Goal: Task Accomplishment & Management: Complete application form

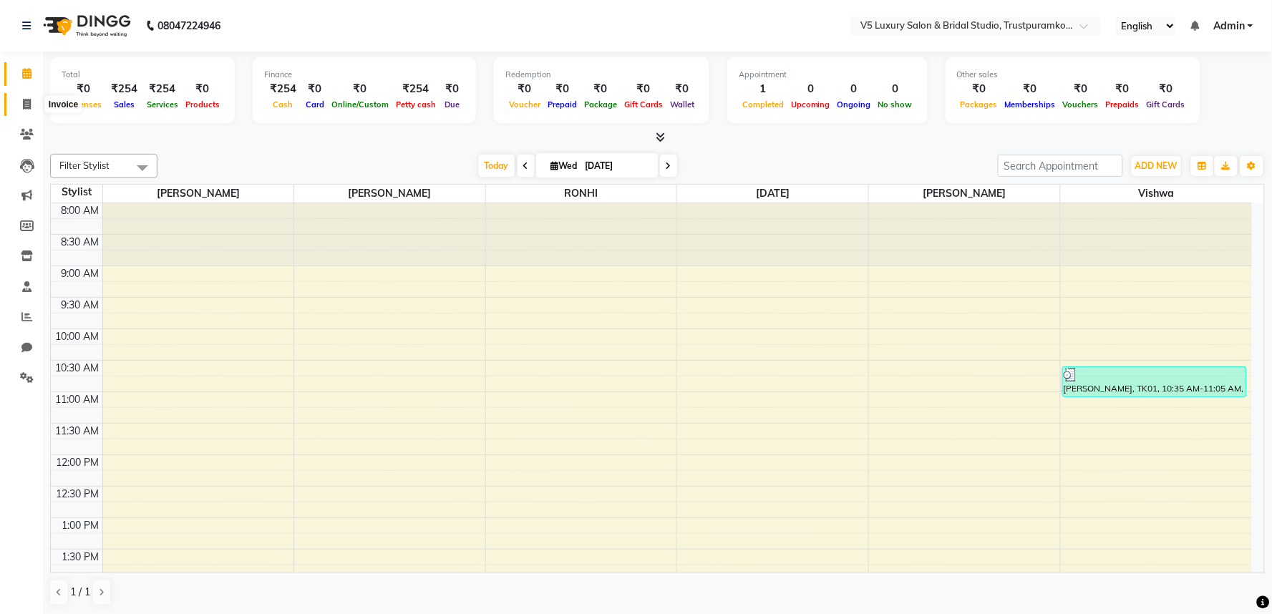
click at [23, 108] on icon at bounding box center [27, 104] width 8 height 11
select select "service"
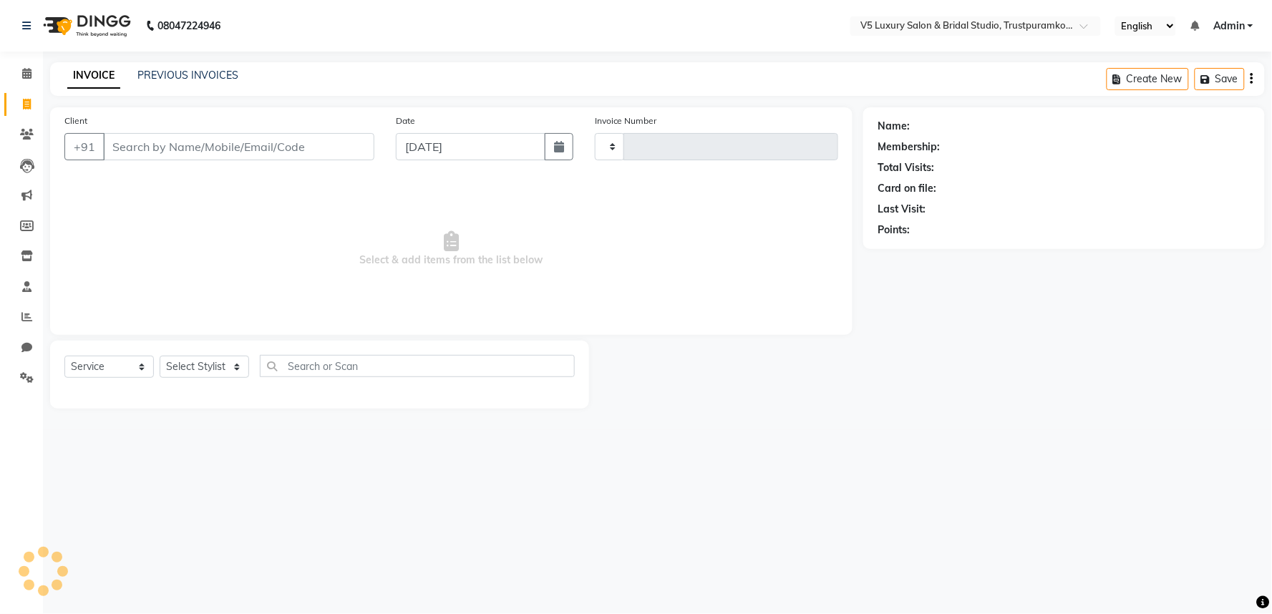
type input "1487"
select select "7993"
click at [229, 142] on input "Client" at bounding box center [238, 146] width 271 height 27
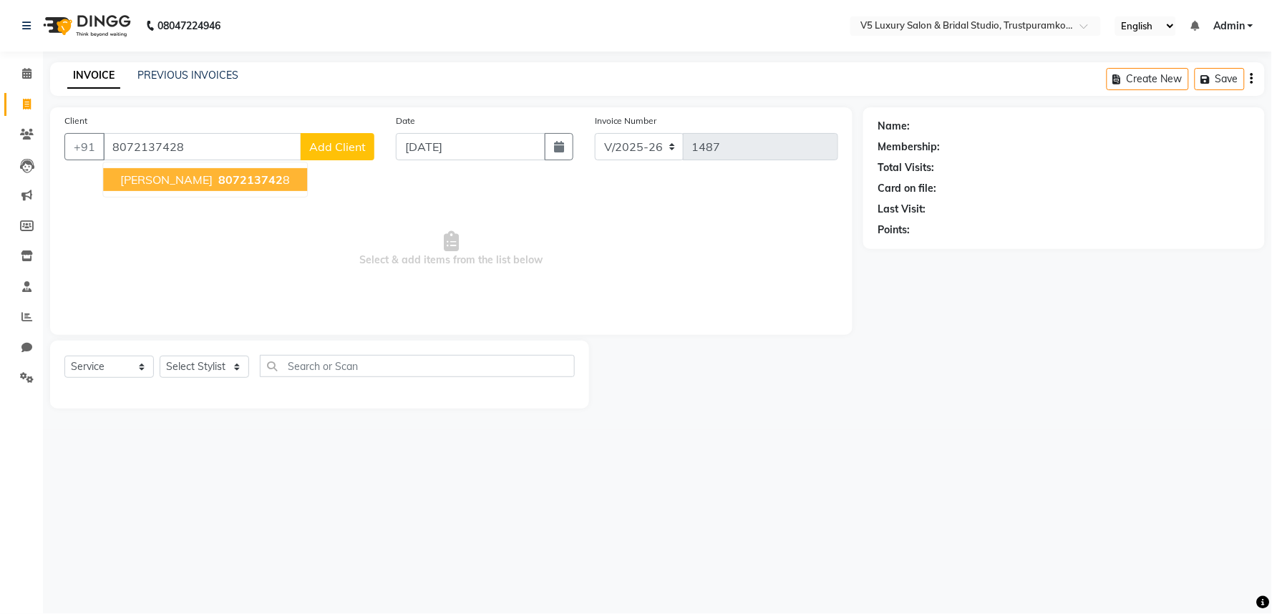
type input "8072137428"
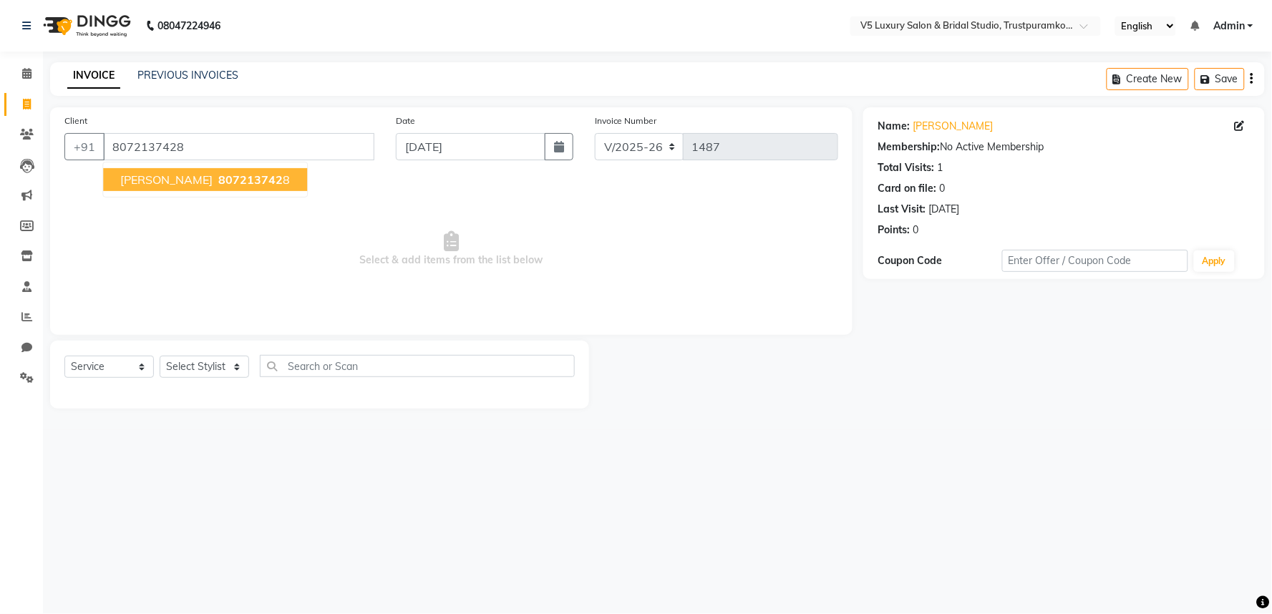
click at [245, 177] on span "807213742" at bounding box center [250, 179] width 64 height 14
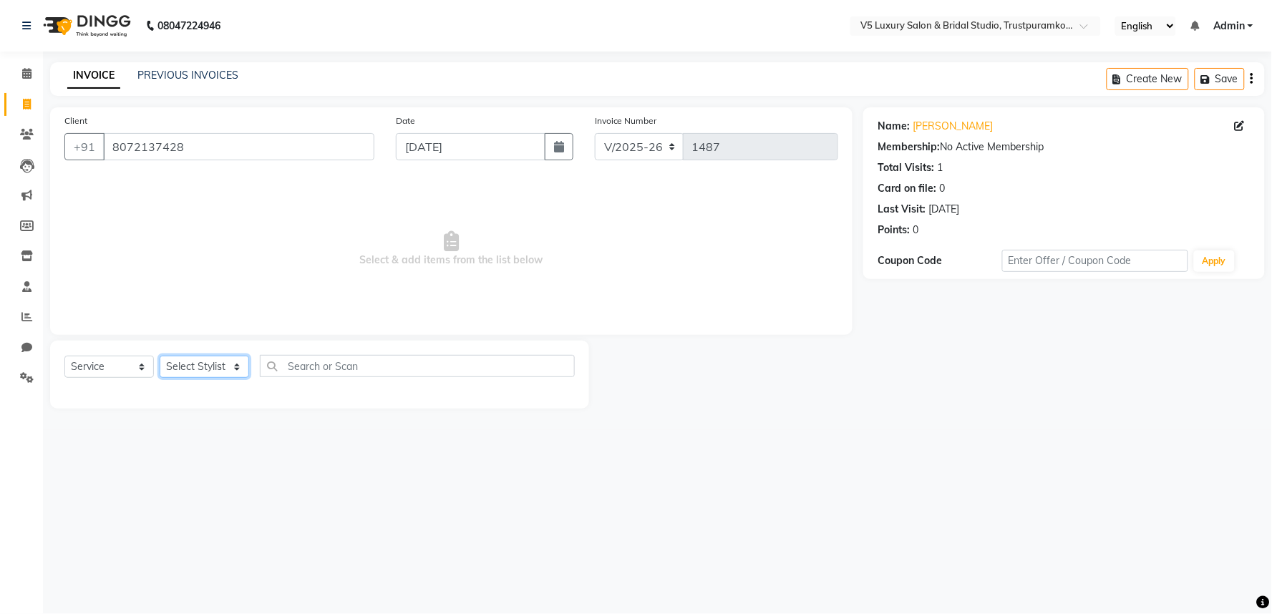
click at [236, 366] on select "Select Stylist [PERSON_NAME] [PERSON_NAME] [DATE] [PERSON_NAME]" at bounding box center [204, 367] width 89 height 22
select select "79377"
click at [160, 356] on select "Select Stylist [PERSON_NAME] [PERSON_NAME] [DATE] [PERSON_NAME]" at bounding box center [204, 367] width 89 height 22
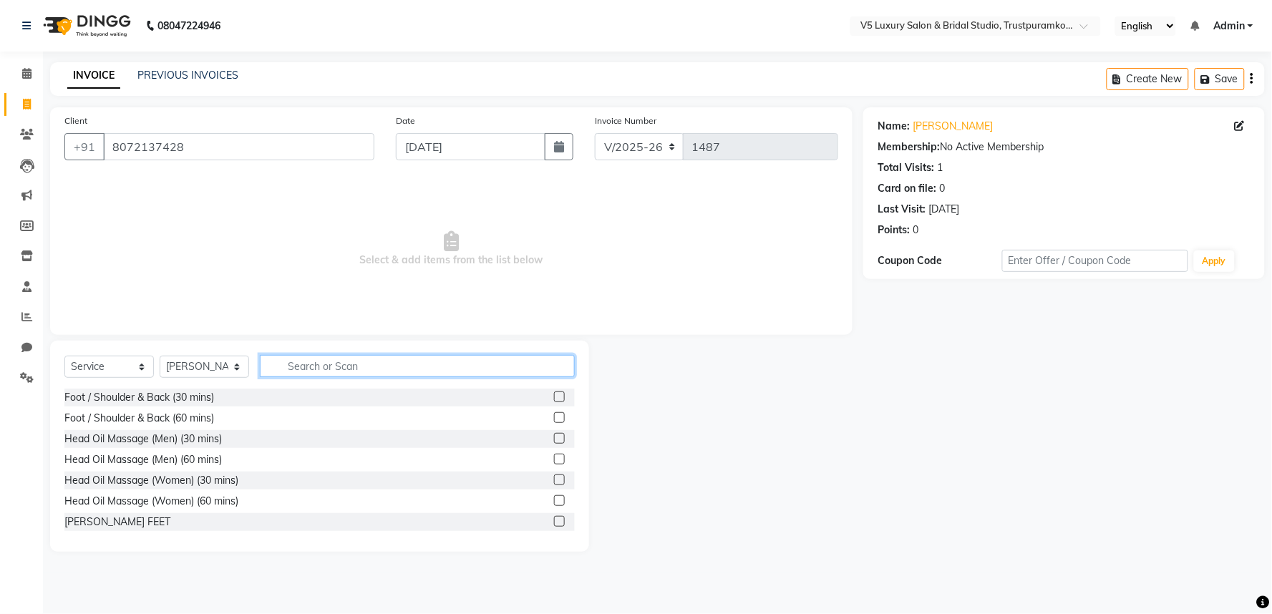
click at [353, 374] on input "text" at bounding box center [417, 366] width 315 height 22
type input "eye"
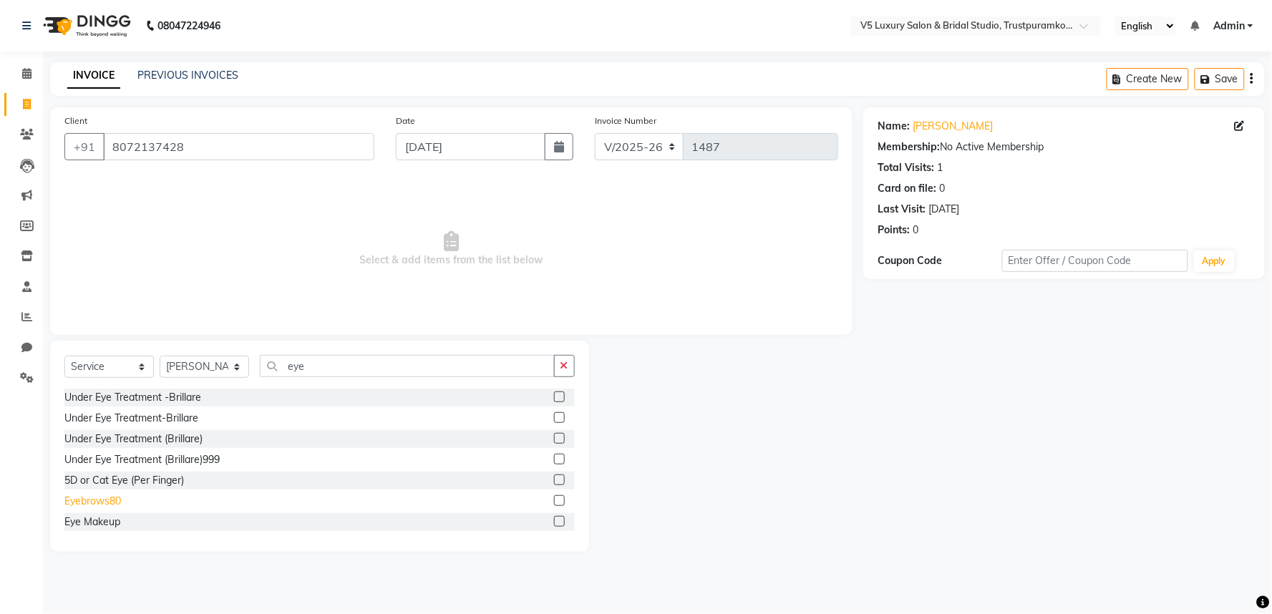
click at [109, 497] on div "Eyebrows80" at bounding box center [92, 501] width 57 height 15
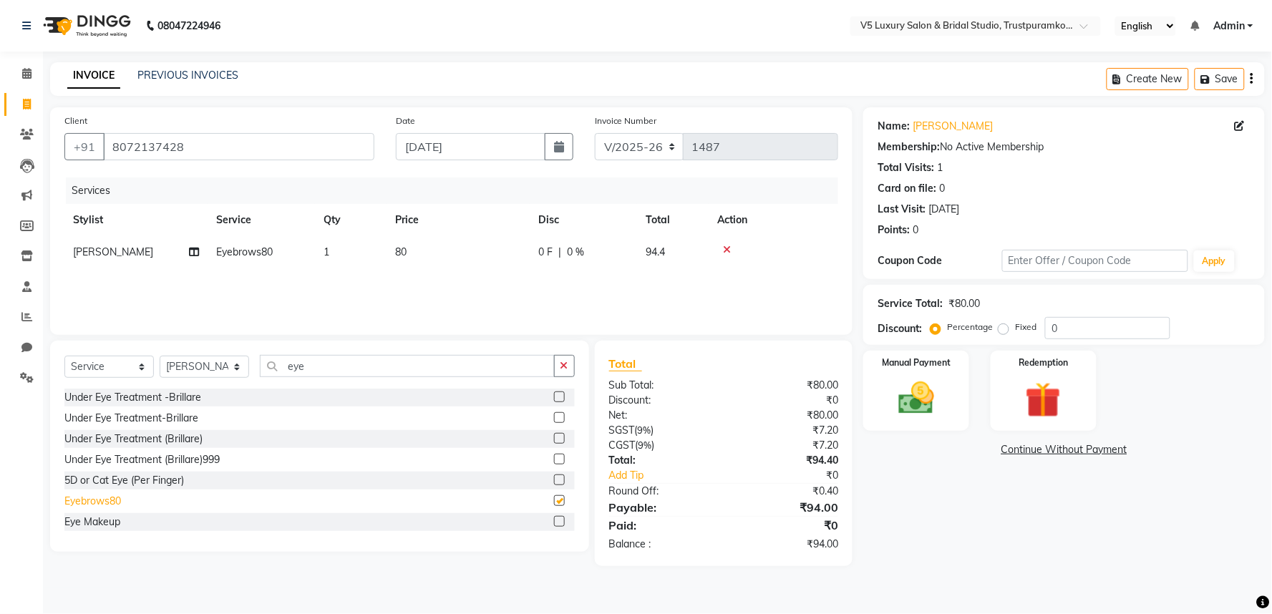
checkbox input "false"
click at [420, 254] on td "80" at bounding box center [457, 252] width 143 height 32
select select "79377"
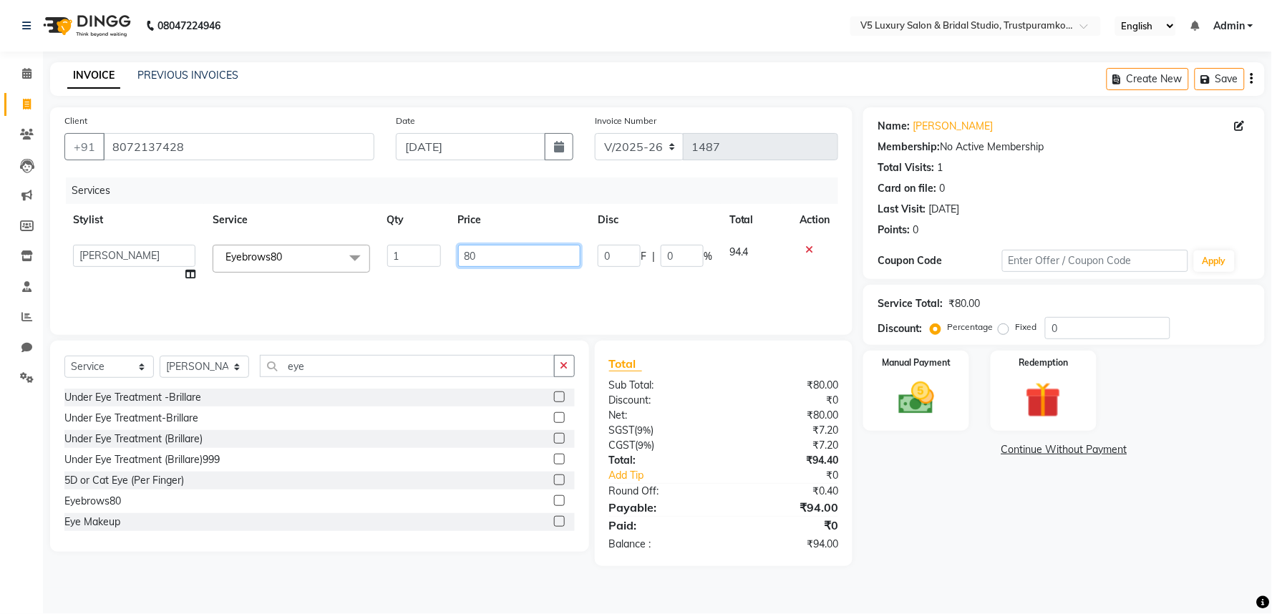
drag, startPoint x: 495, startPoint y: 259, endPoint x: 448, endPoint y: 262, distance: 47.3
click at [449, 262] on td "80" at bounding box center [519, 263] width 140 height 54
type input "45"
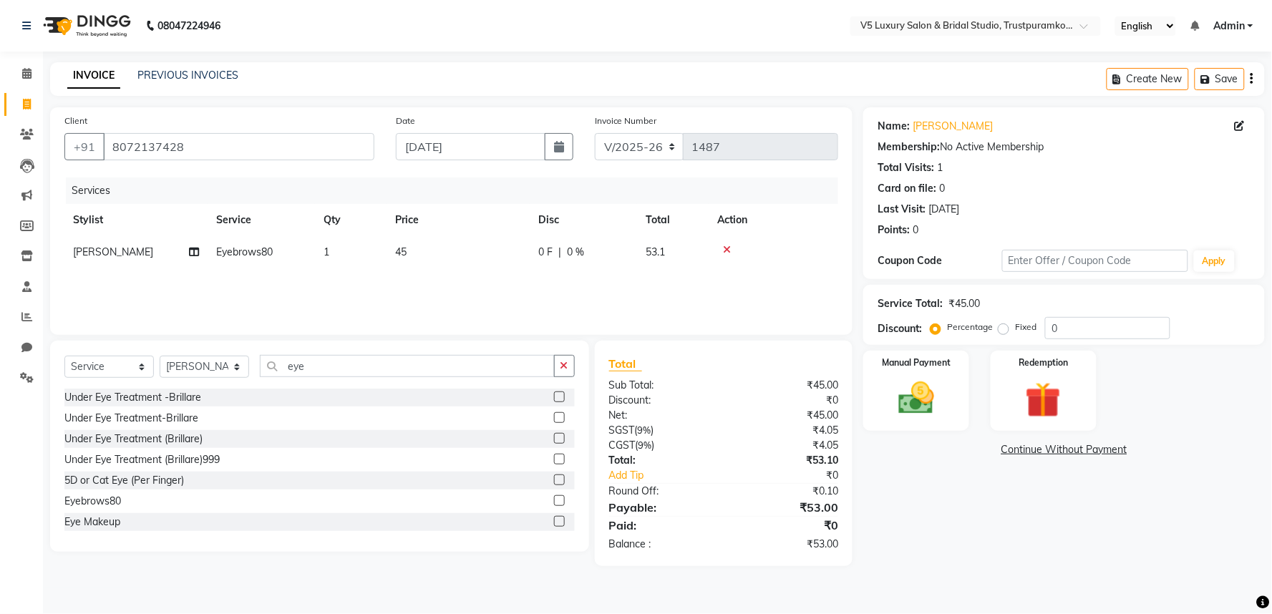
click at [1008, 515] on div "Name: [PERSON_NAME] Membership: No Active Membership Total Visits: 1 Card on fi…" at bounding box center [1069, 336] width 412 height 459
click at [905, 406] on img at bounding box center [916, 398] width 60 height 43
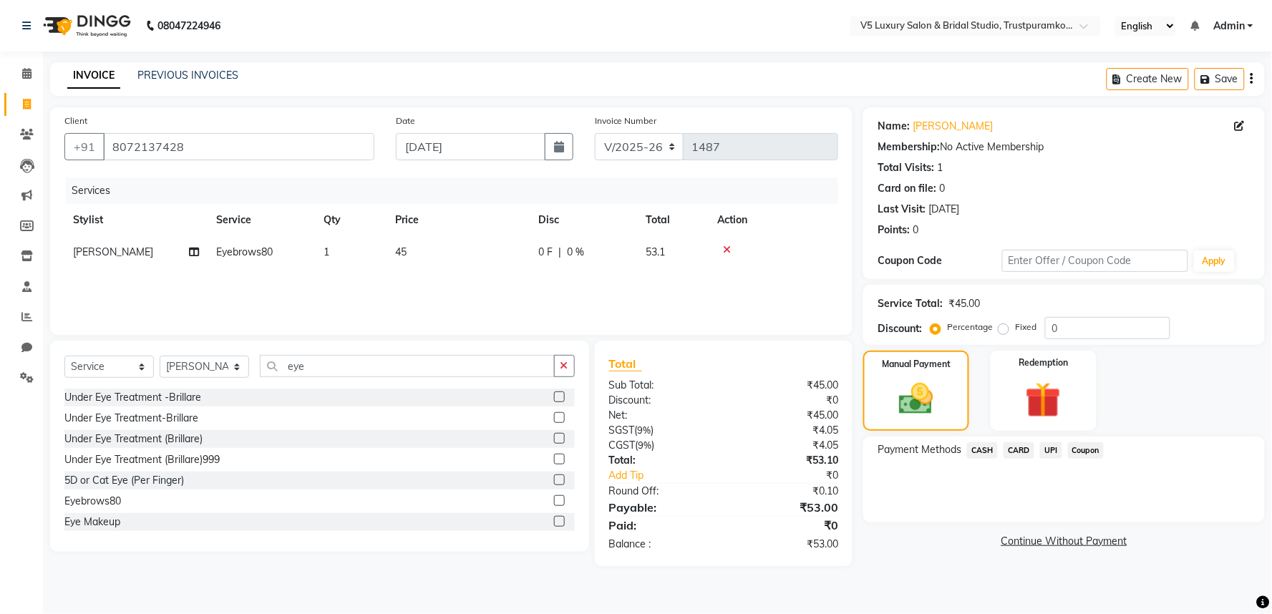
click at [1045, 444] on span "UPI" at bounding box center [1051, 450] width 22 height 16
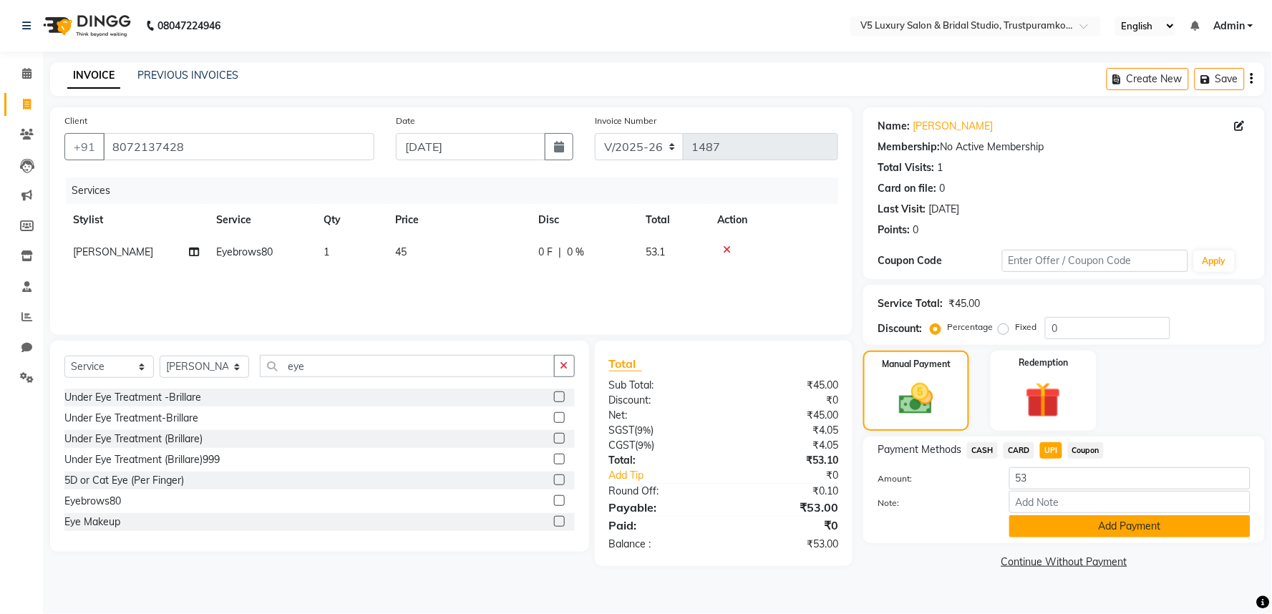
click at [1133, 525] on button "Add Payment" at bounding box center [1129, 526] width 241 height 22
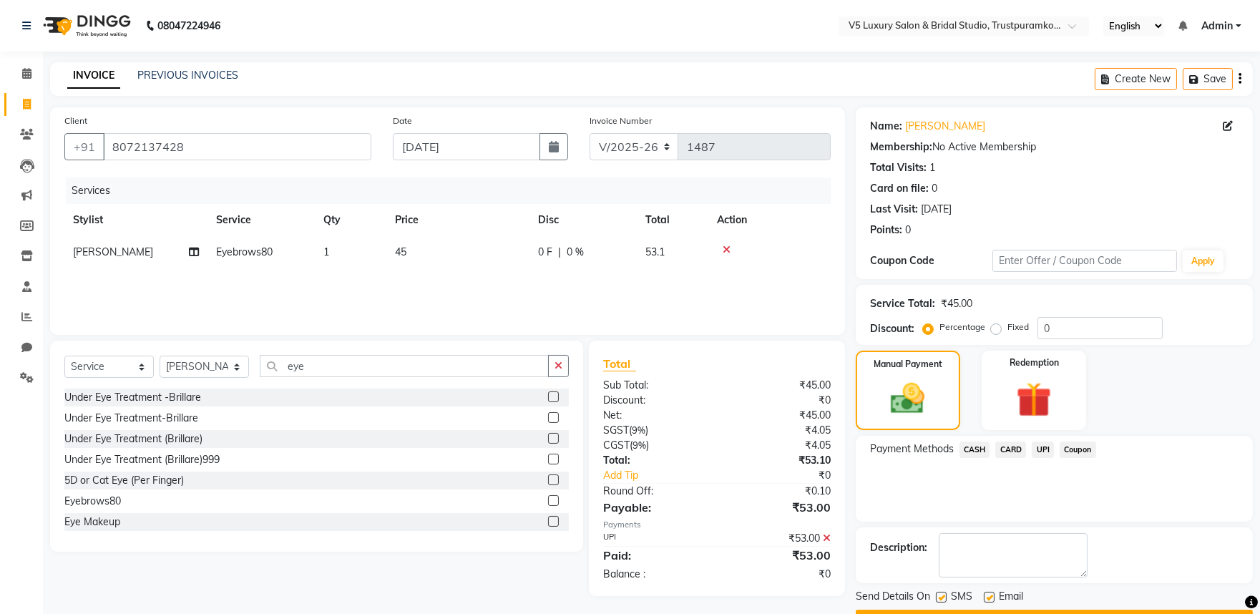
scroll to position [39, 0]
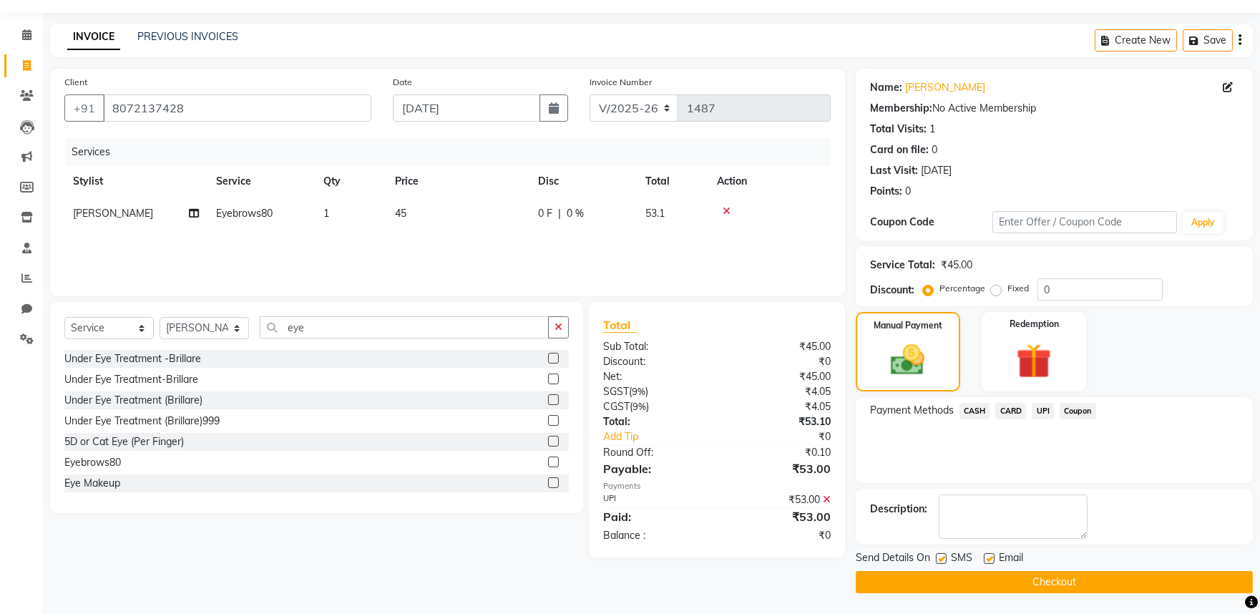
click at [988, 556] on label at bounding box center [989, 558] width 11 height 11
click at [988, 556] on input "checkbox" at bounding box center [988, 559] width 9 height 9
checkbox input "false"
click at [1028, 582] on button "Checkout" at bounding box center [1054, 582] width 397 height 22
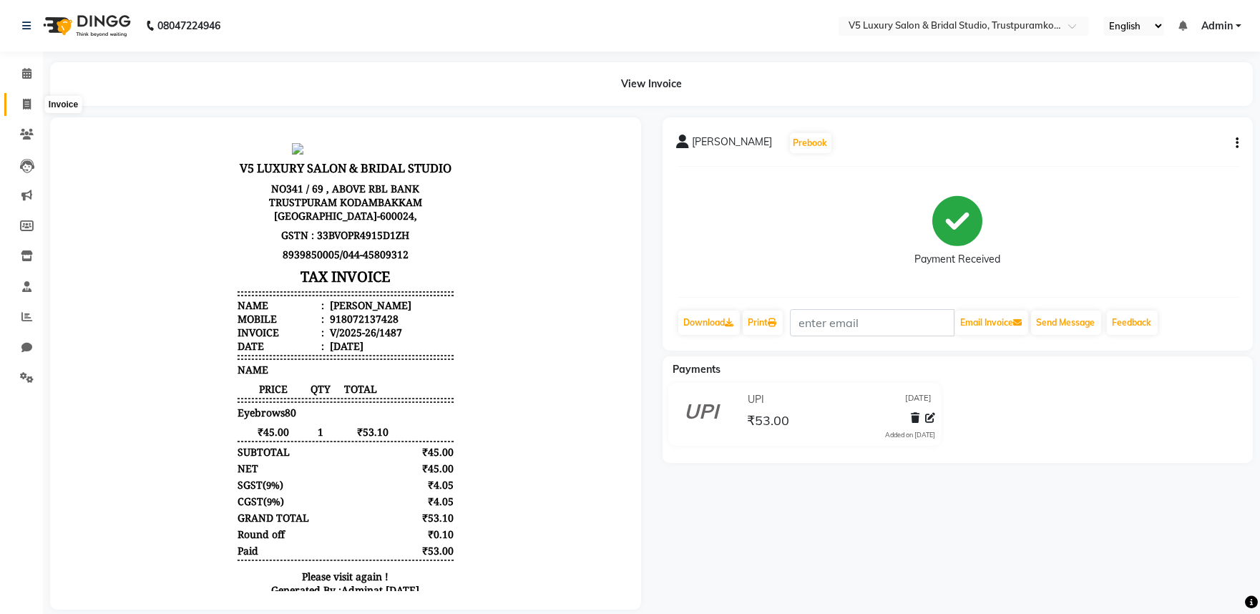
click at [23, 97] on span at bounding box center [26, 105] width 25 height 16
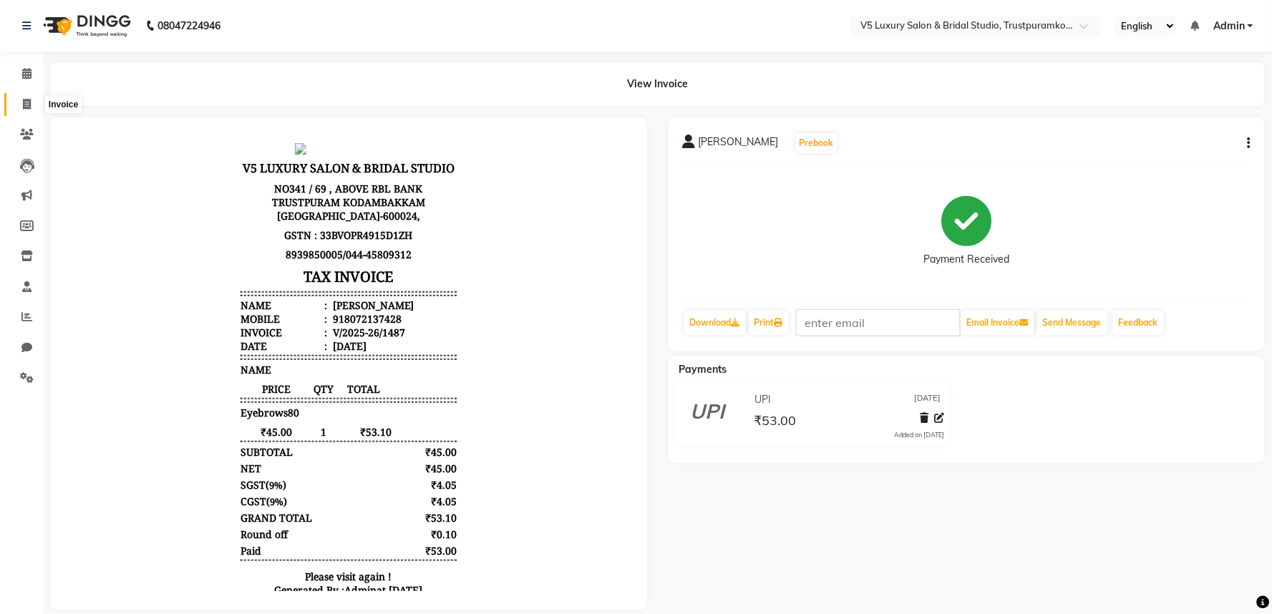
select select "service"
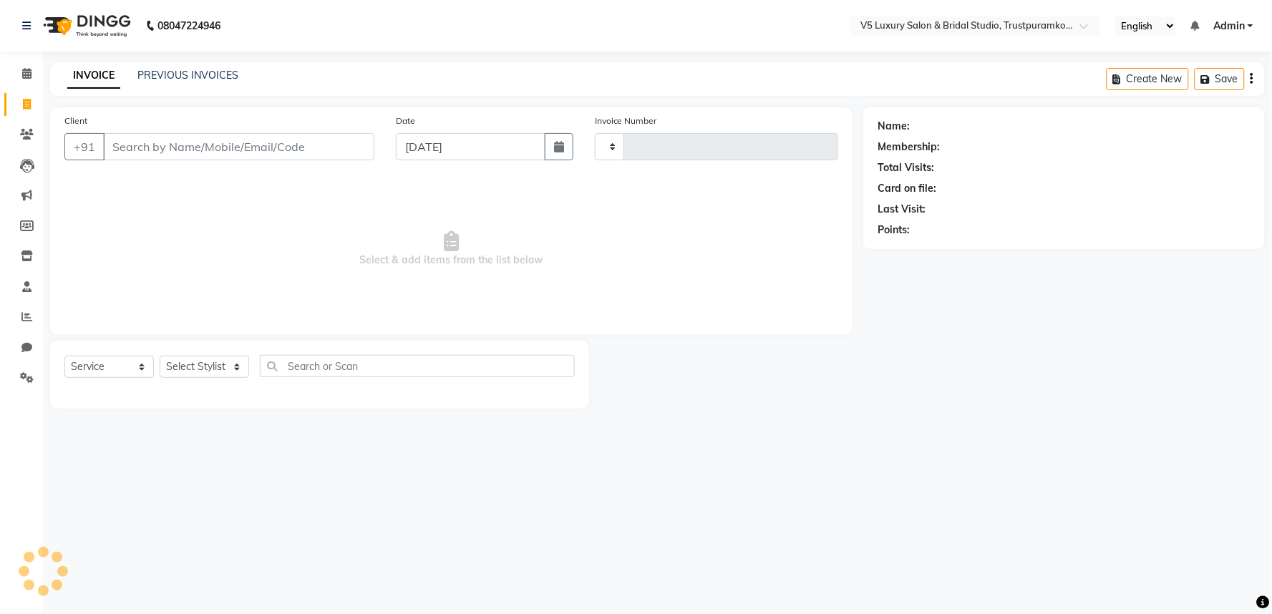
type input "1488"
select select "7993"
click at [278, 160] on div "+91" at bounding box center [219, 146] width 310 height 27
click at [288, 147] on input "Client" at bounding box center [238, 146] width 271 height 27
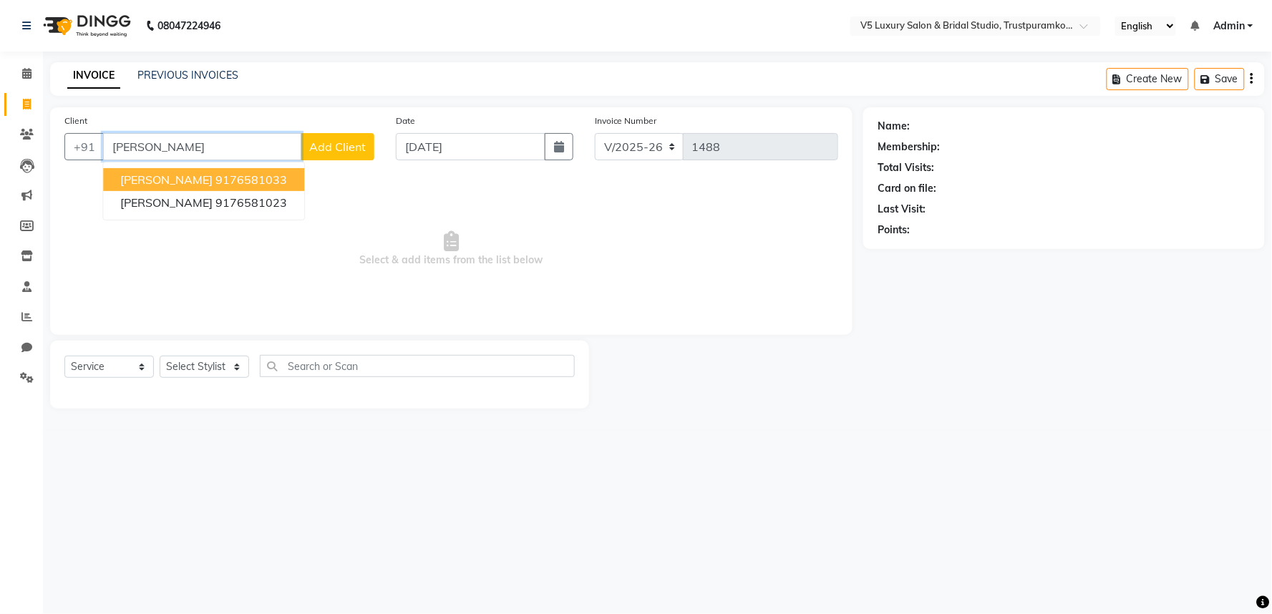
click at [237, 168] on button "[PERSON_NAME] 9176581033" at bounding box center [203, 179] width 201 height 23
type input "9176581033"
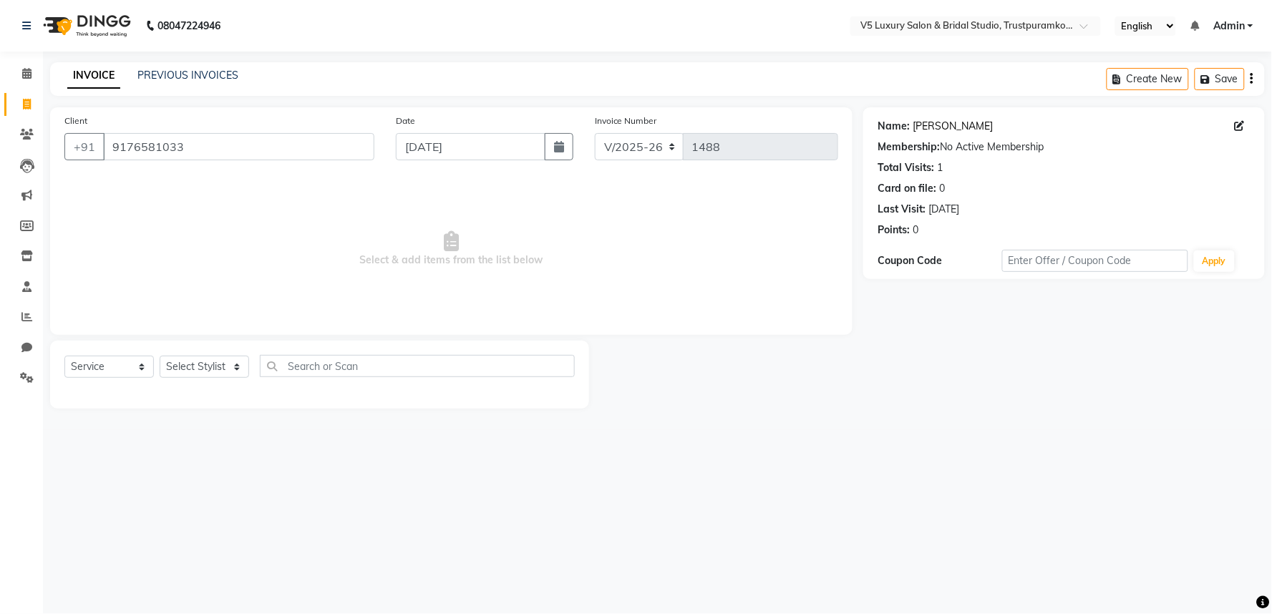
click at [917, 132] on link "[PERSON_NAME]" at bounding box center [952, 126] width 80 height 15
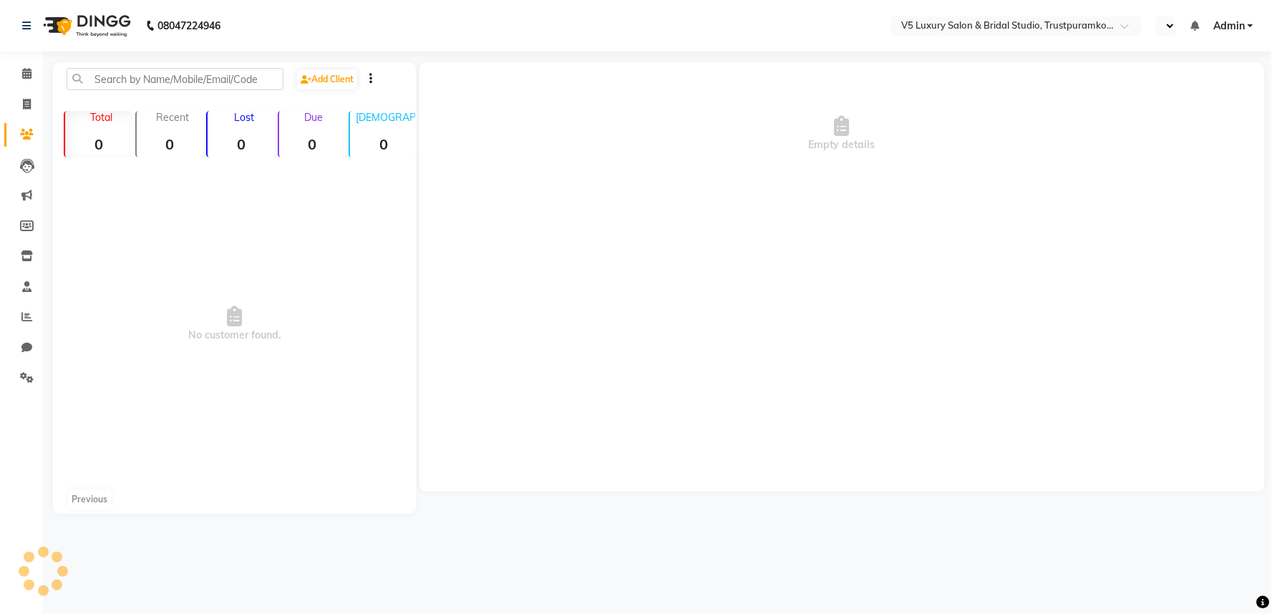
select select "en"
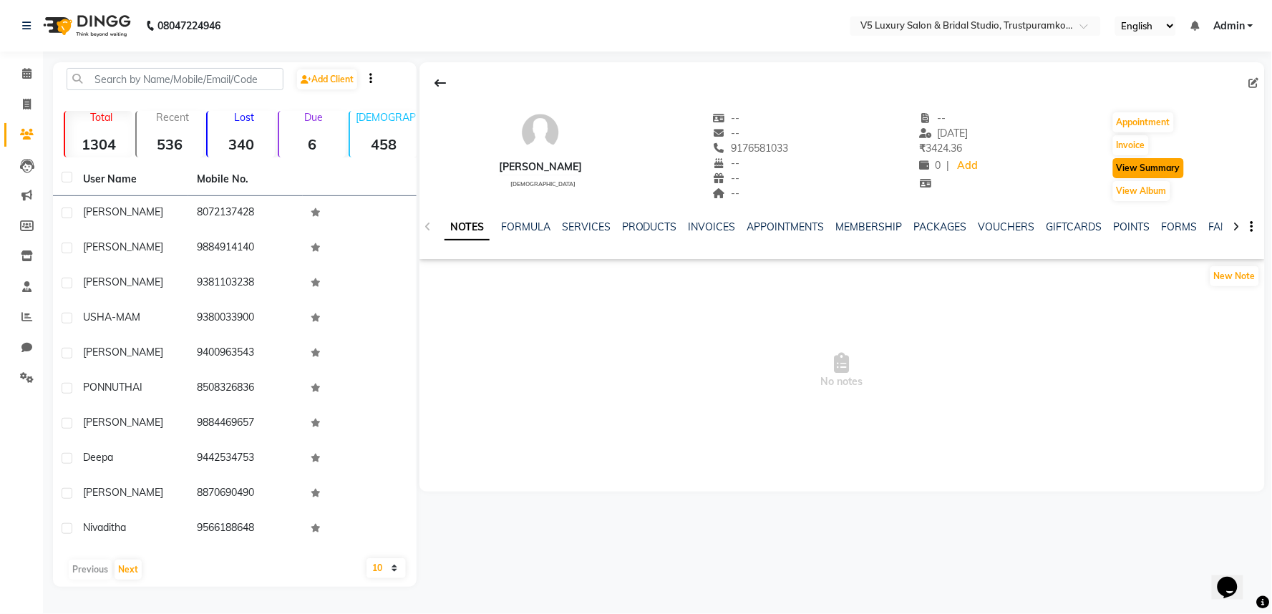
click at [1176, 169] on button "View Summary" at bounding box center [1148, 168] width 71 height 20
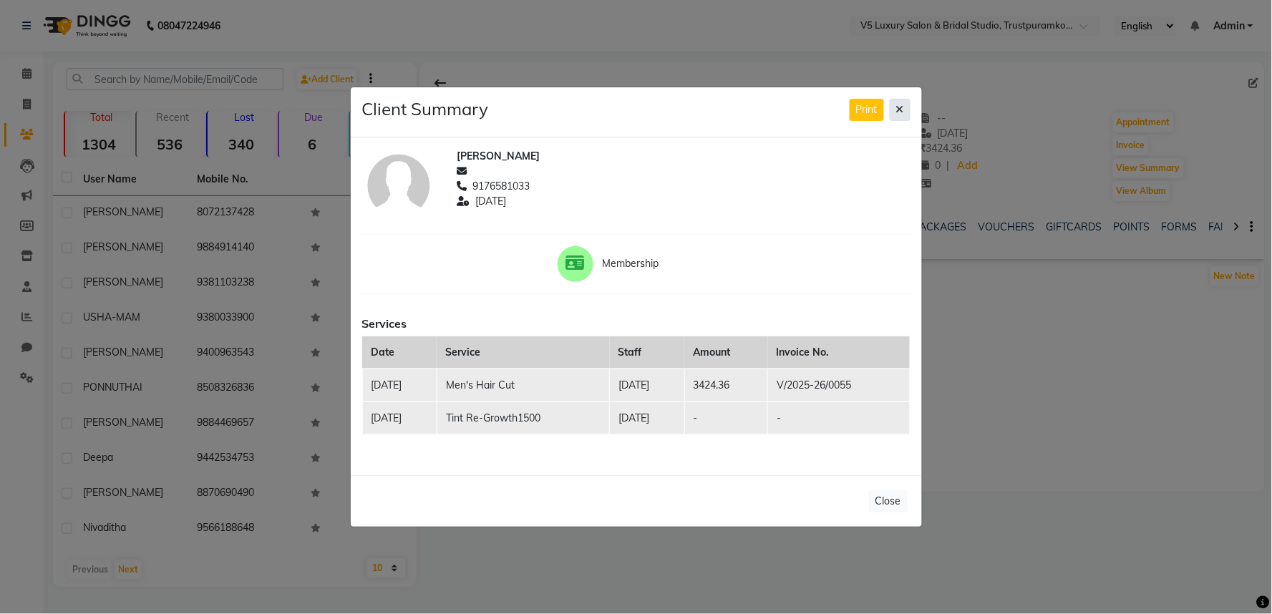
click at [899, 109] on icon at bounding box center [900, 109] width 8 height 10
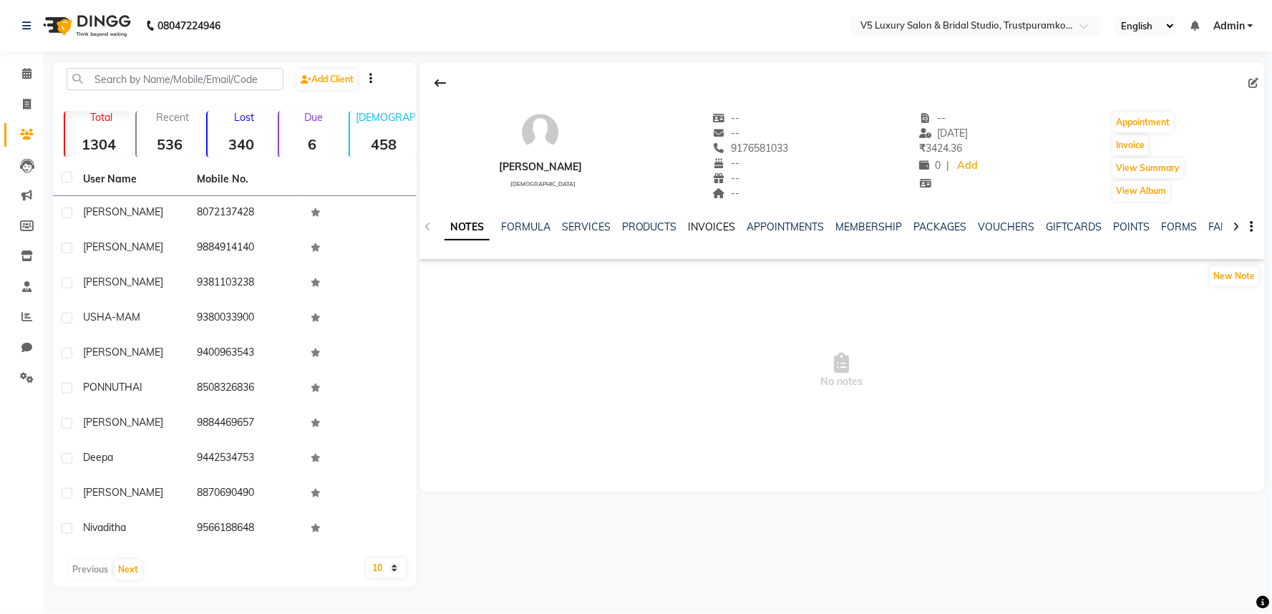
click at [717, 231] on link "INVOICES" at bounding box center [711, 226] width 47 height 13
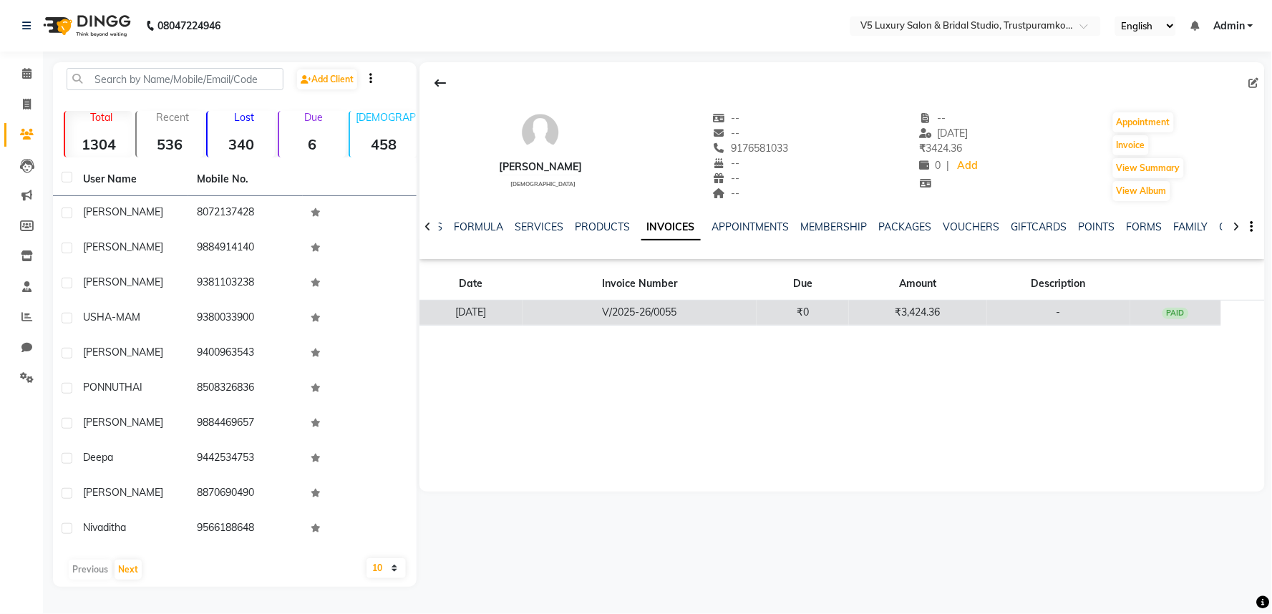
click at [731, 303] on td "V/2025-26/0055" at bounding box center [639, 313] width 234 height 25
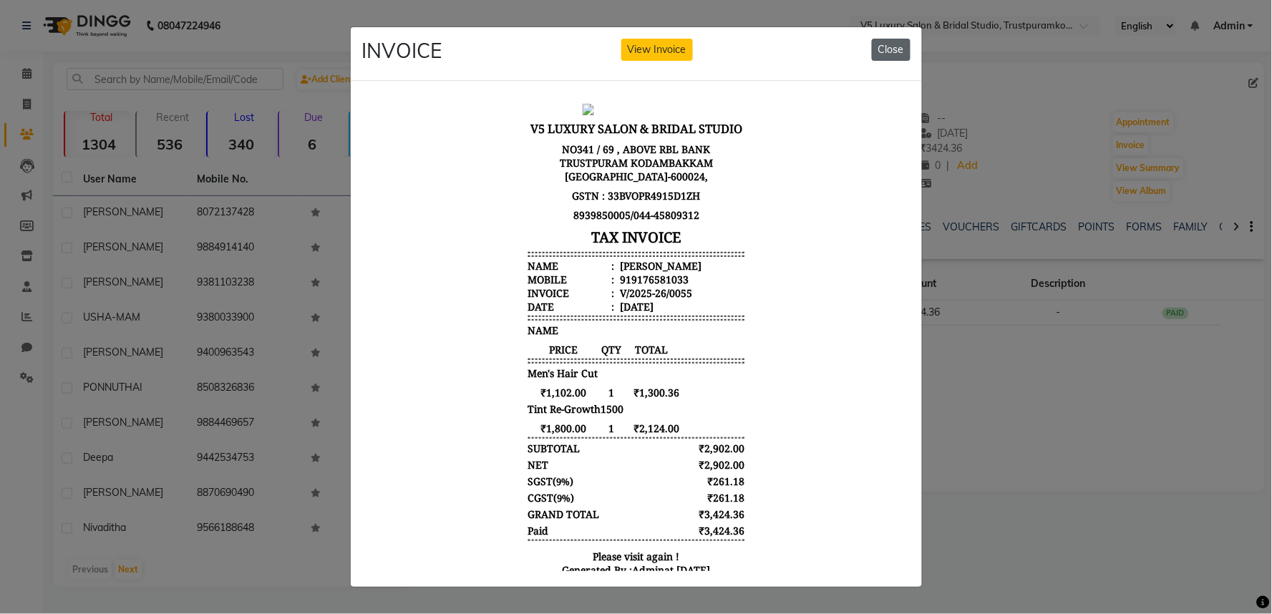
click at [897, 47] on button "Close" at bounding box center [891, 50] width 39 height 22
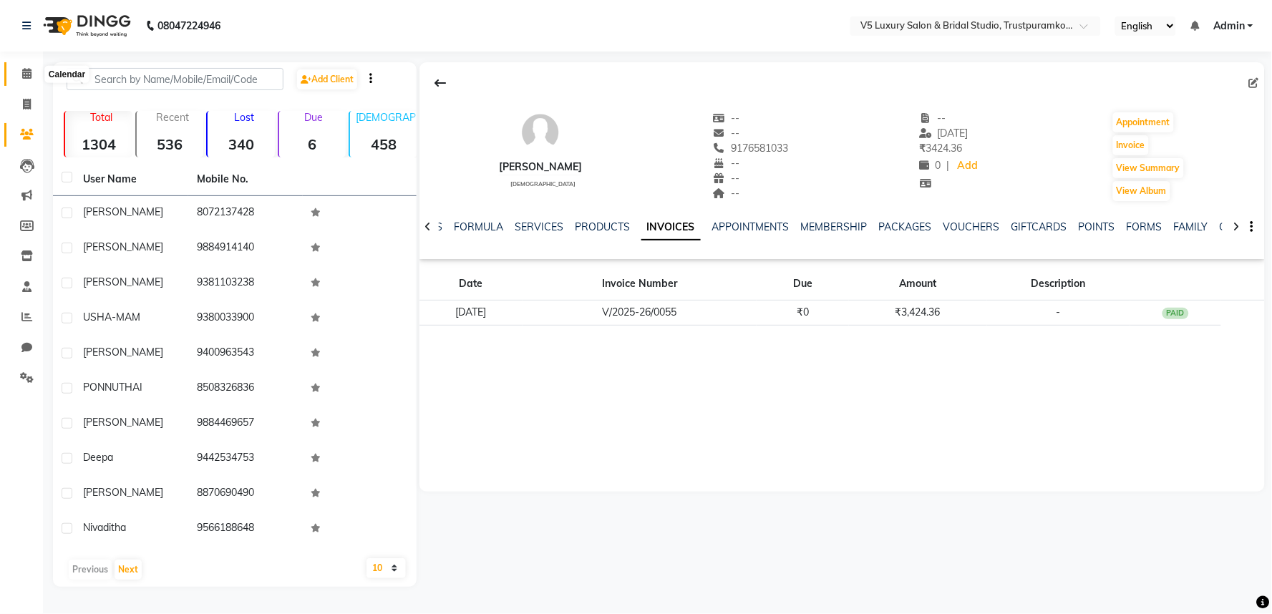
click at [24, 70] on icon at bounding box center [26, 73] width 9 height 11
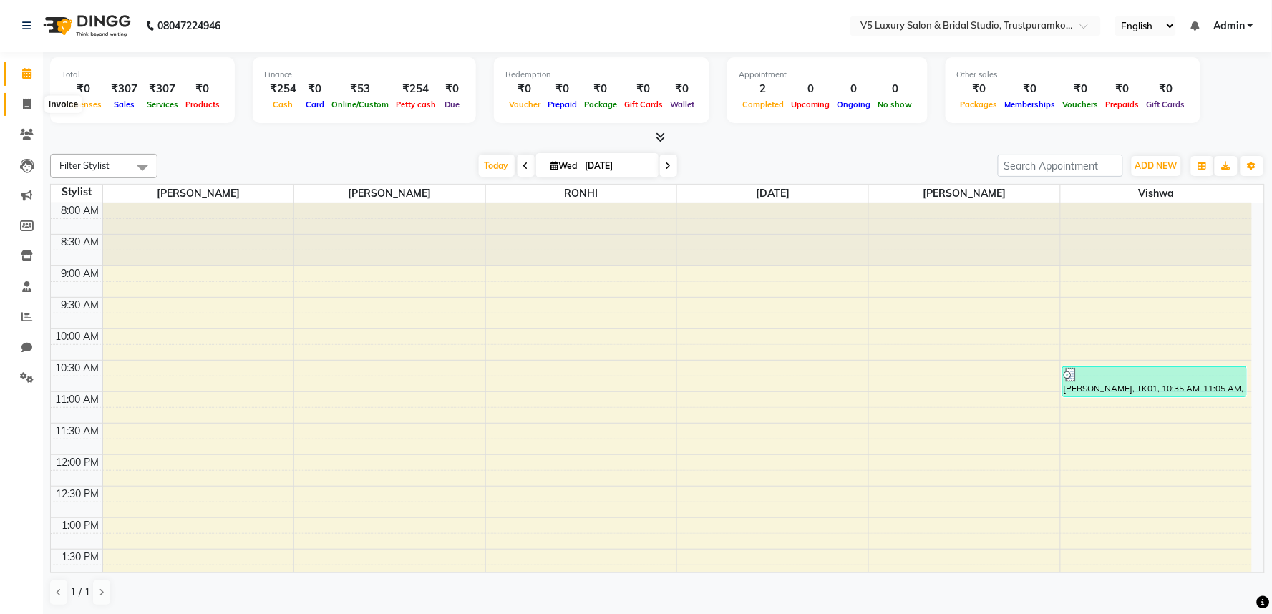
click at [23, 106] on icon at bounding box center [27, 104] width 8 height 11
select select "service"
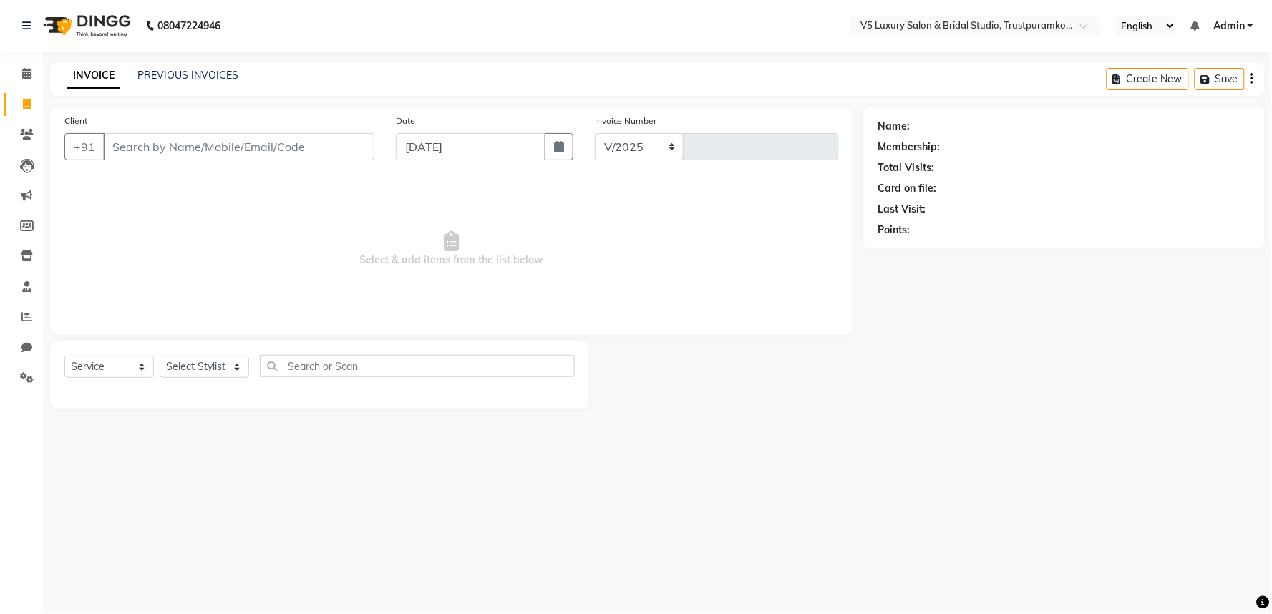
select select "7993"
type input "1488"
click at [235, 147] on input "Client" at bounding box center [238, 146] width 271 height 27
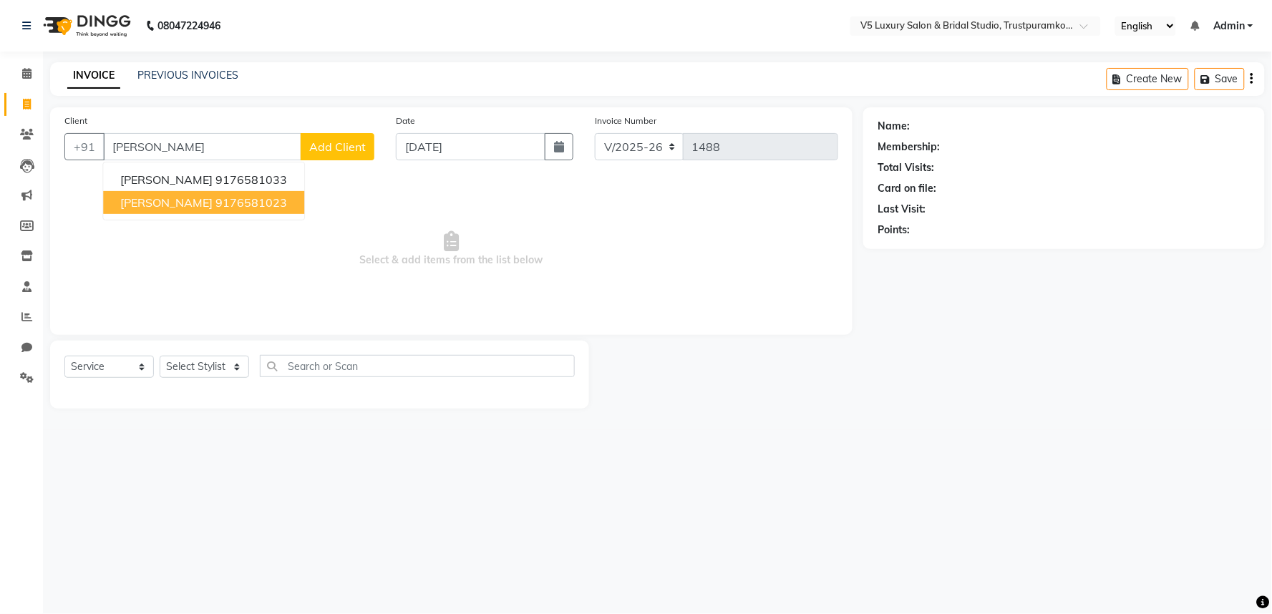
click at [227, 201] on ngb-highlight "9176581023" at bounding box center [251, 202] width 72 height 14
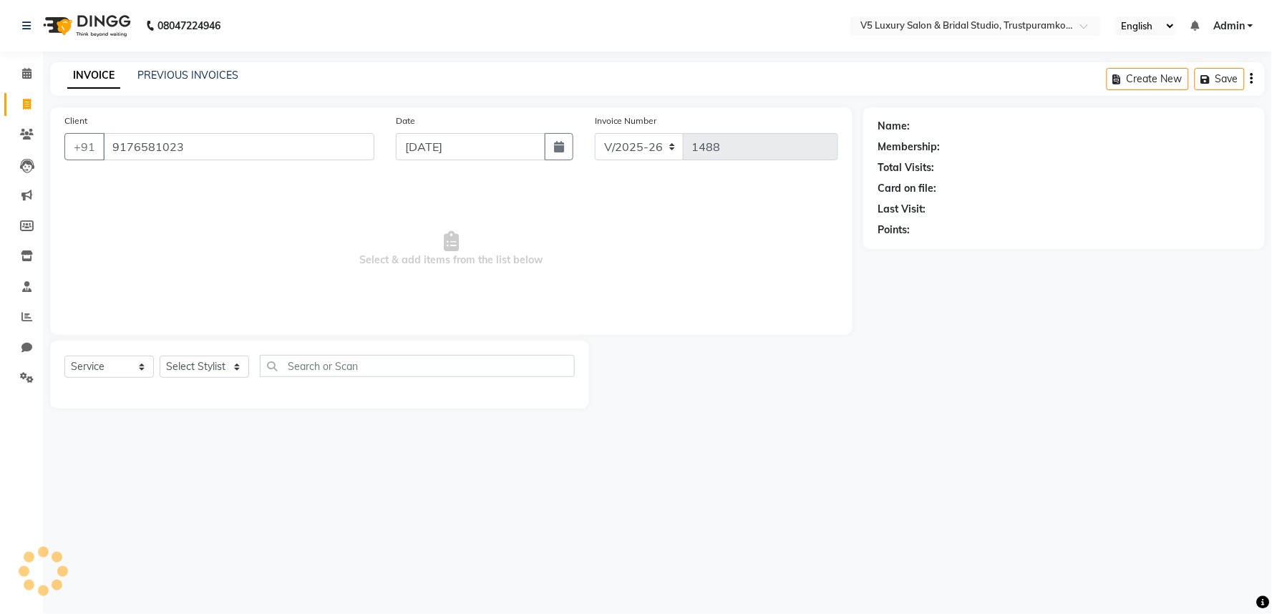
type input "9176581023"
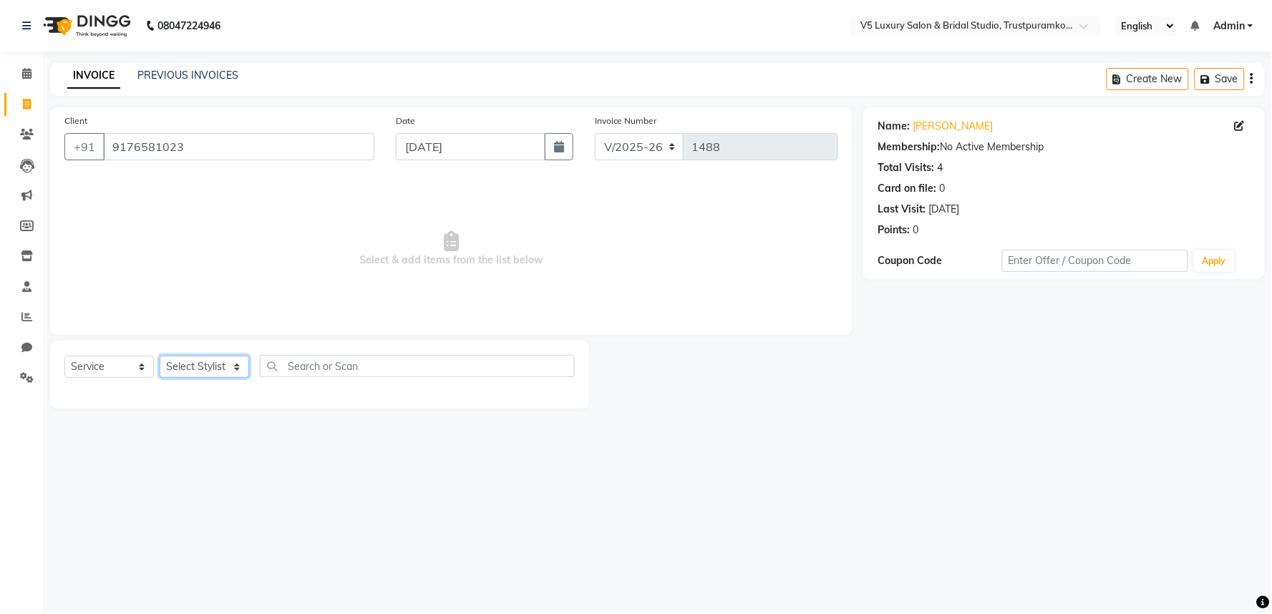
click at [210, 364] on select "Select Stylist [PERSON_NAME] [PERSON_NAME] [DATE] [PERSON_NAME]" at bounding box center [204, 367] width 89 height 22
select select "72643"
click at [160, 356] on select "Select Stylist [PERSON_NAME] [PERSON_NAME] [DATE] [PERSON_NAME]" at bounding box center [204, 367] width 89 height 22
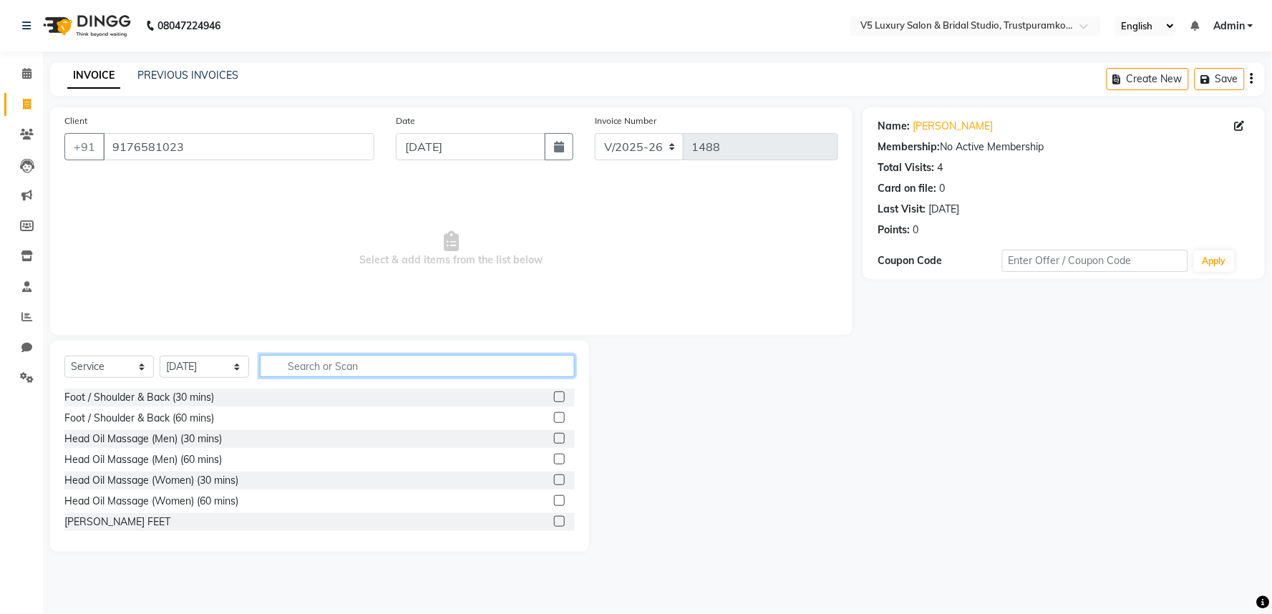
click at [375, 371] on input "text" at bounding box center [417, 366] width 315 height 22
type input "h"
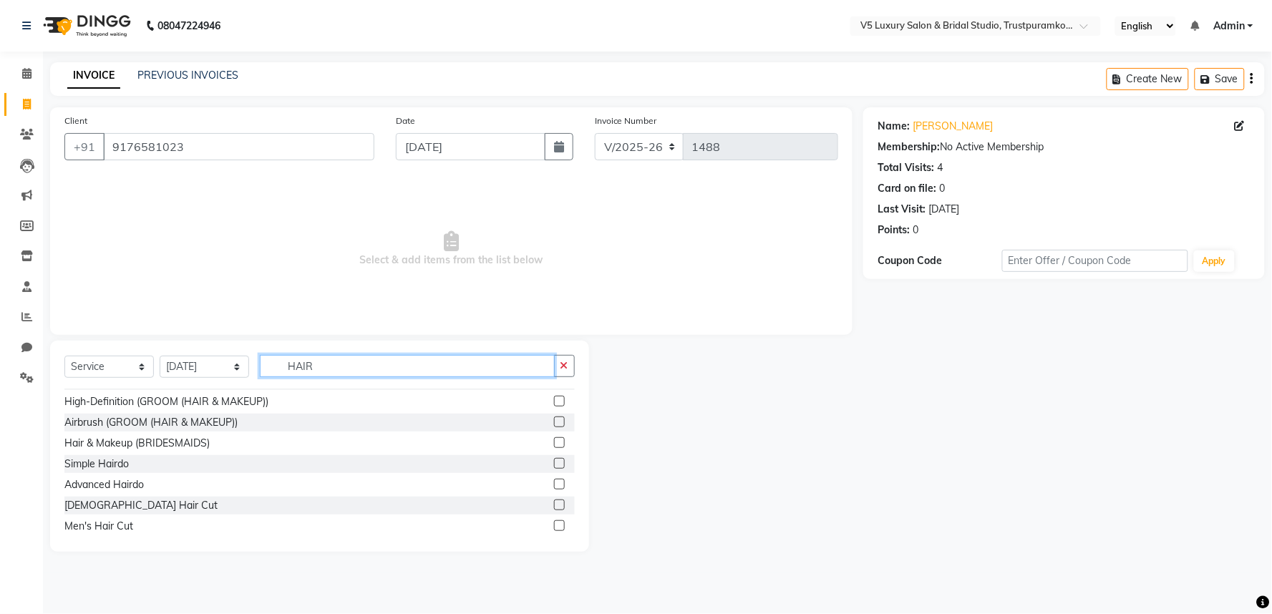
scroll to position [478, 0]
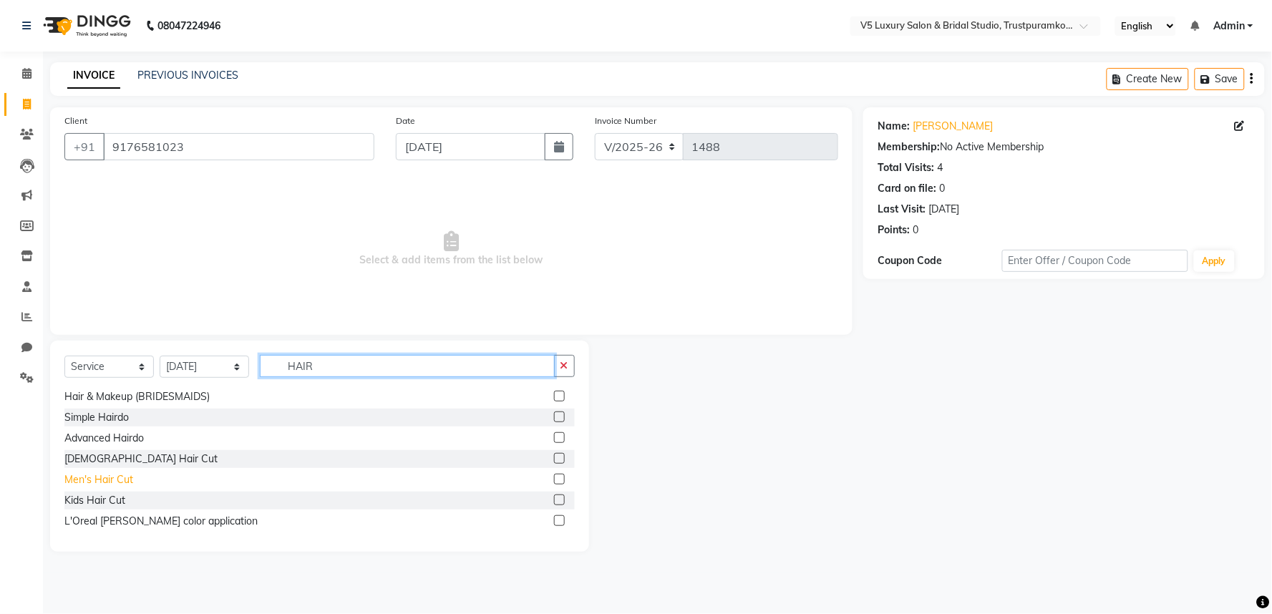
type input "HAIR"
click at [95, 476] on div "Men's Hair Cut" at bounding box center [98, 479] width 69 height 15
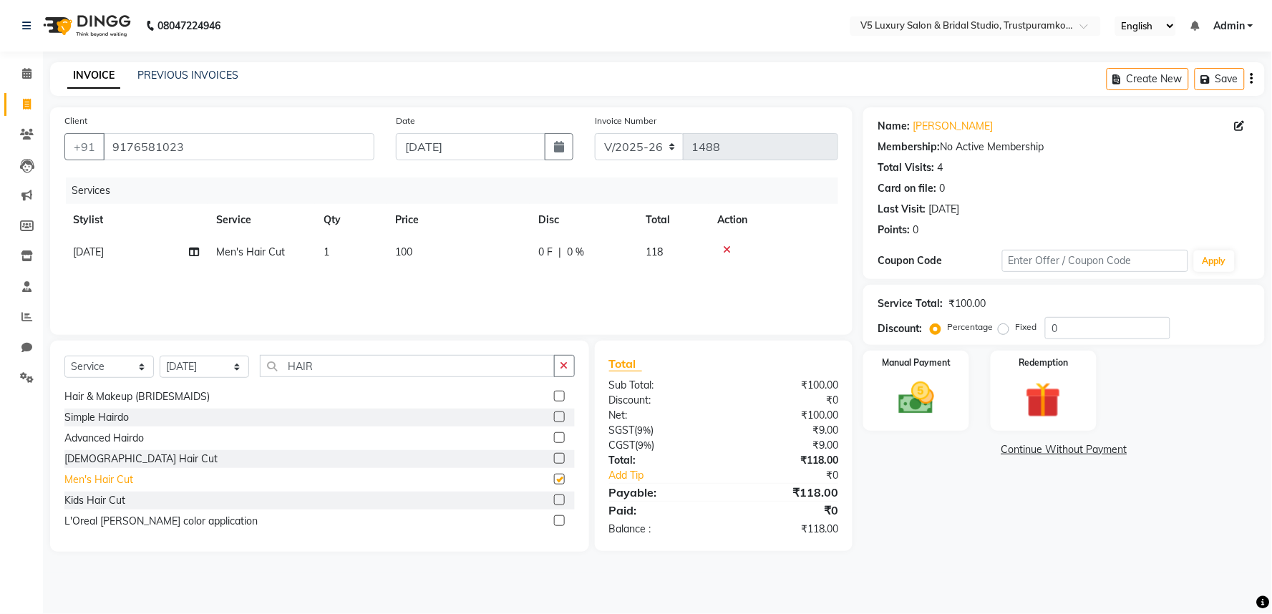
checkbox input "false"
click at [416, 255] on td "100" at bounding box center [457, 252] width 143 height 32
select select "72643"
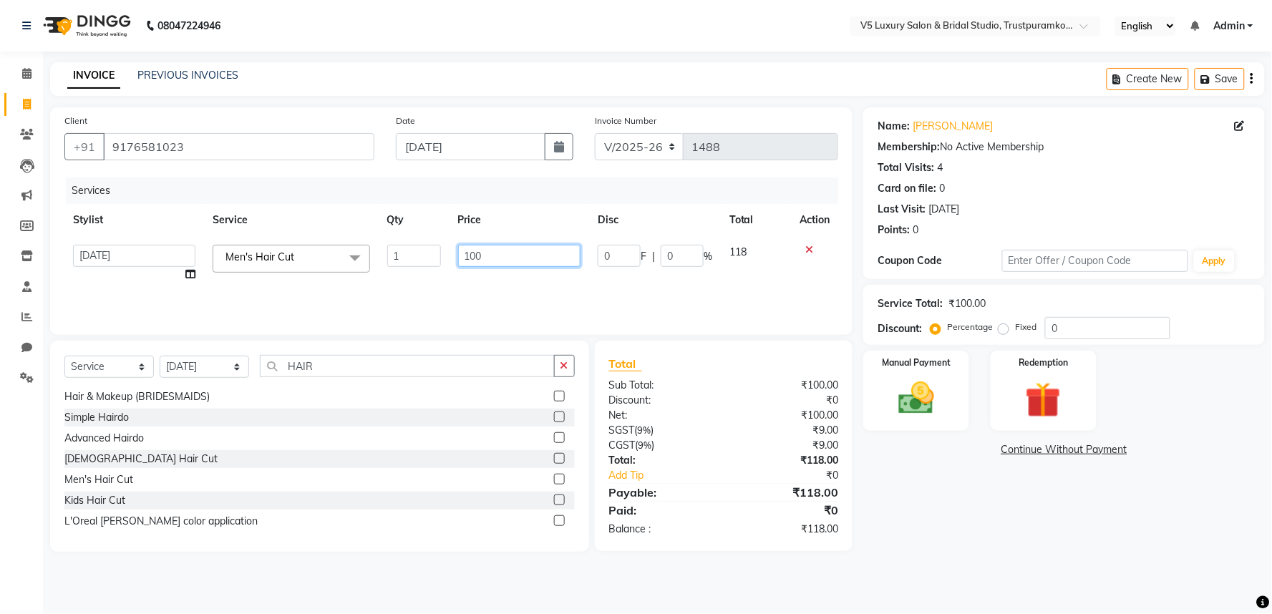
click at [492, 255] on input "100" at bounding box center [519, 256] width 122 height 22
type input "1"
type input "850"
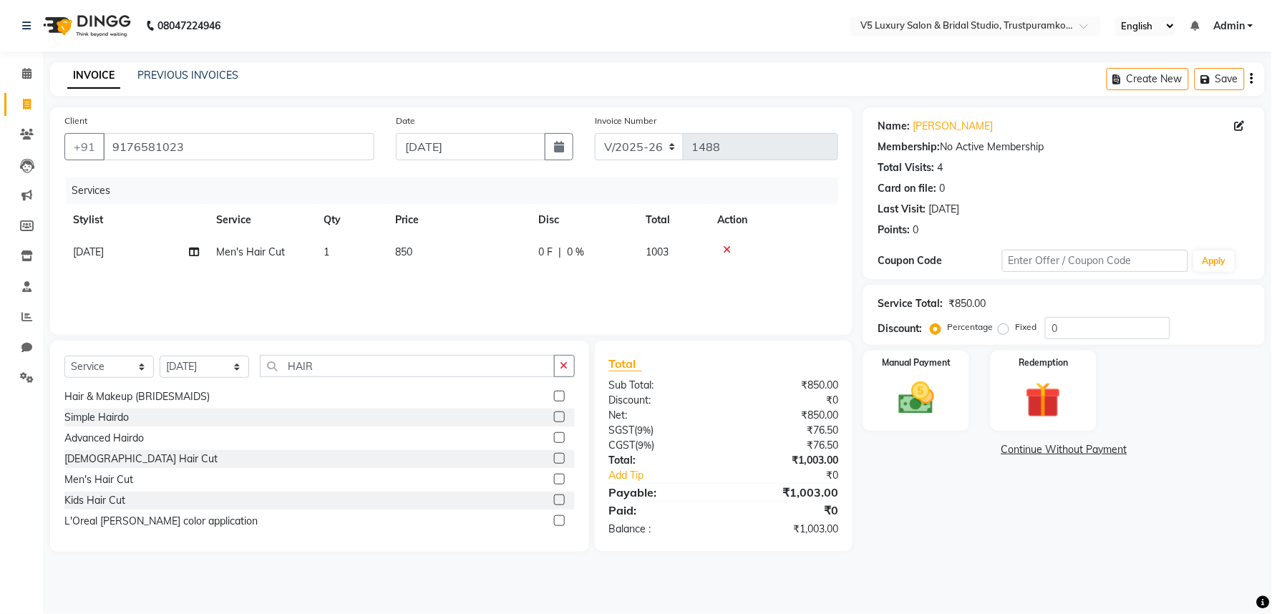
click at [492, 276] on div "Services Stylist Service Qty Price Disc Total Action RAJA Men's Hair Cut 1 850 …" at bounding box center [451, 248] width 774 height 143
click at [390, 368] on input "HAIR" at bounding box center [407, 366] width 295 height 22
type input "H"
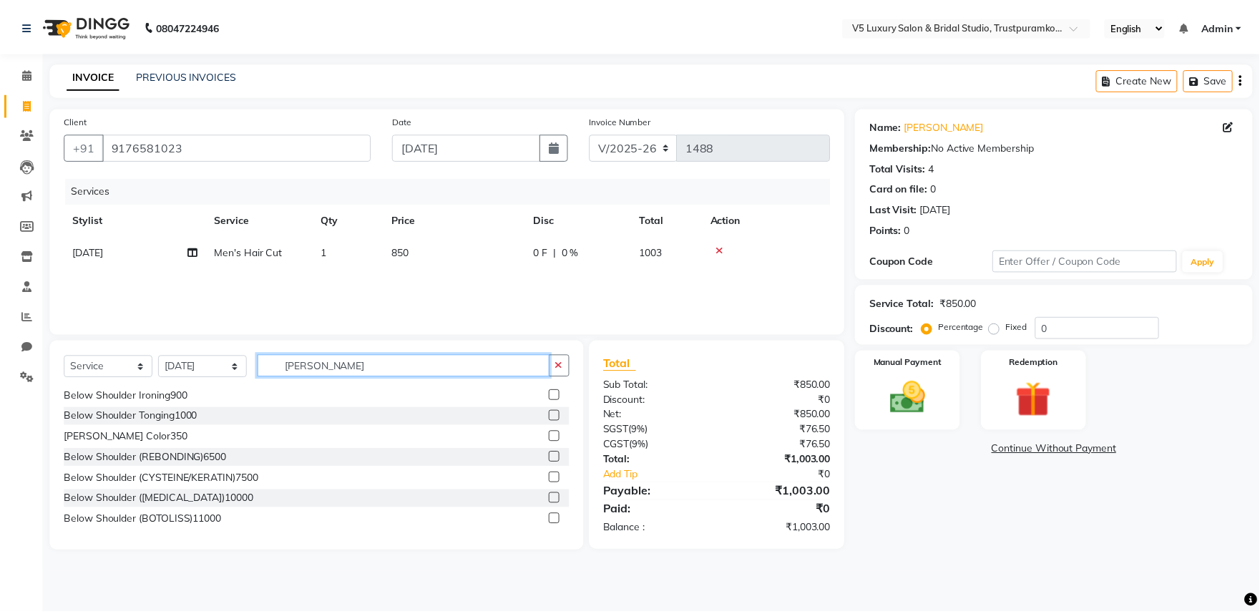
scroll to position [0, 0]
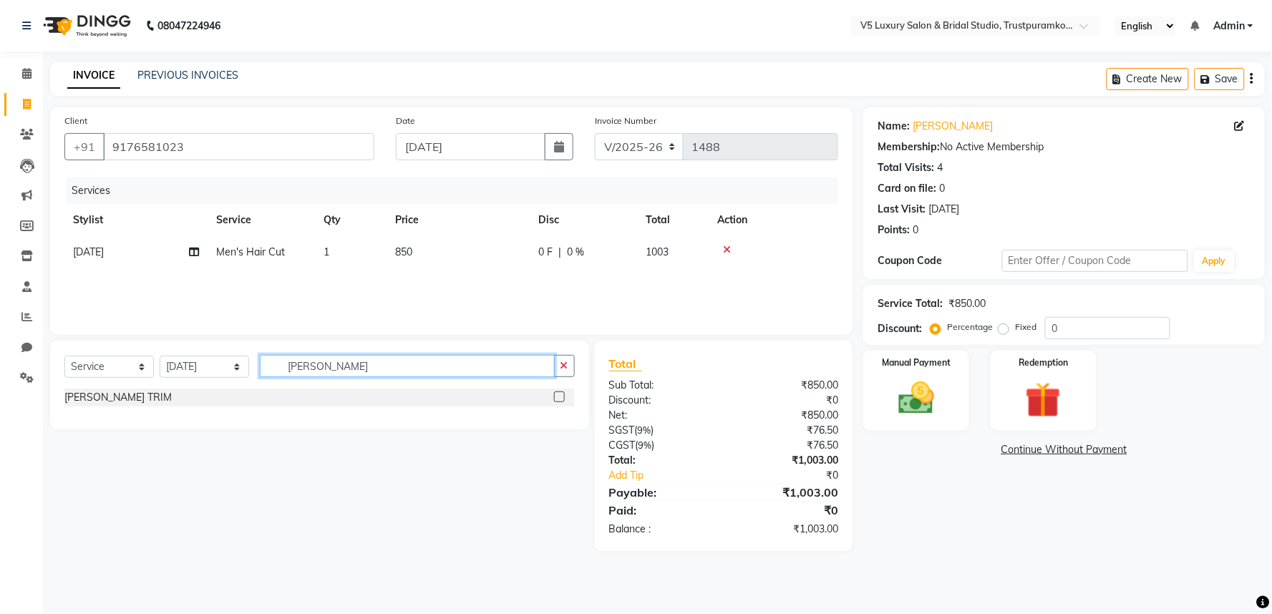
click at [484, 362] on input "BERAD" at bounding box center [407, 366] width 295 height 22
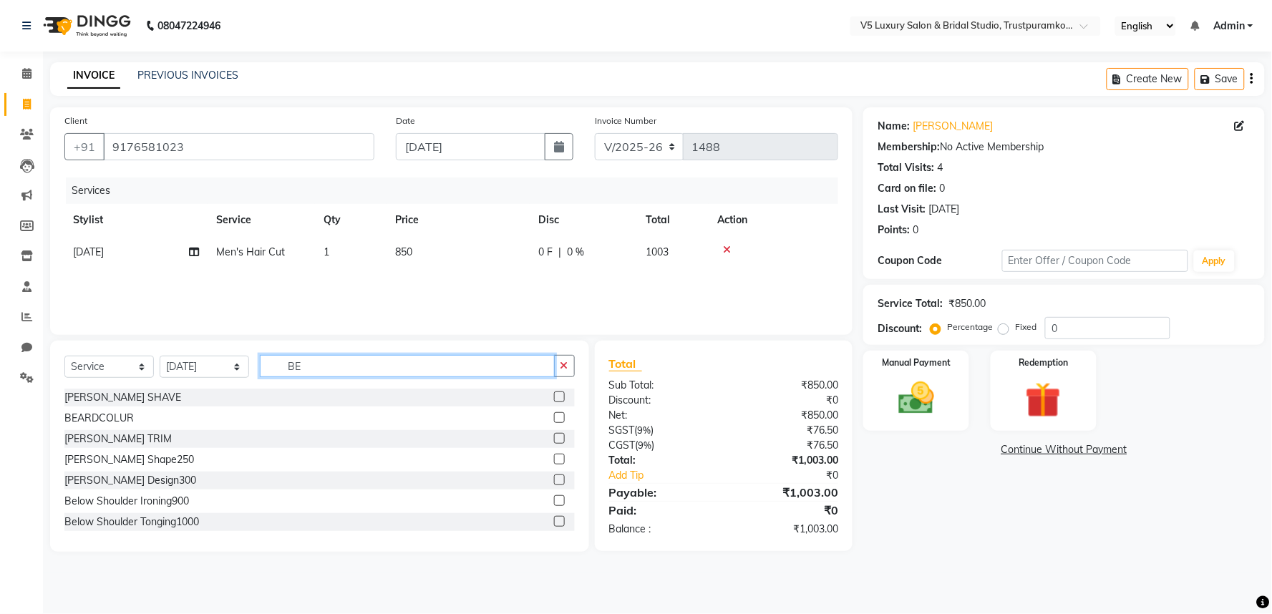
type input "BE"
click at [105, 470] on div "BEARD SHAVE BEARDCOLUR BERAD TRIM Beard Shape250 Beard Design300 Below Shoulder…" at bounding box center [319, 460] width 510 height 143
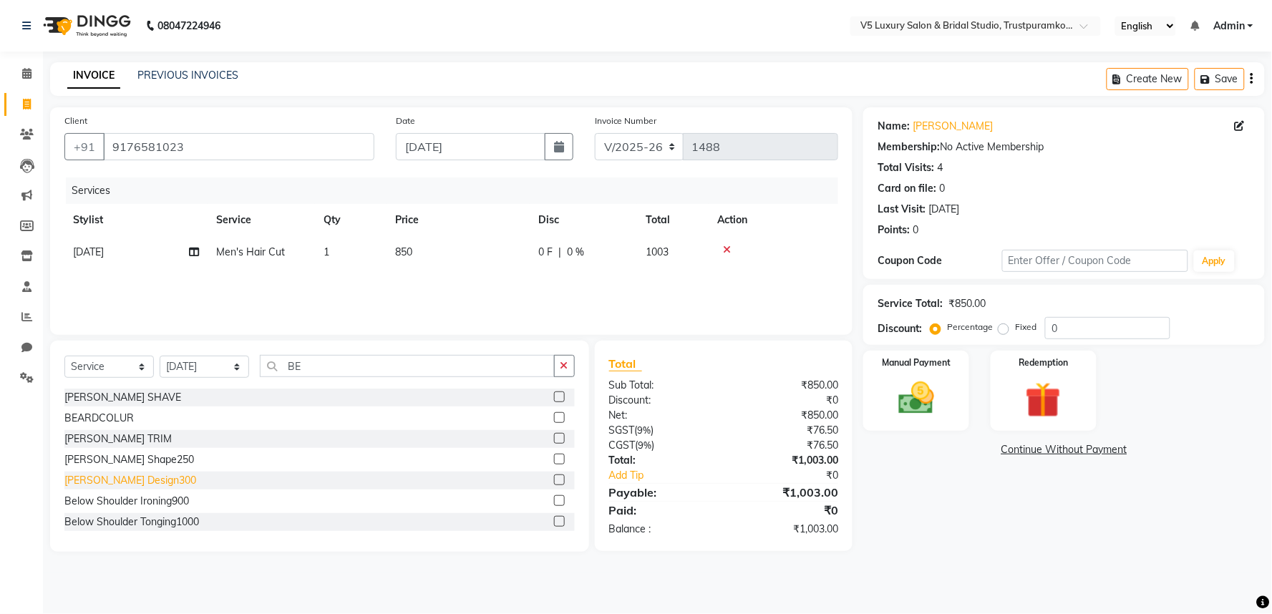
click at [106, 475] on div "[PERSON_NAME] Design300" at bounding box center [130, 480] width 132 height 15
checkbox input "false"
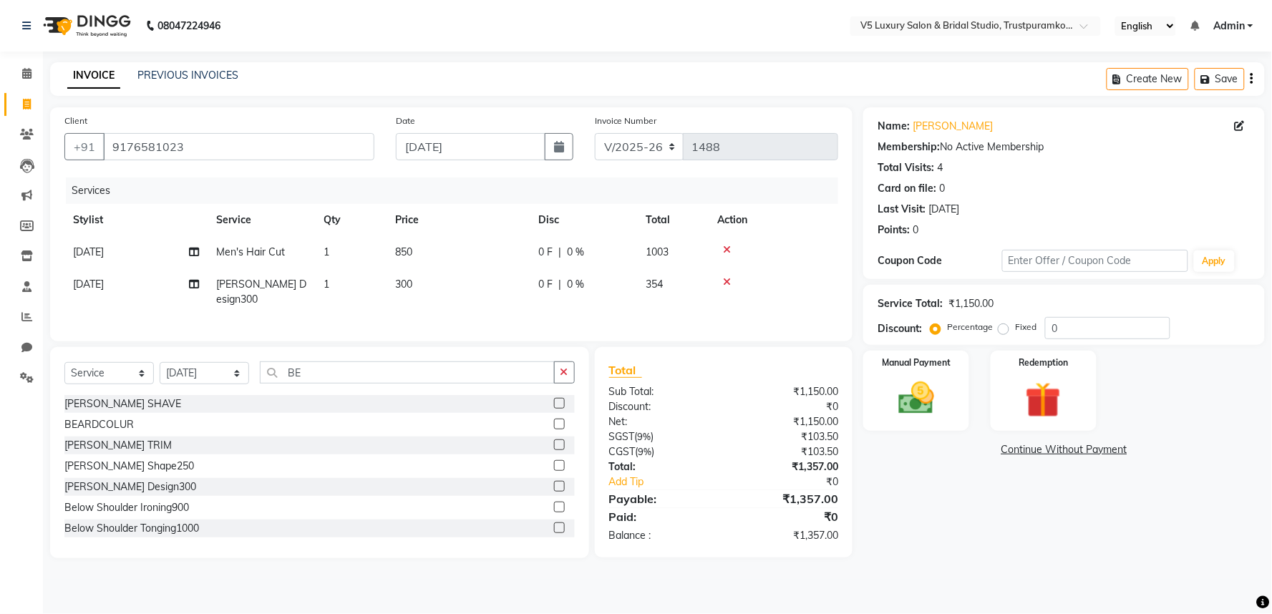
click at [438, 284] on td "300" at bounding box center [457, 291] width 143 height 47
select select "72643"
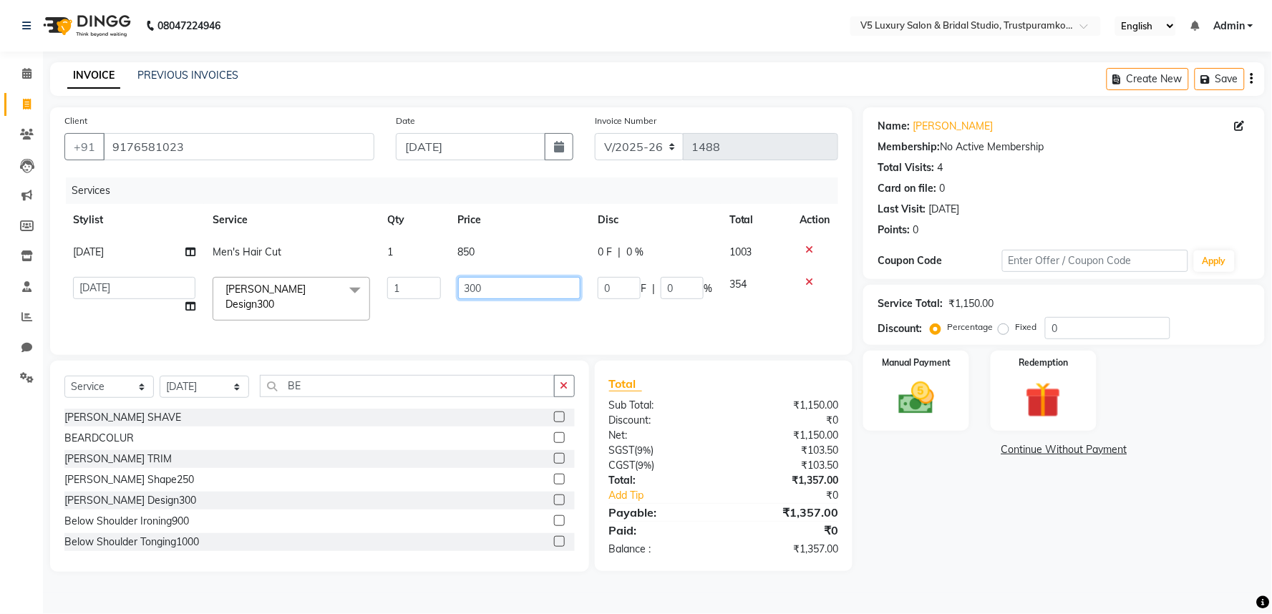
click at [480, 288] on input "300" at bounding box center [519, 288] width 122 height 22
click at [501, 287] on input "300" at bounding box center [519, 288] width 122 height 22
type input "3"
type input "250"
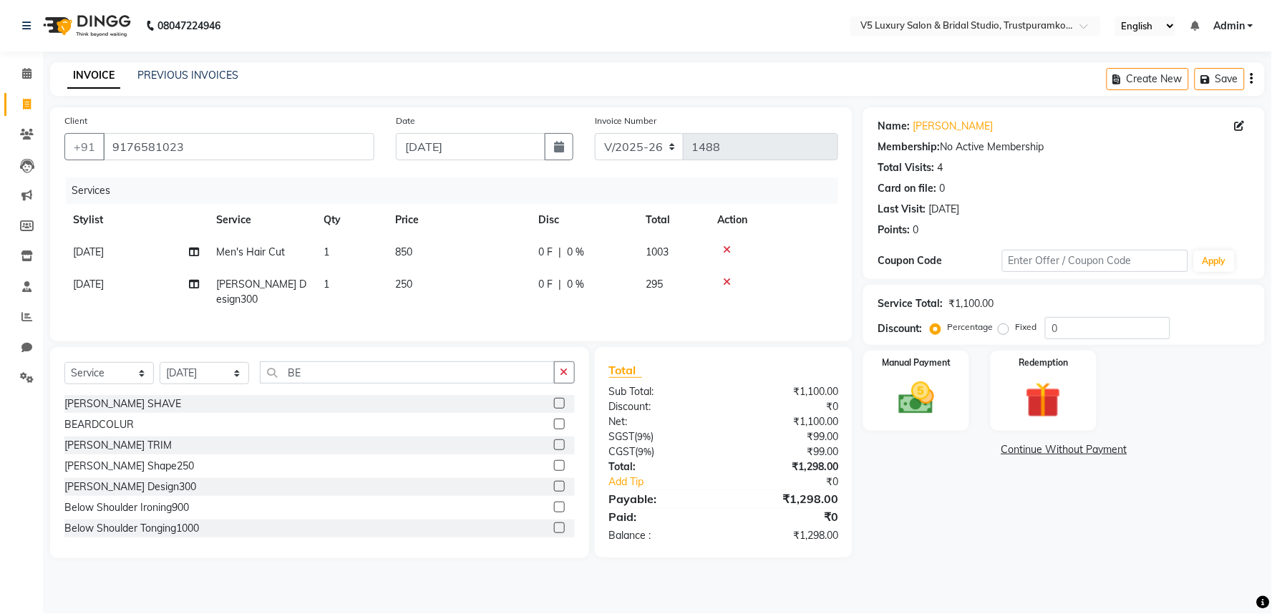
click at [488, 322] on div "Services Stylist Service Qty Price Disc Total Action RAJA Men's Hair Cut 1 850 …" at bounding box center [451, 252] width 774 height 150
click at [424, 258] on td "850" at bounding box center [457, 252] width 143 height 32
select select "72643"
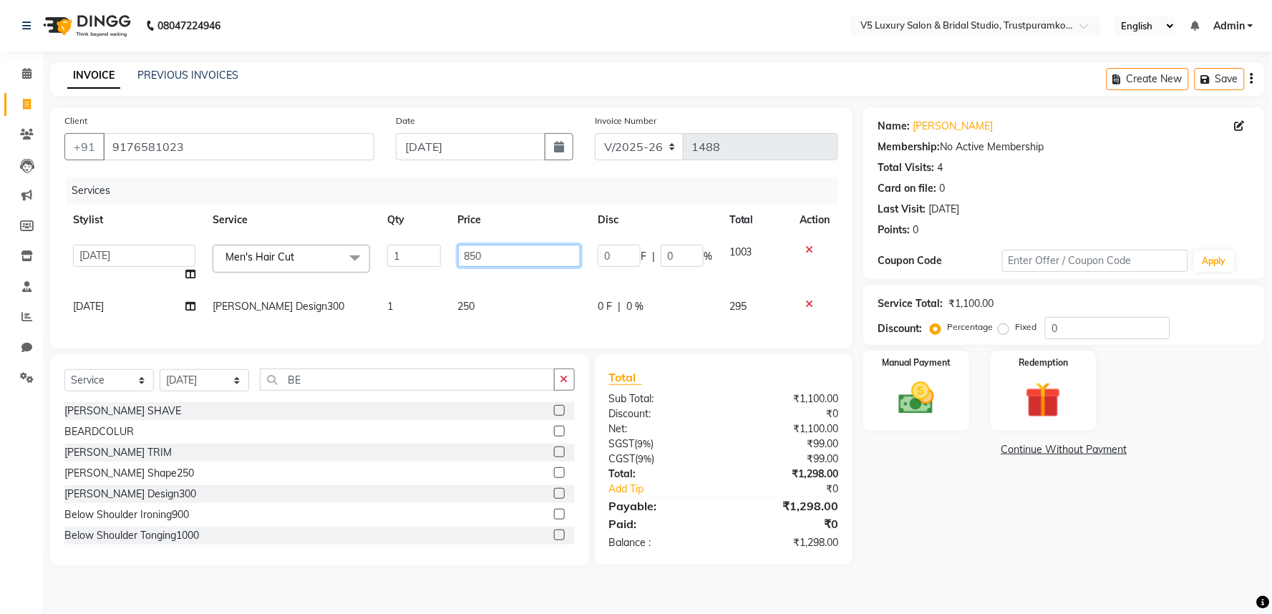
click at [510, 249] on input "850" at bounding box center [519, 256] width 122 height 22
type input "852"
click at [499, 293] on td "250" at bounding box center [519, 307] width 140 height 32
select select "72643"
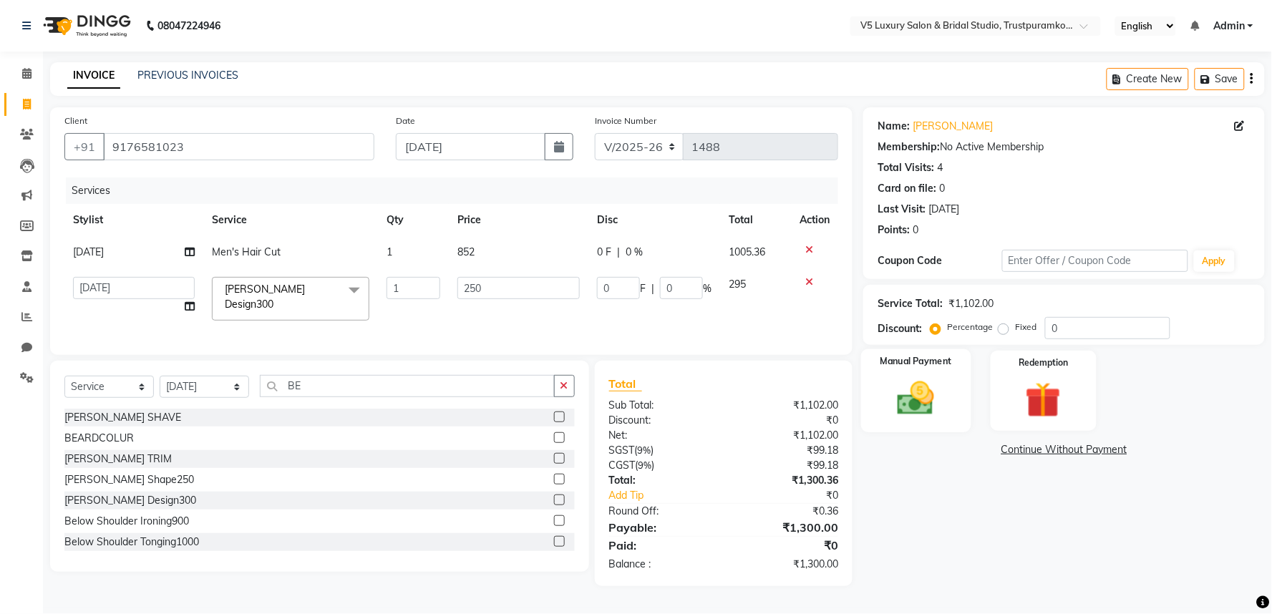
click at [923, 410] on img at bounding box center [916, 398] width 60 height 43
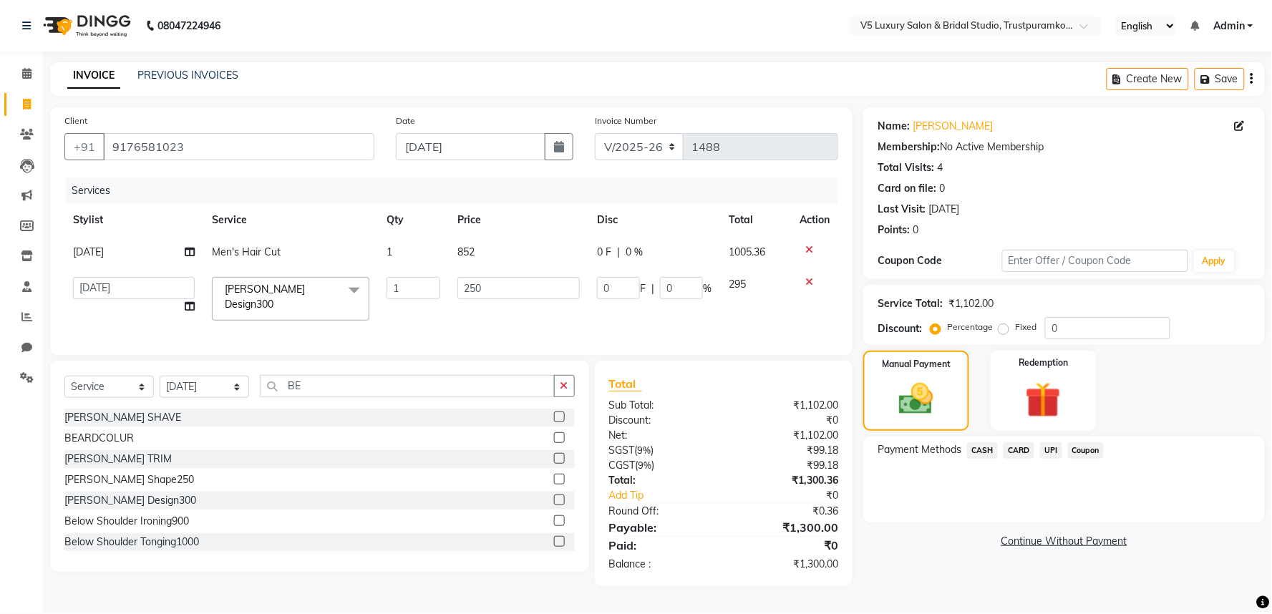
click at [1052, 454] on span "UPI" at bounding box center [1051, 450] width 22 height 16
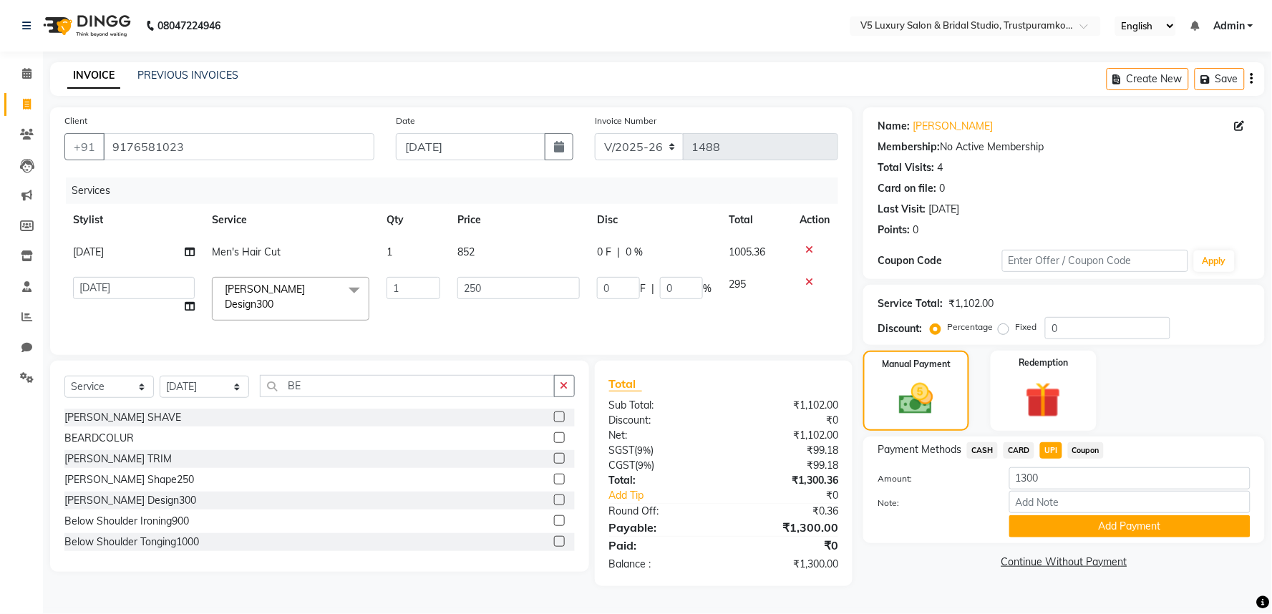
click at [1017, 449] on span "CARD" at bounding box center [1018, 450] width 31 height 16
click at [1096, 527] on button "Add Payment" at bounding box center [1129, 526] width 241 height 22
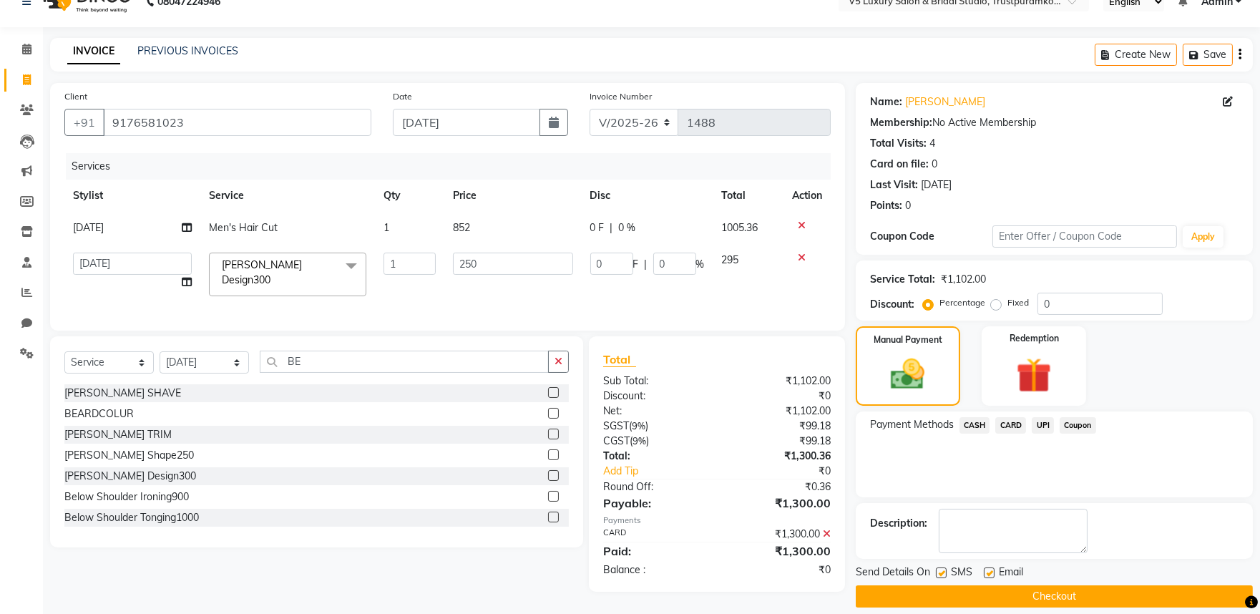
scroll to position [39, 0]
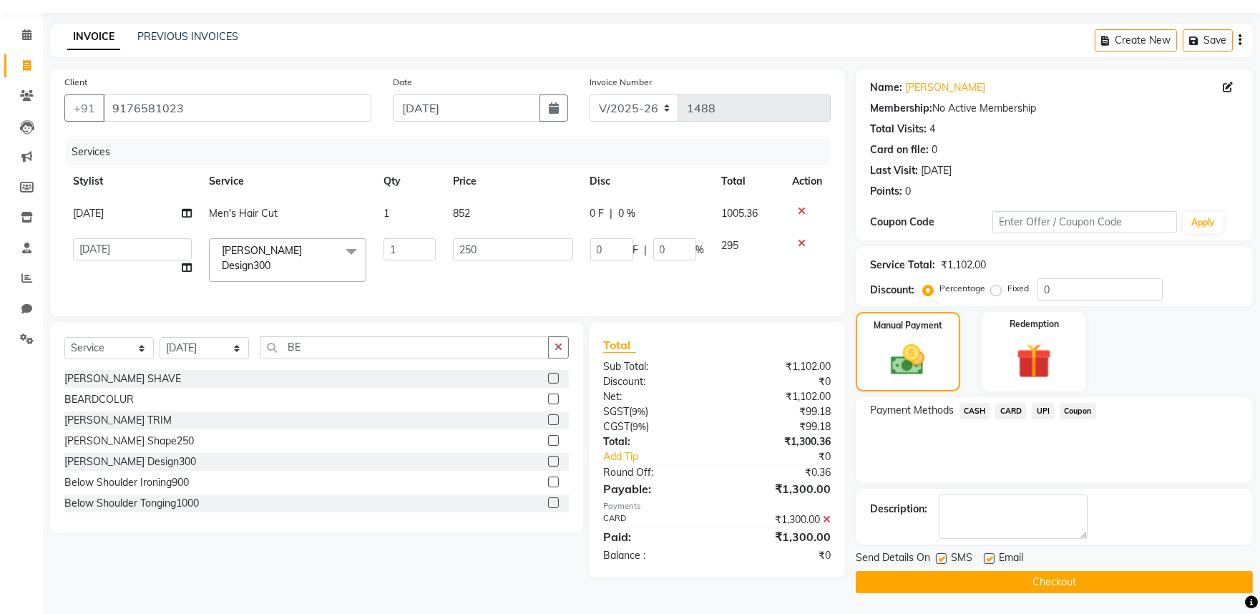
click at [988, 554] on label at bounding box center [989, 558] width 11 height 11
click at [988, 555] on input "checkbox" at bounding box center [988, 559] width 9 height 9
checkbox input "false"
click at [1022, 585] on button "Checkout" at bounding box center [1054, 582] width 397 height 22
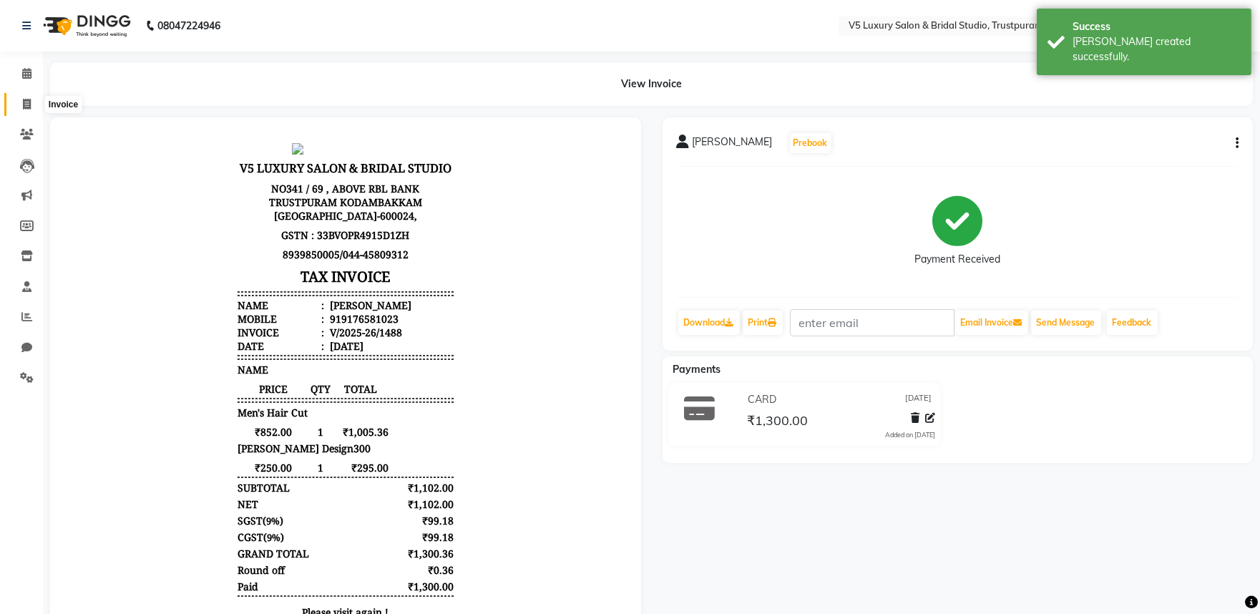
click at [19, 100] on span at bounding box center [26, 105] width 25 height 16
select select "service"
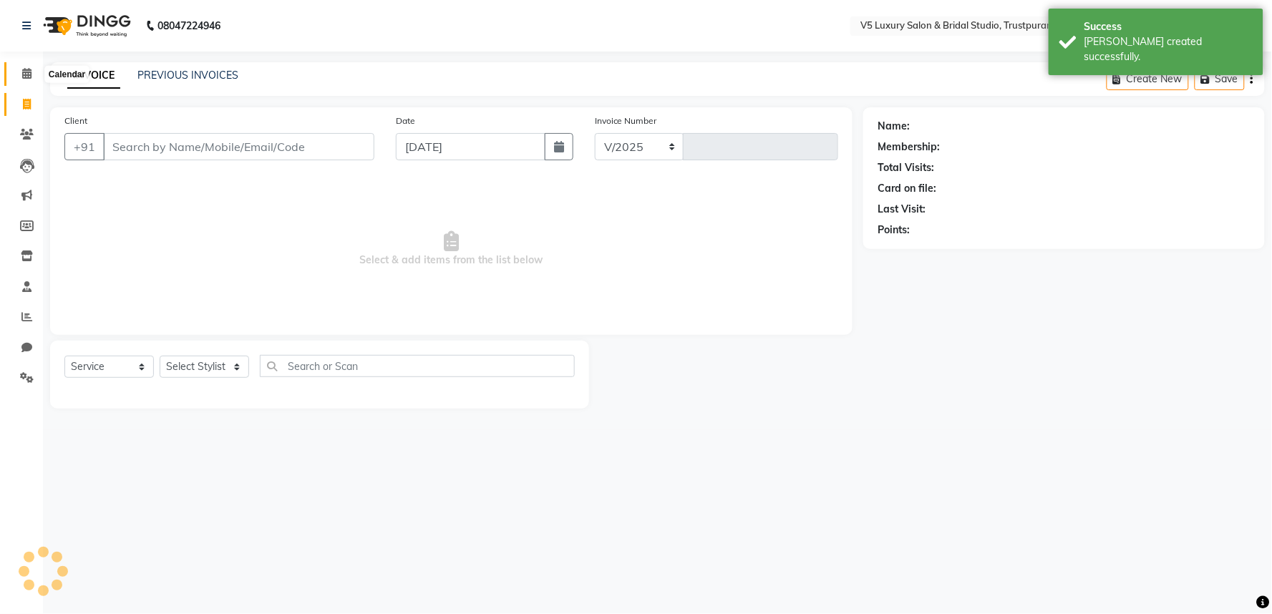
select select "7993"
type input "1489"
click at [31, 72] on span at bounding box center [26, 74] width 25 height 16
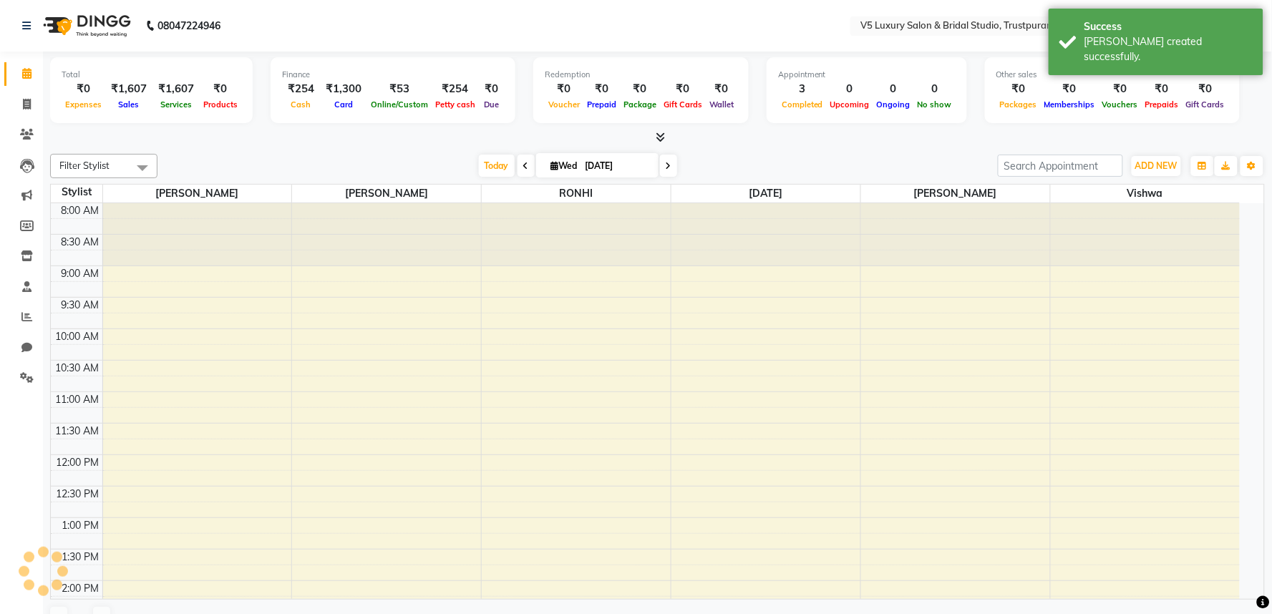
click at [206, 151] on div "Filter Stylist Select All Ajith Kumar Anita PREMALATHA RAJA RONHI vishwa Today …" at bounding box center [657, 393] width 1214 height 490
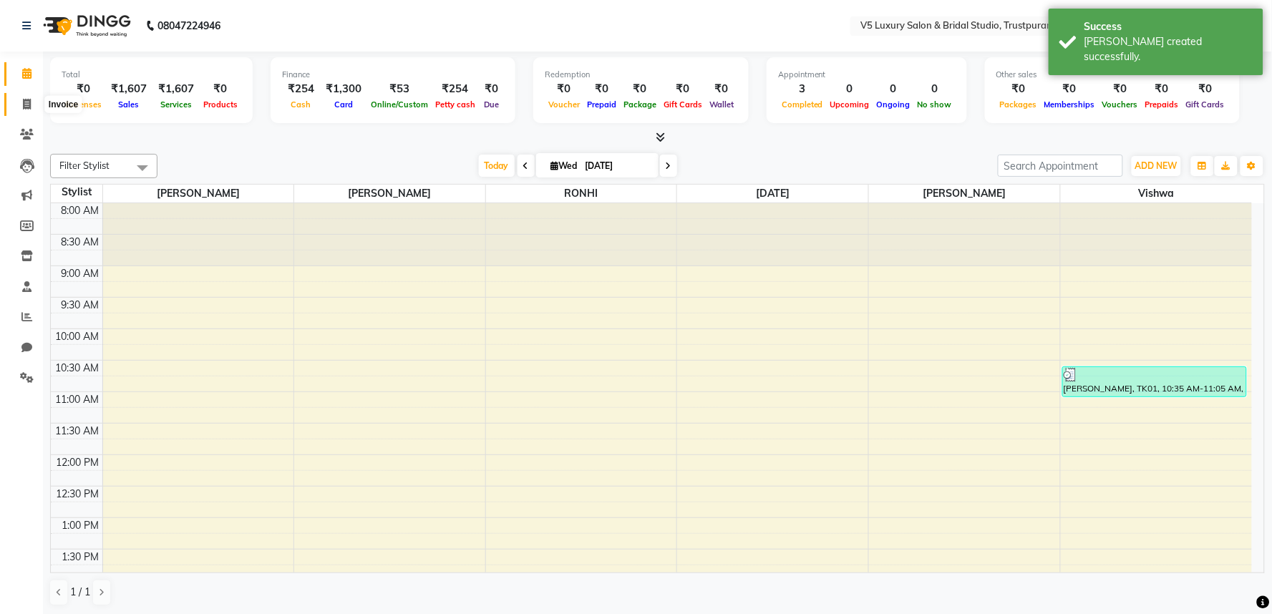
click at [20, 97] on span at bounding box center [26, 105] width 25 height 16
select select "7993"
select select "service"
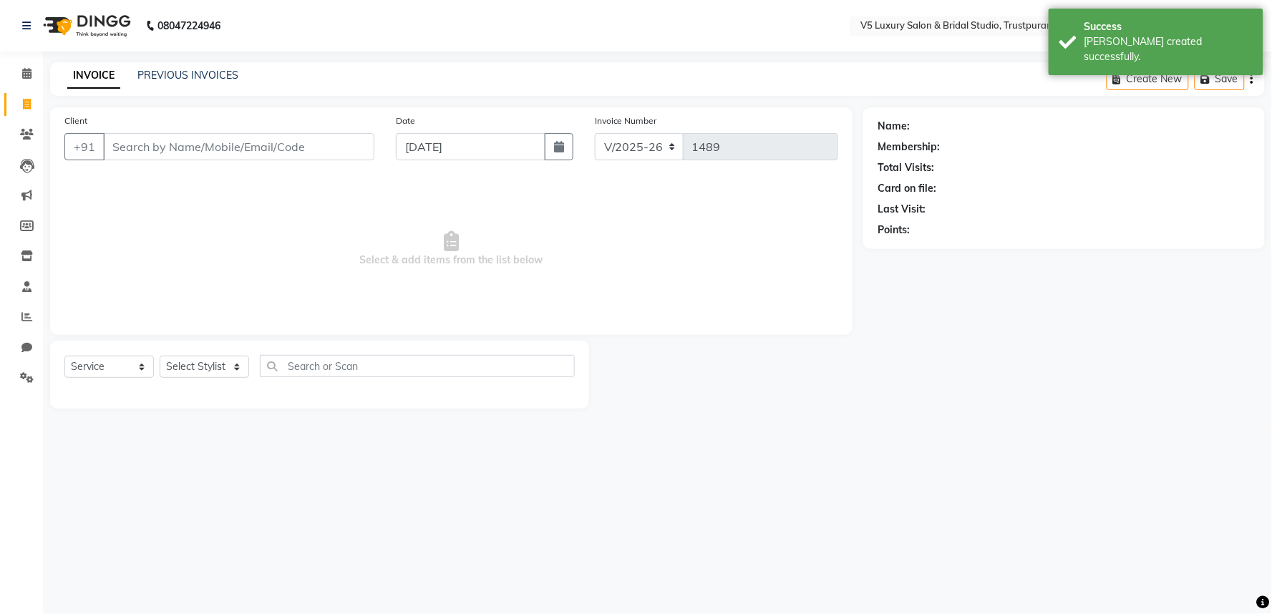
click at [177, 147] on input "Client" at bounding box center [238, 146] width 271 height 27
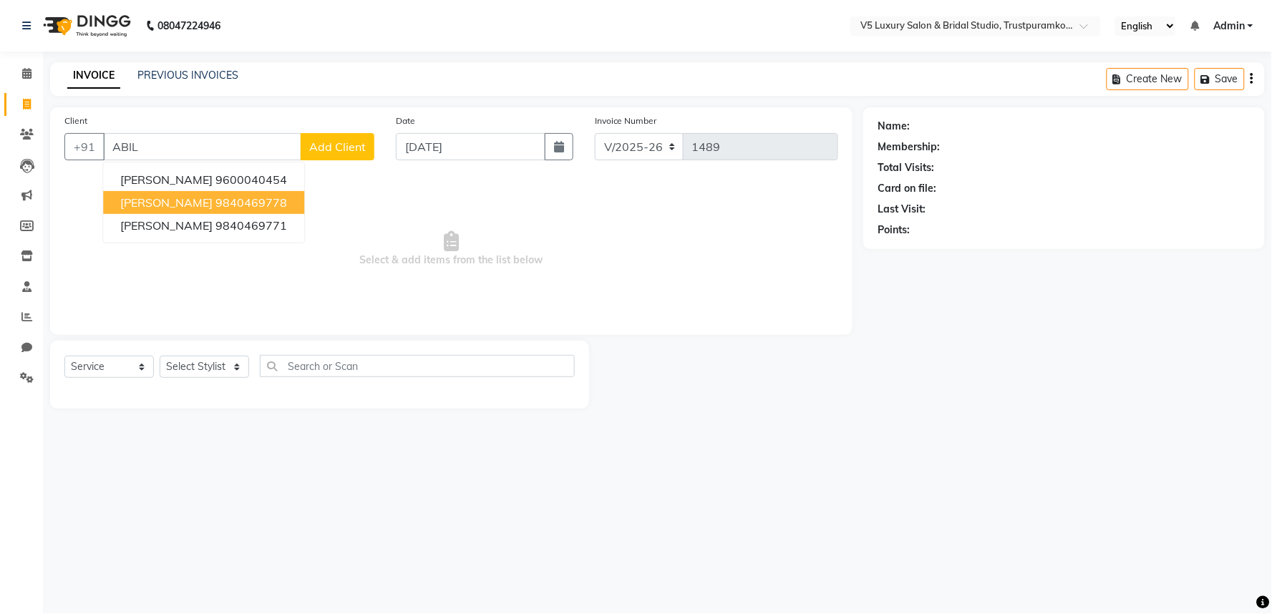
click at [182, 210] on button "Abilash 9840469778" at bounding box center [203, 202] width 201 height 23
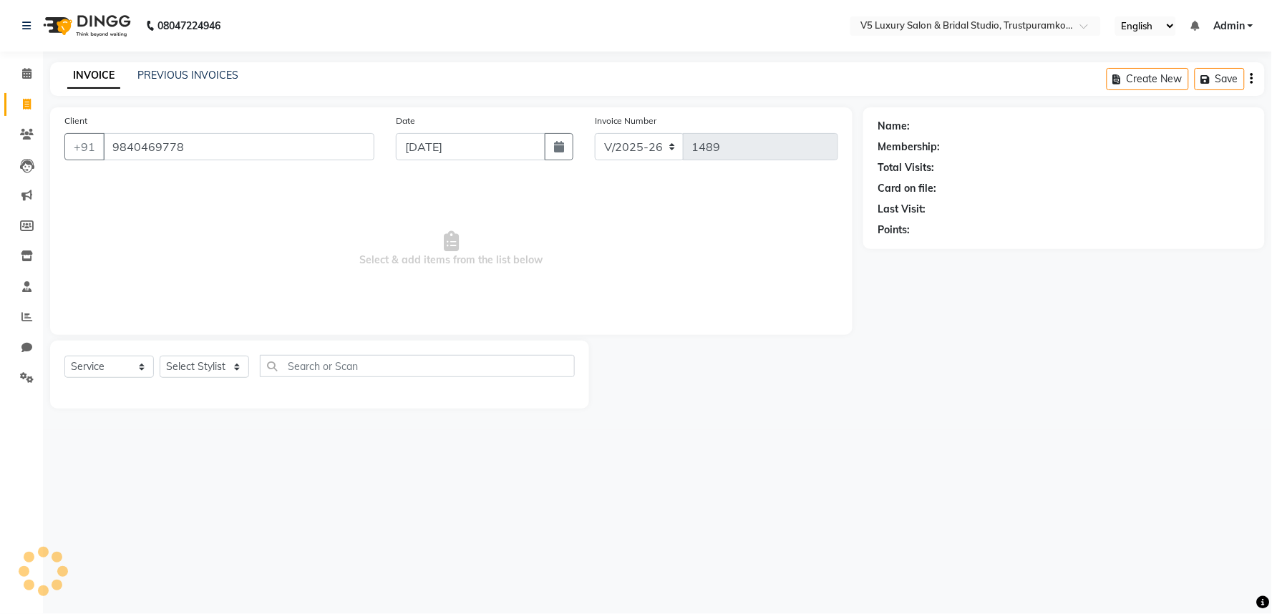
type input "9840469778"
click at [934, 130] on link "Abilash" at bounding box center [952, 126] width 80 height 15
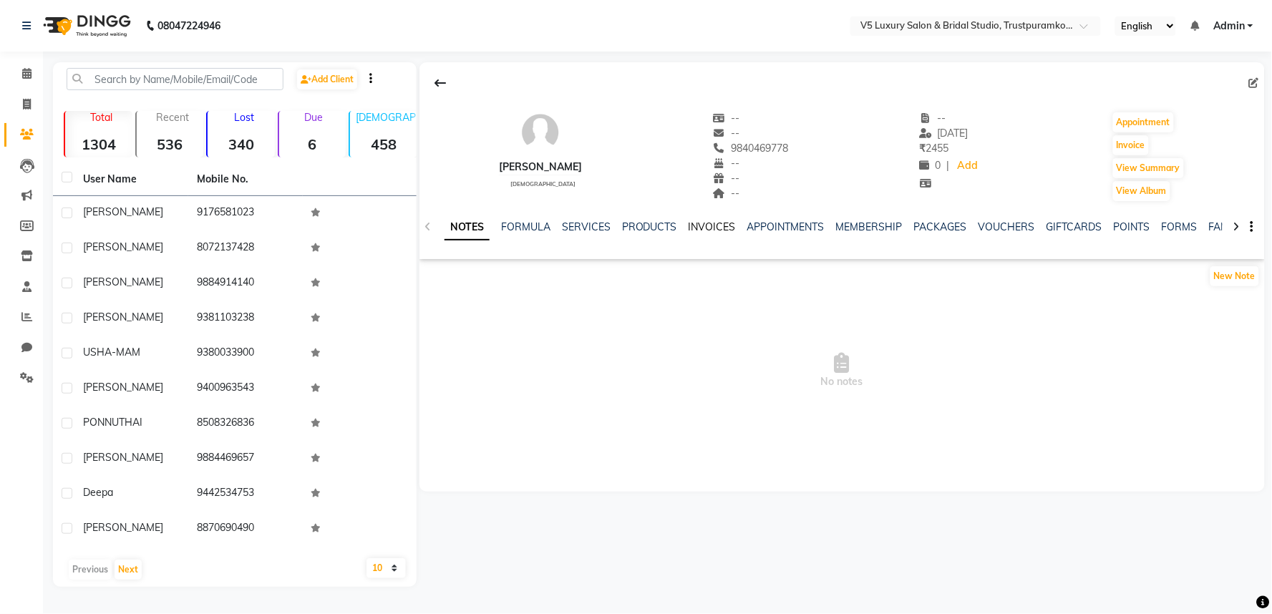
click at [704, 220] on link "INVOICES" at bounding box center [711, 226] width 47 height 13
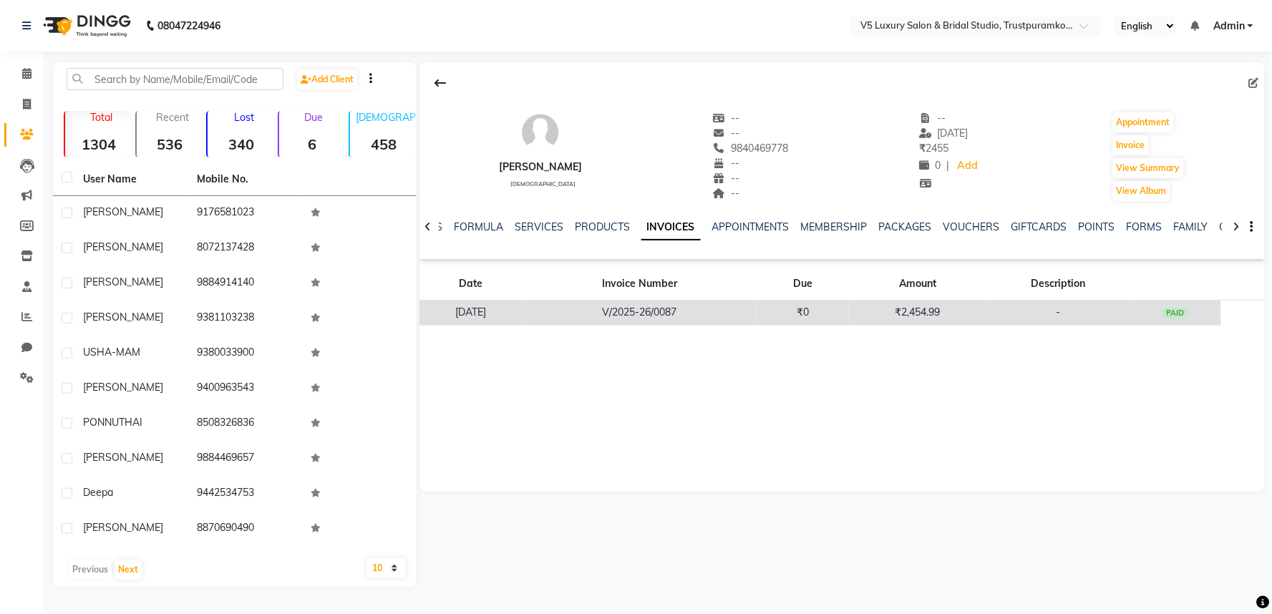
click at [887, 308] on td "₹2,454.99" at bounding box center [917, 313] width 137 height 25
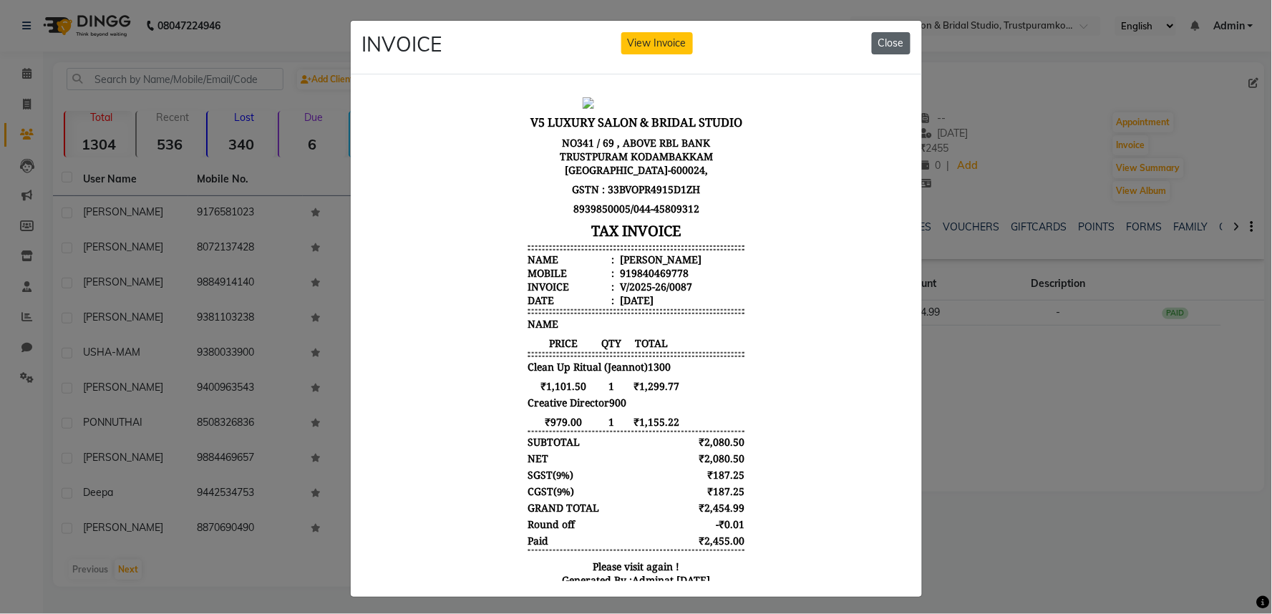
click at [879, 44] on button "Close" at bounding box center [891, 43] width 39 height 22
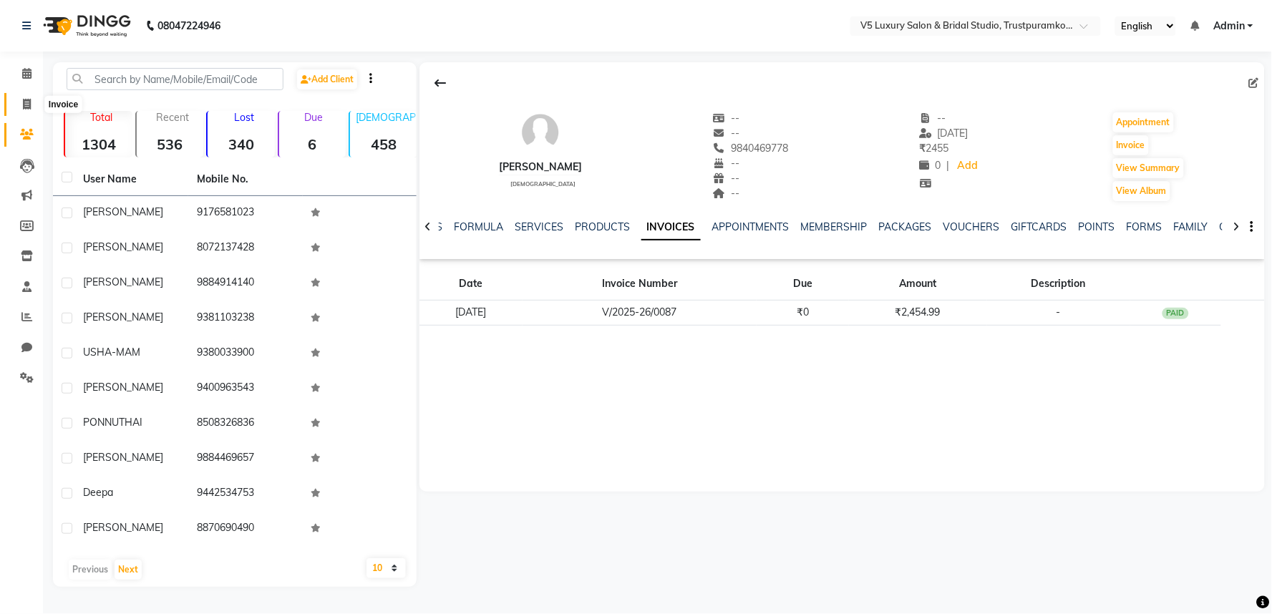
click at [26, 102] on icon at bounding box center [27, 104] width 8 height 11
select select "service"
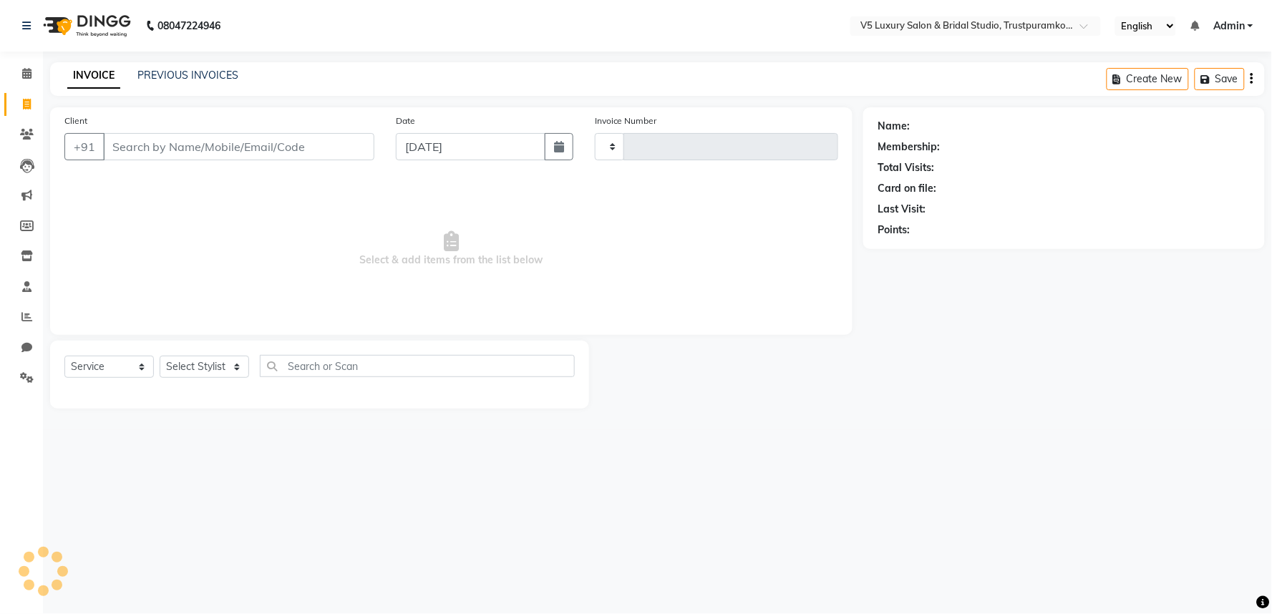
type input "1489"
select select "7993"
click at [226, 145] on input "Client" at bounding box center [238, 146] width 271 height 27
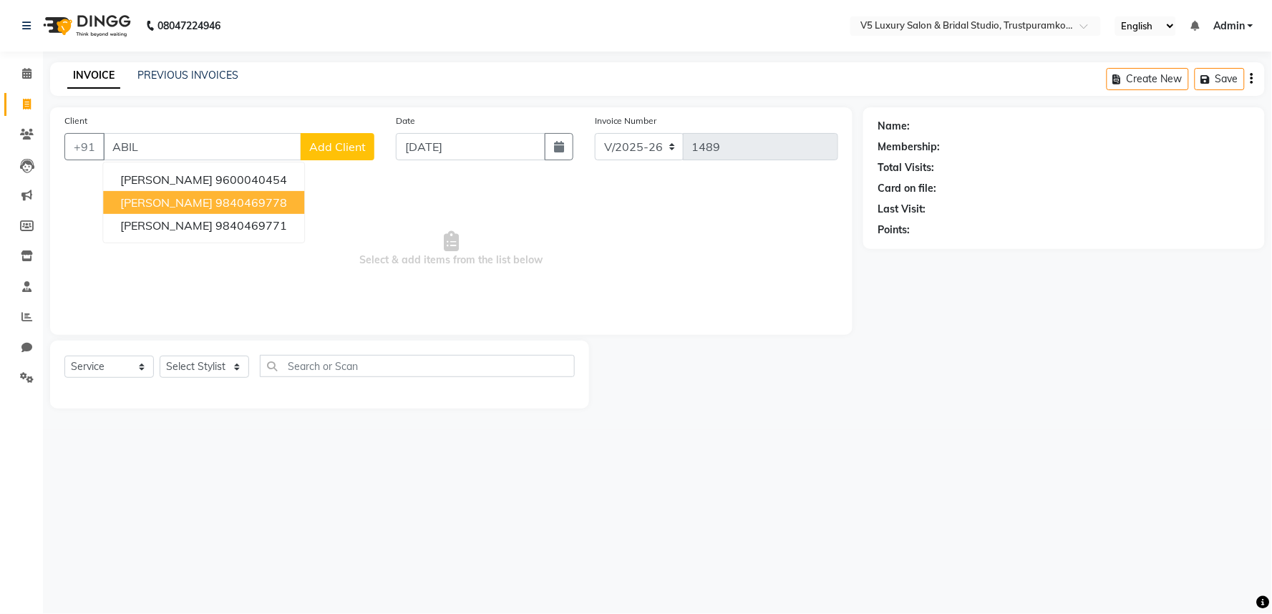
click at [216, 191] on button "Abilash 9840469778" at bounding box center [203, 202] width 201 height 23
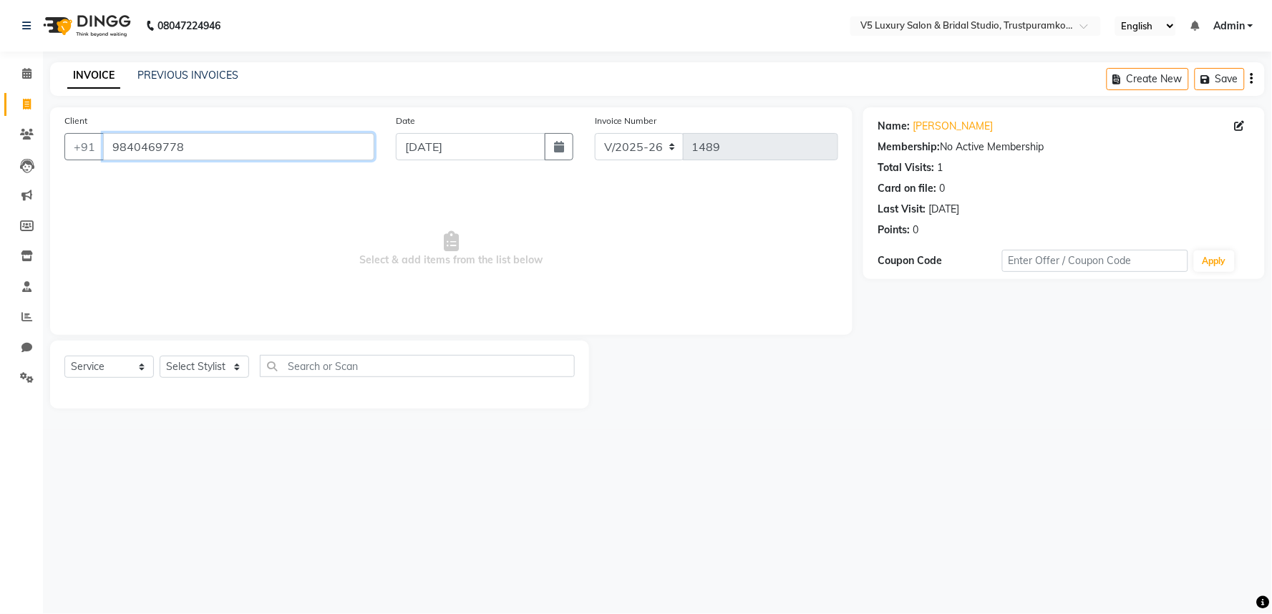
click at [216, 139] on input "9840469778" at bounding box center [238, 146] width 271 height 27
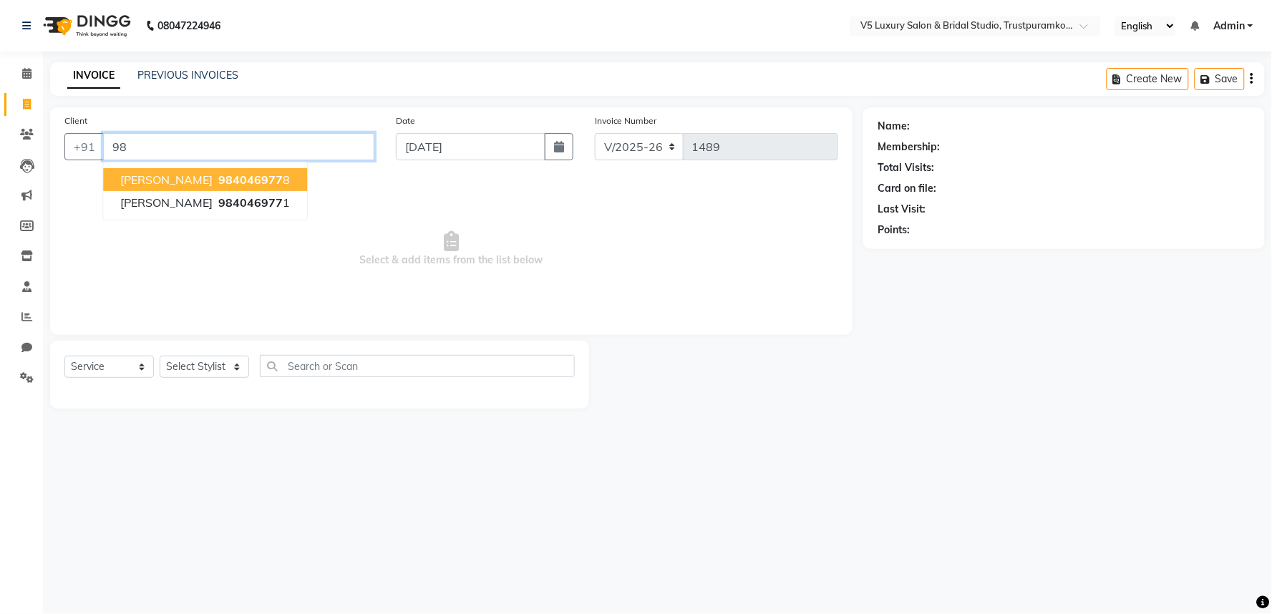
type input "9"
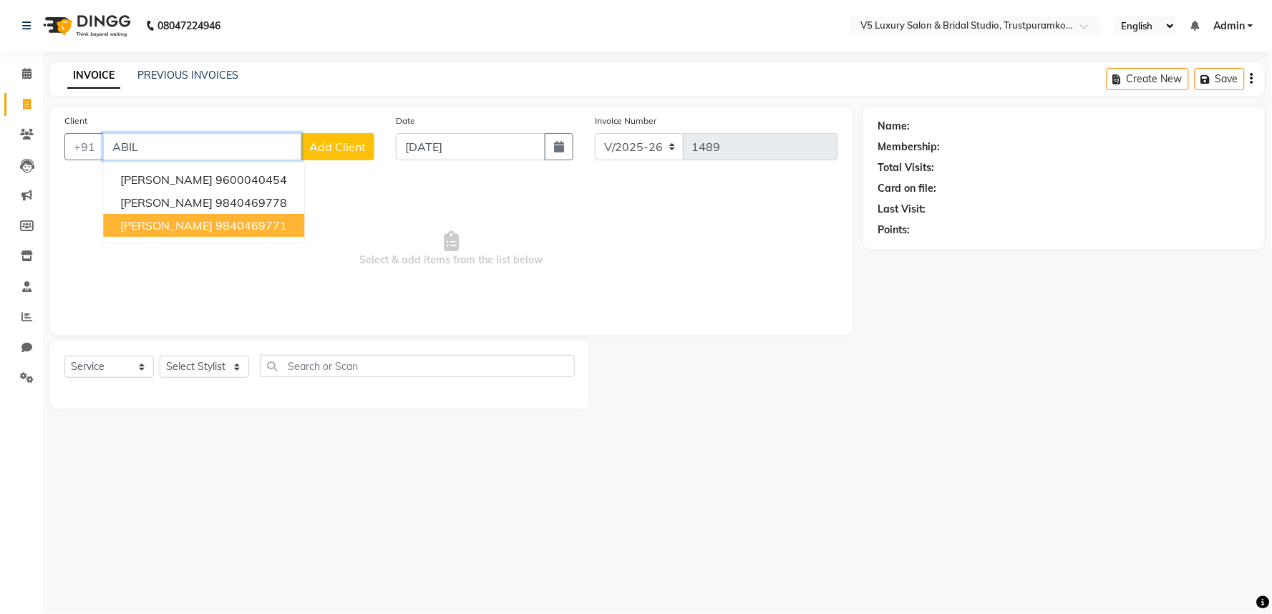
click at [219, 234] on button "Abilash 9840469771" at bounding box center [203, 225] width 201 height 23
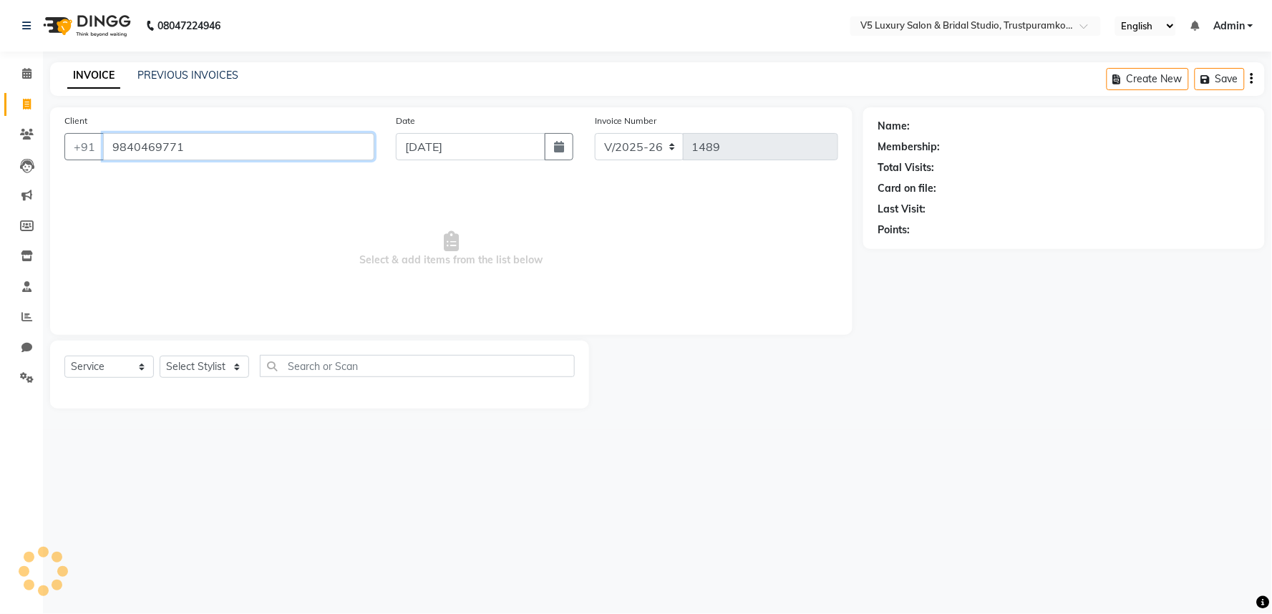
type input "9840469771"
click at [928, 125] on link "Abilash" at bounding box center [952, 126] width 80 height 15
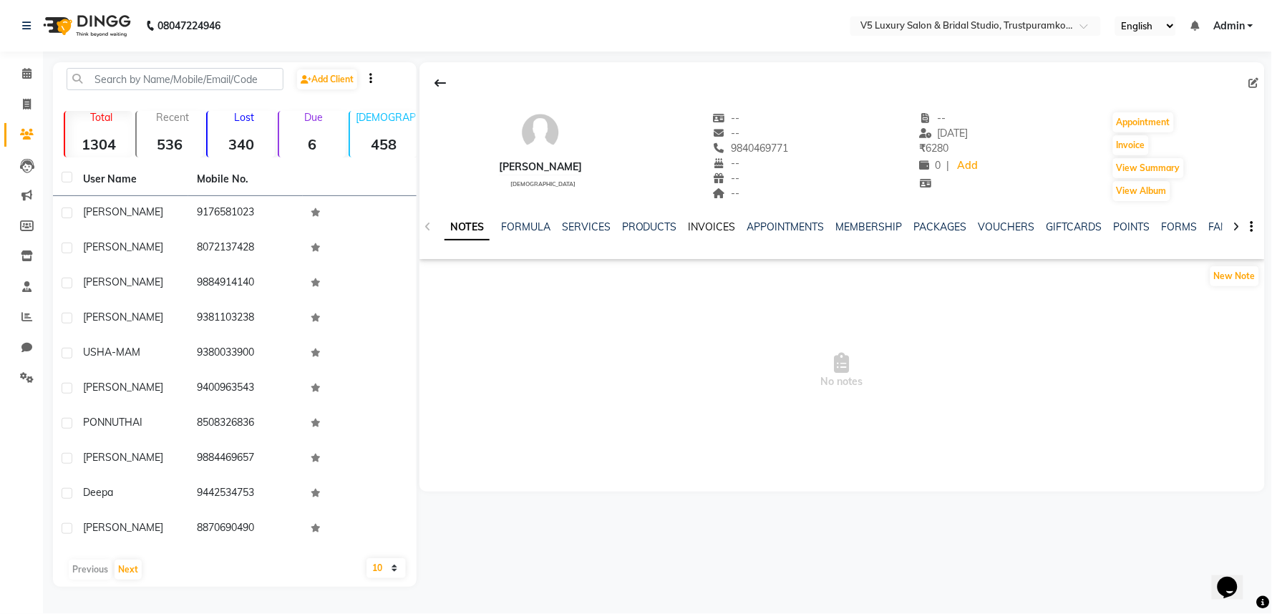
click at [718, 228] on link "INVOICES" at bounding box center [711, 226] width 47 height 13
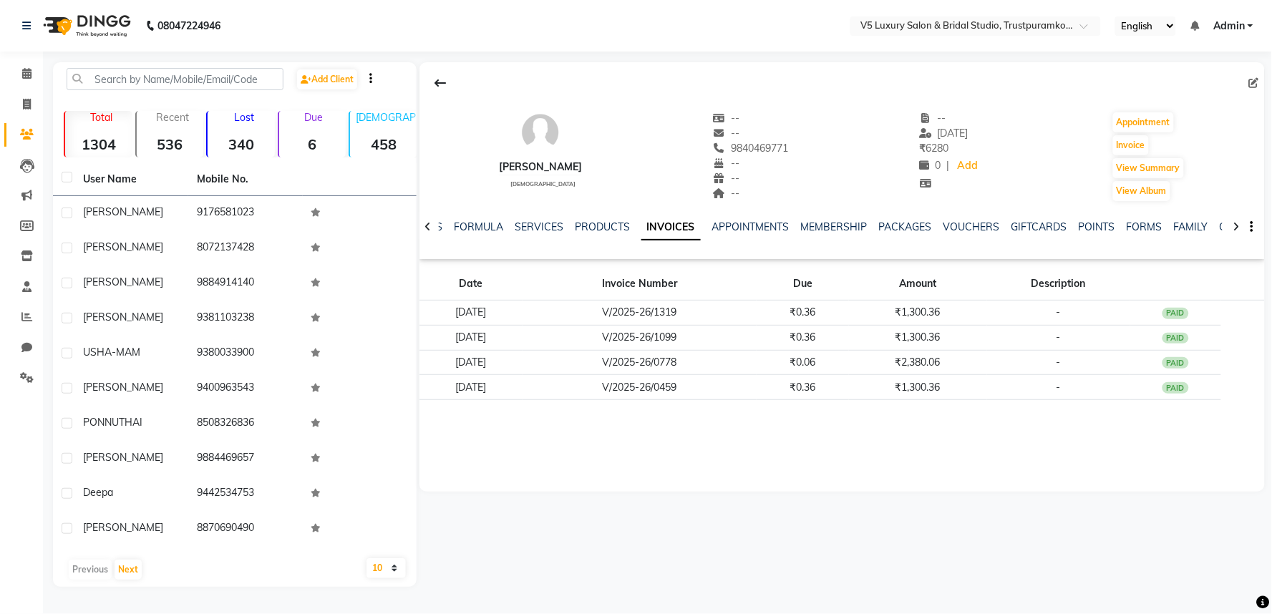
drag, startPoint x: 701, startPoint y: 145, endPoint x: 804, endPoint y: 138, distance: 102.5
click at [804, 138] on div "Abilash male -- -- 9840469771 -- -- -- -- 14-08-2025 ₹ 6280 0 | Add Appointment…" at bounding box center [841, 150] width 845 height 106
drag, startPoint x: 708, startPoint y: 147, endPoint x: 786, endPoint y: 148, distance: 77.3
click at [786, 148] on div "Abilash male -- -- 9840469771 Mobile No. -- -- -- -- 14-08-2025 ₹ 6280 0 | Add …" at bounding box center [841, 150] width 845 height 106
drag, startPoint x: 703, startPoint y: 147, endPoint x: 796, endPoint y: 147, distance: 92.3
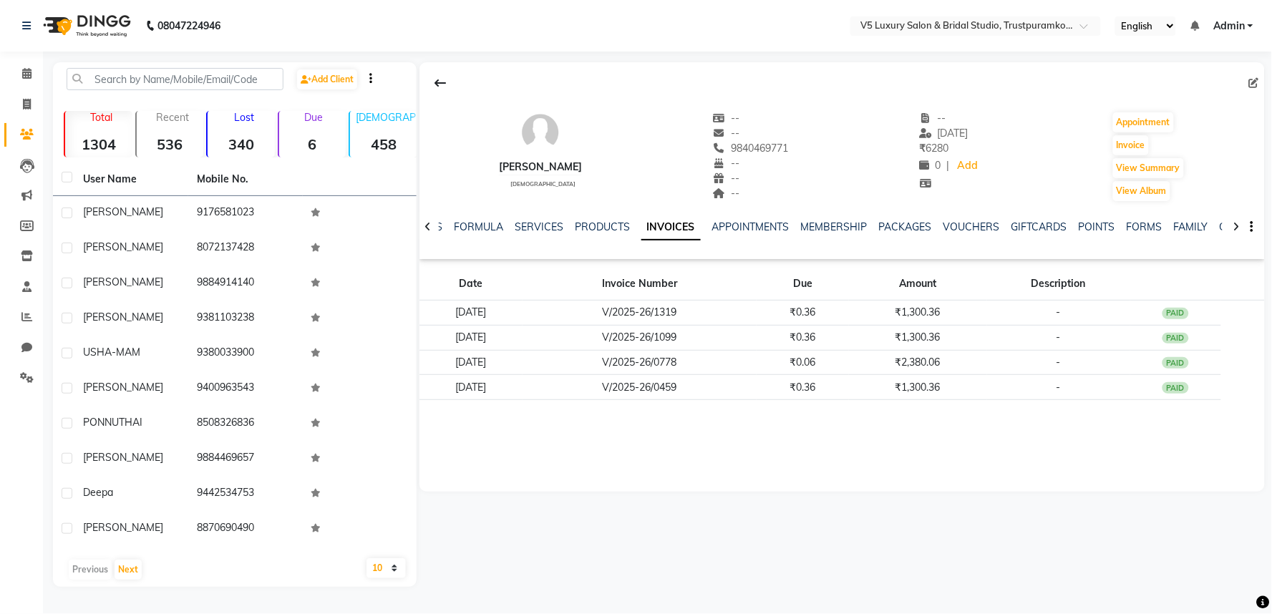
click at [796, 147] on div "Abilash male -- -- 9840469771 -- -- -- -- 14-08-2025 ₹ 6280 0 | Add Appointment…" at bounding box center [841, 150] width 845 height 106
copy span "9840469771"
click at [29, 72] on icon at bounding box center [26, 73] width 9 height 11
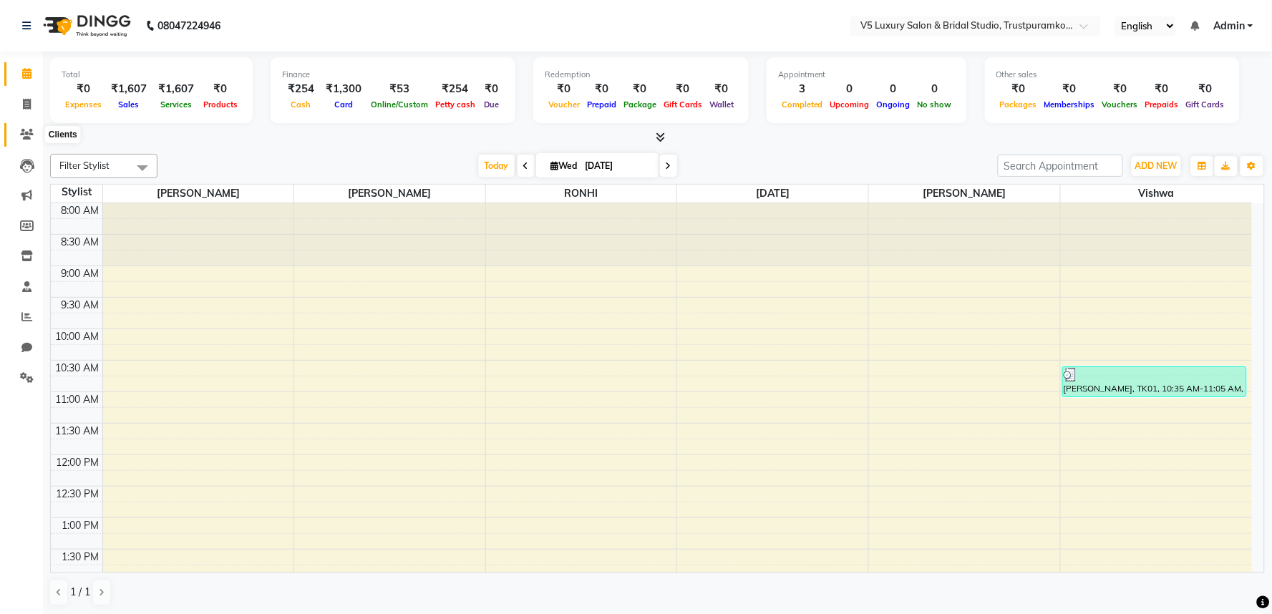
click at [23, 130] on icon at bounding box center [27, 134] width 14 height 11
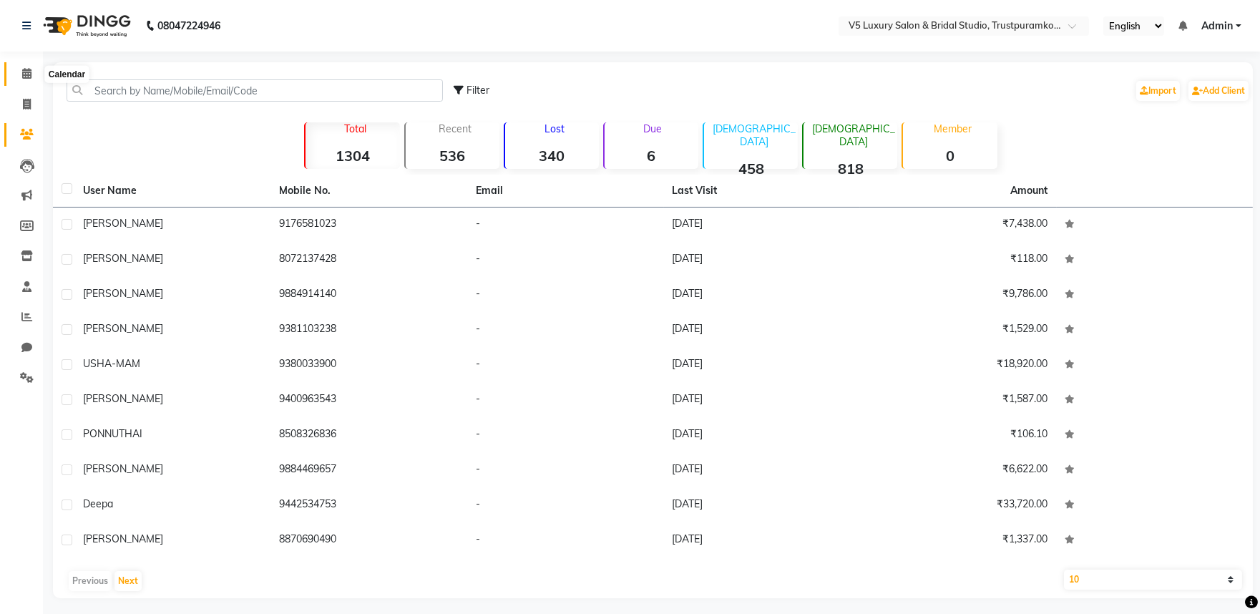
click at [23, 73] on icon at bounding box center [26, 73] width 9 height 11
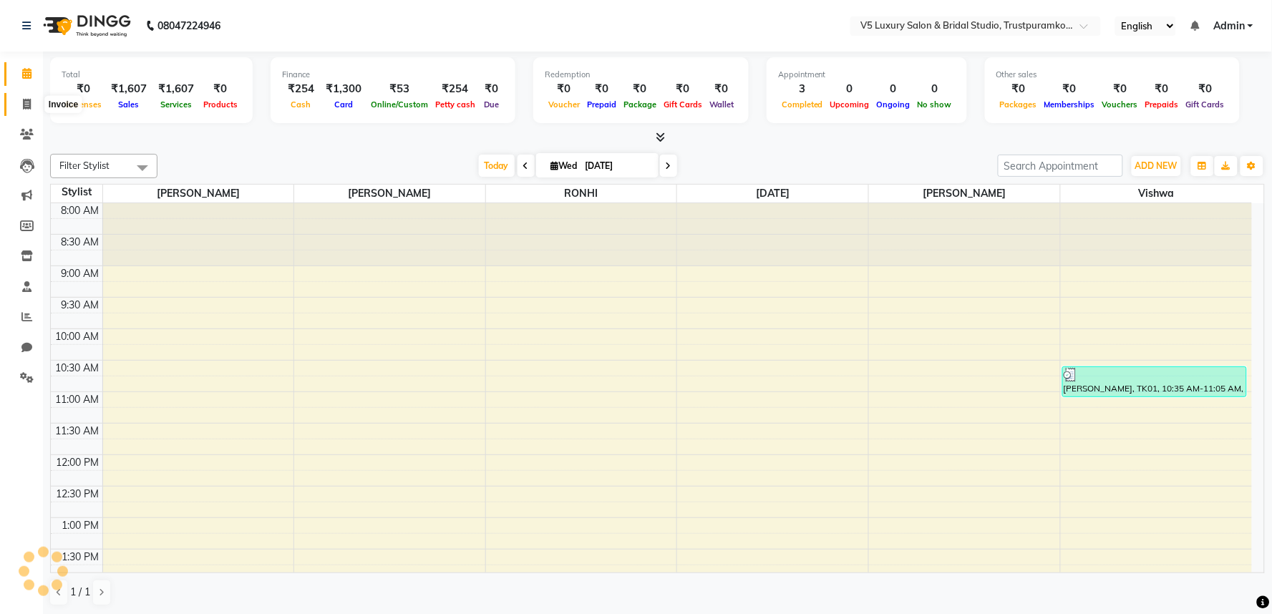
click at [24, 104] on icon at bounding box center [27, 104] width 8 height 11
select select "service"
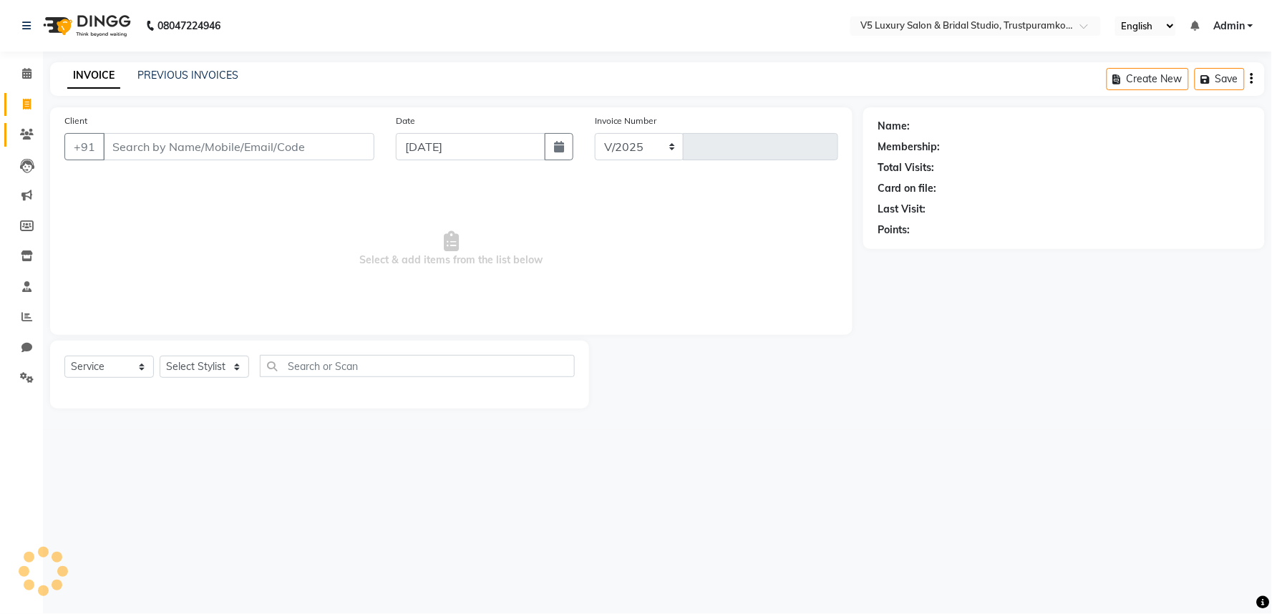
select select "7993"
type input "1489"
click at [154, 150] on input "Client" at bounding box center [238, 146] width 271 height 27
type input "9840469771"
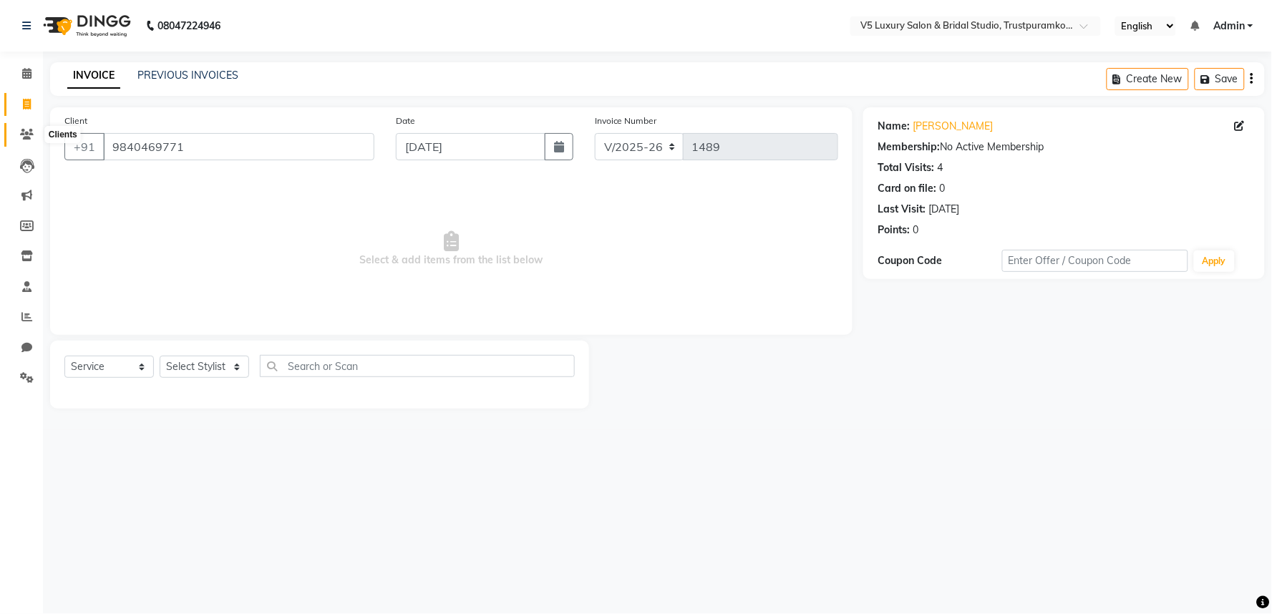
click at [19, 127] on span at bounding box center [26, 135] width 25 height 16
click at [215, 363] on select "Select Stylist [PERSON_NAME] [PERSON_NAME] [DATE] [PERSON_NAME]" at bounding box center [204, 367] width 89 height 22
select select "72643"
click at [160, 356] on select "Select Stylist [PERSON_NAME] [PERSON_NAME] [DATE] [PERSON_NAME]" at bounding box center [204, 367] width 89 height 22
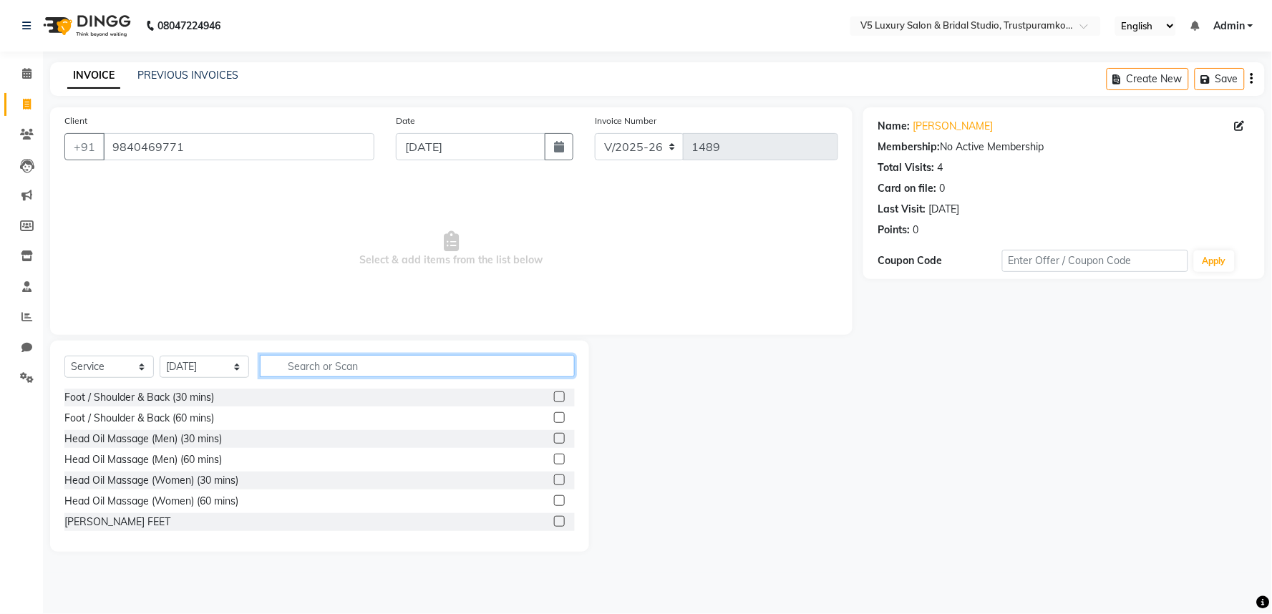
click at [402, 376] on input "text" at bounding box center [417, 366] width 315 height 22
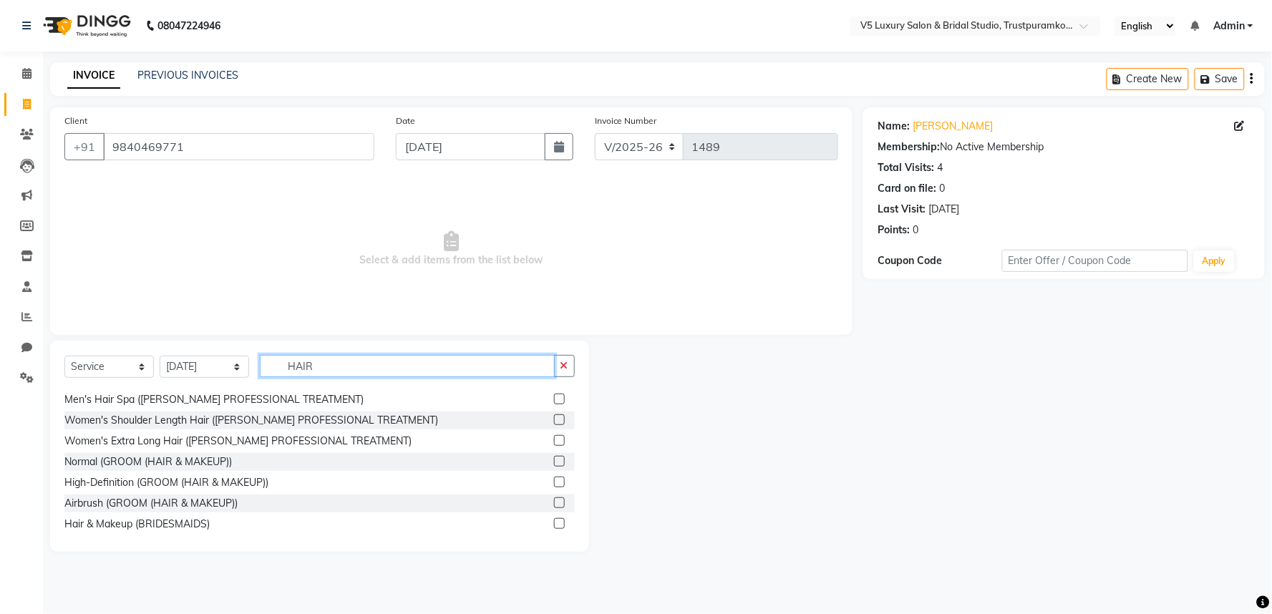
scroll to position [478, 0]
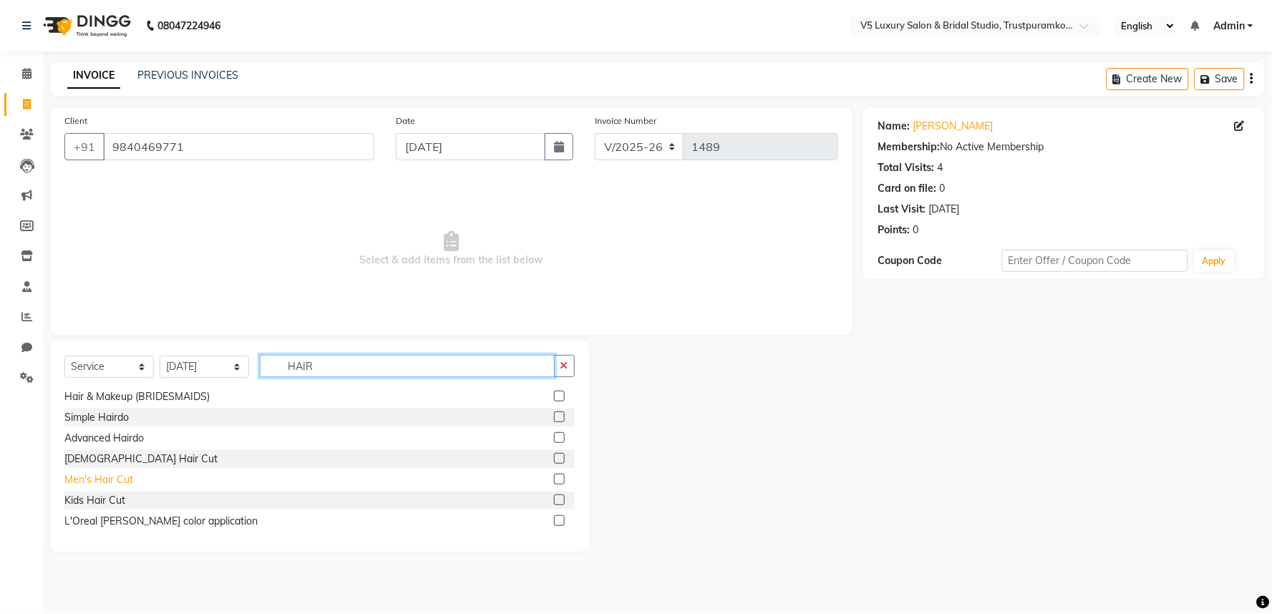
type input "HAIR"
click at [112, 482] on div "Men's Hair Cut" at bounding box center [98, 479] width 69 height 15
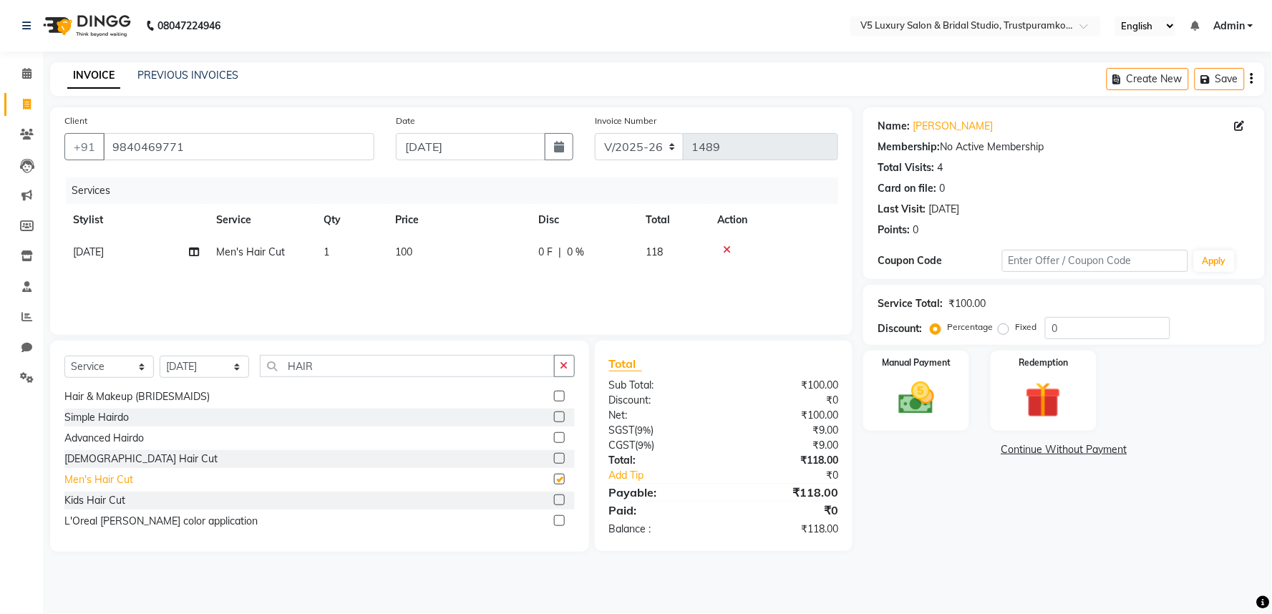
checkbox input "false"
click at [424, 253] on td "100" at bounding box center [457, 252] width 143 height 32
select select "72643"
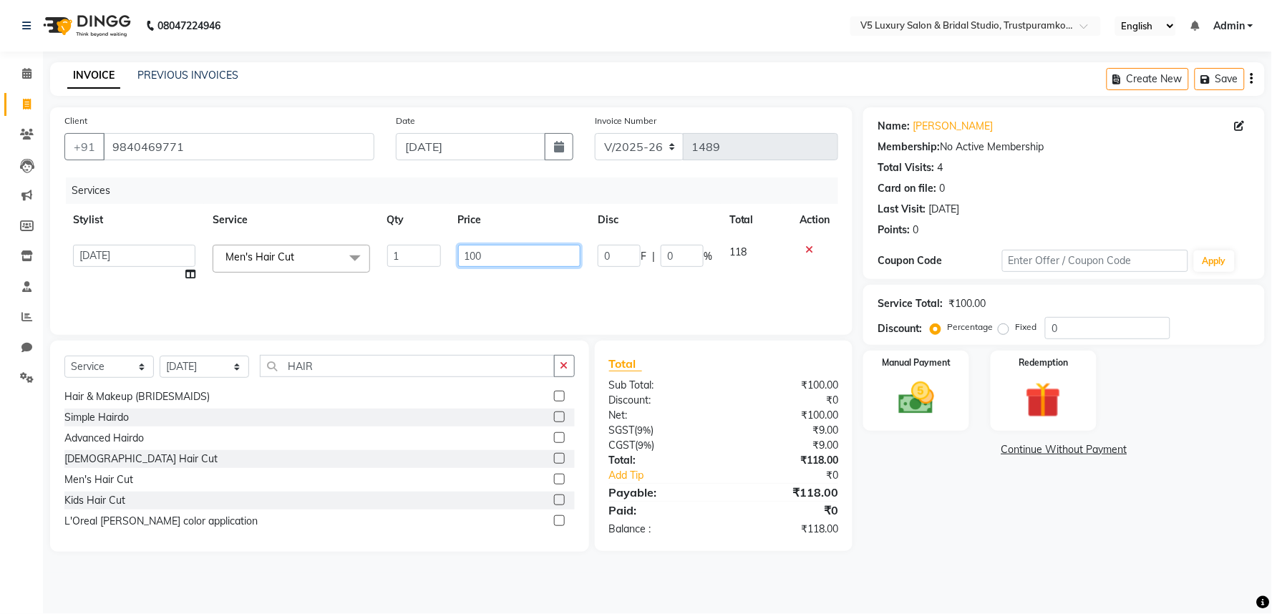
click at [511, 248] on input "100" at bounding box center [519, 256] width 122 height 22
type input "1"
type input "852"
click at [518, 275] on div "Services Stylist Service Qty Price Disc Total Action Ajith Kumar Anita PREMALAT…" at bounding box center [451, 248] width 774 height 143
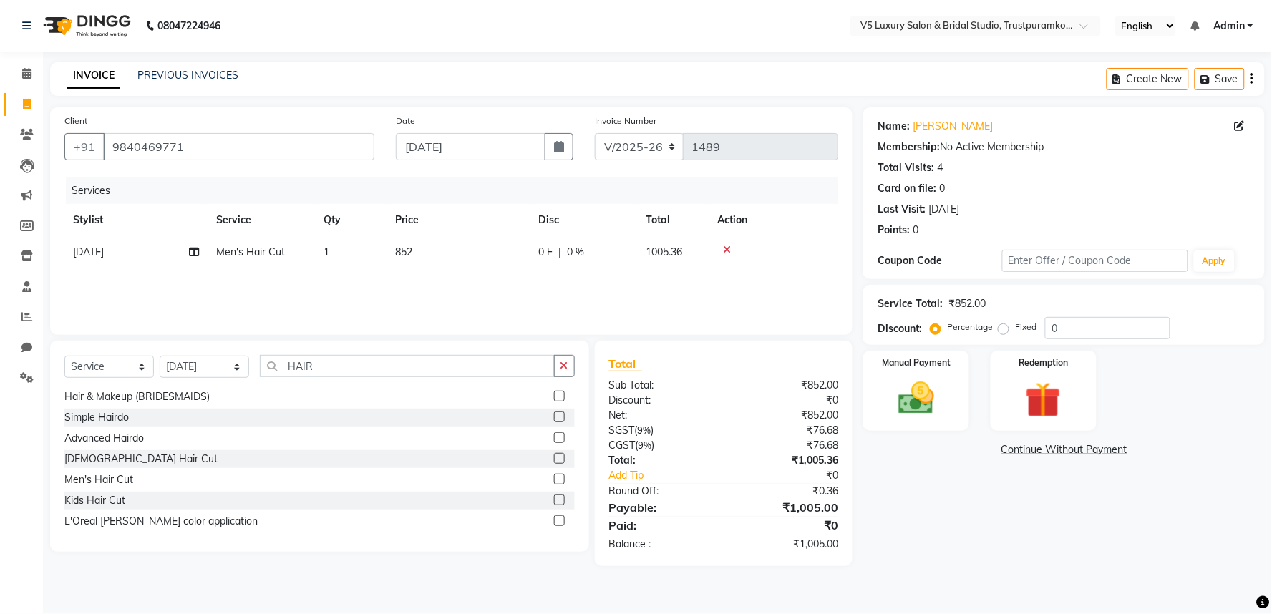
click at [414, 356] on div "Select Service Product Membership Package Voucher Prepaid Gift Card Select Styl…" at bounding box center [319, 446] width 539 height 211
click at [413, 359] on input "HAIR" at bounding box center [407, 366] width 295 height 22
type input "H"
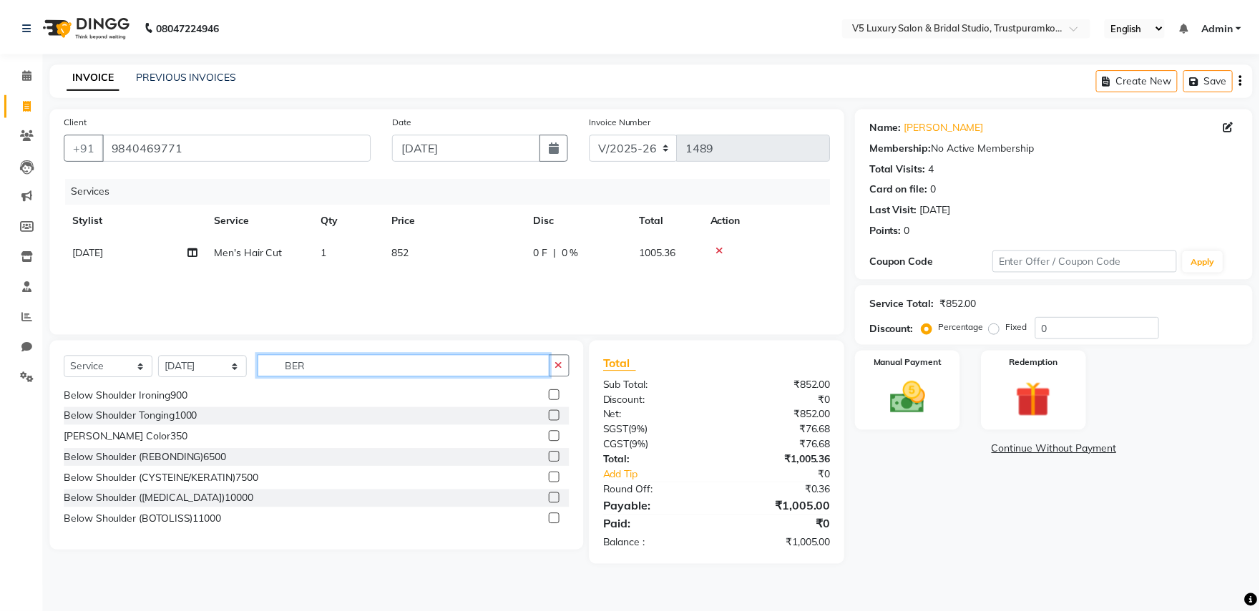
scroll to position [0, 0]
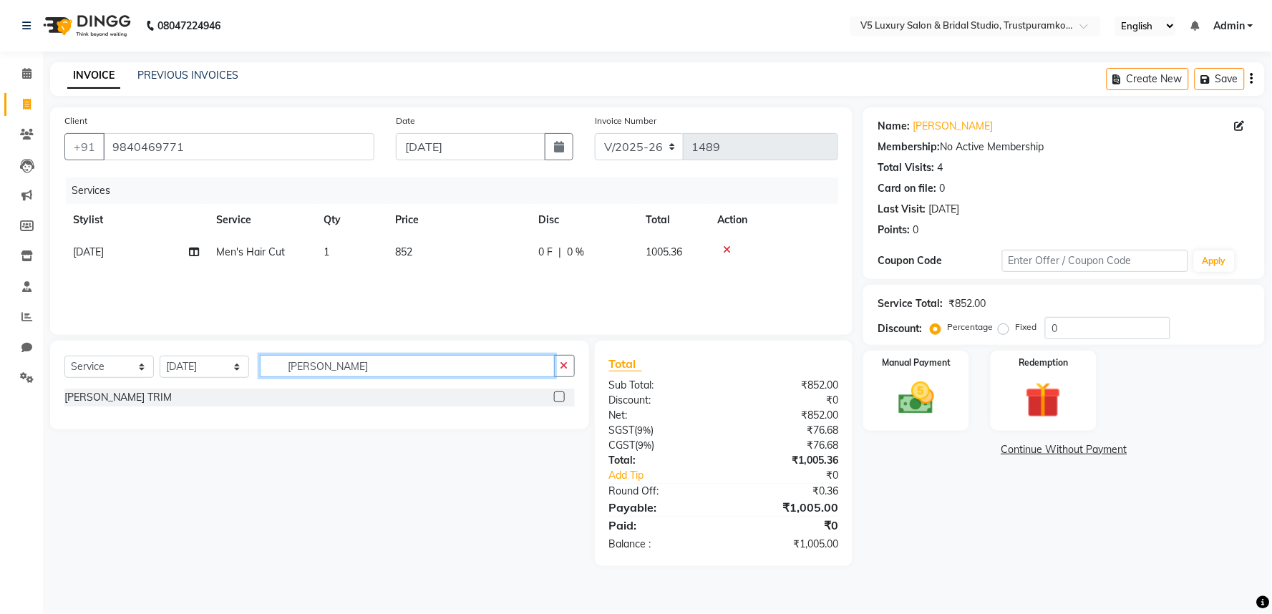
click at [372, 369] on input "BERAD" at bounding box center [407, 366] width 295 height 22
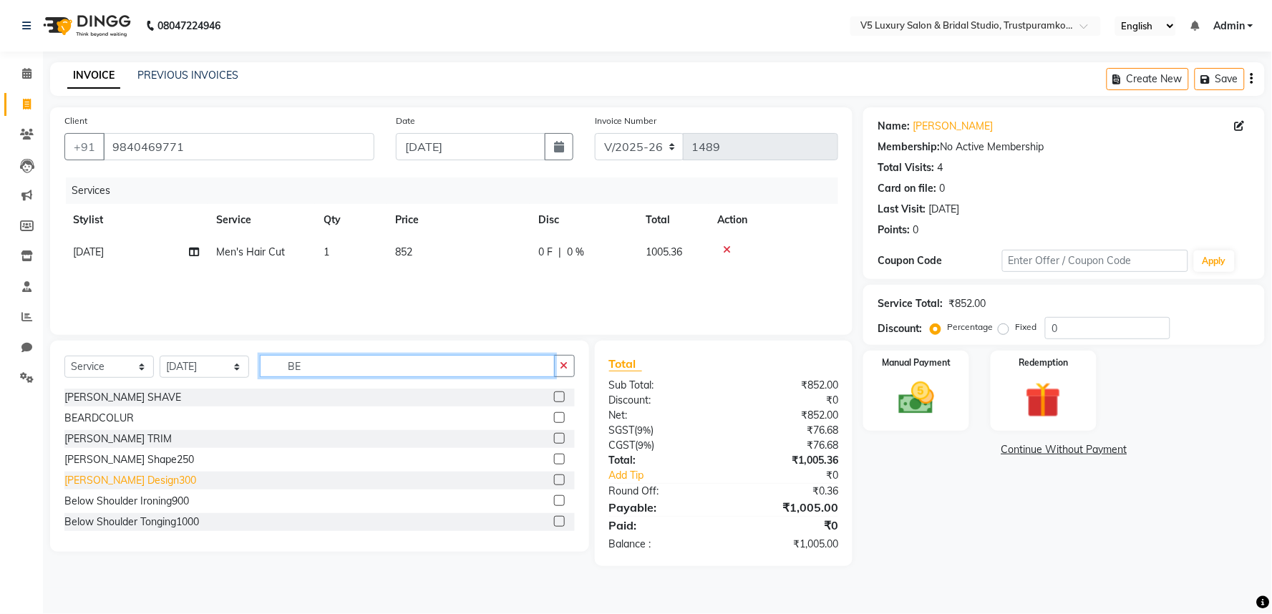
type input "BE"
click at [118, 482] on div "[PERSON_NAME] Design300" at bounding box center [130, 480] width 132 height 15
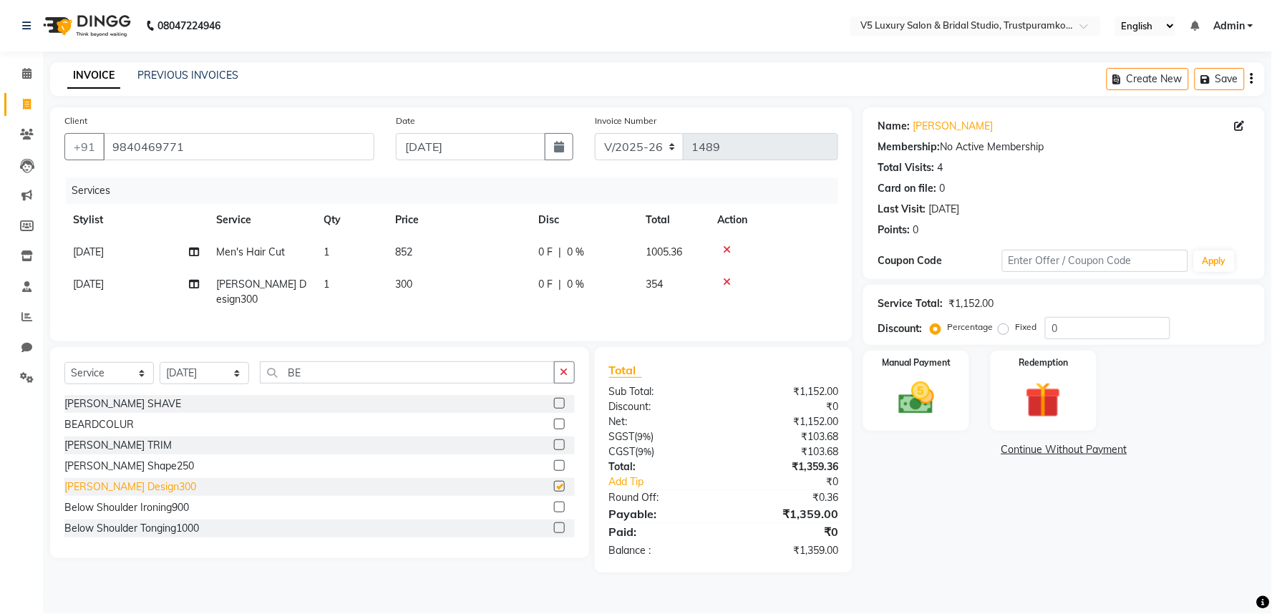
checkbox input "false"
click at [426, 287] on td "300" at bounding box center [457, 291] width 143 height 47
select select "72643"
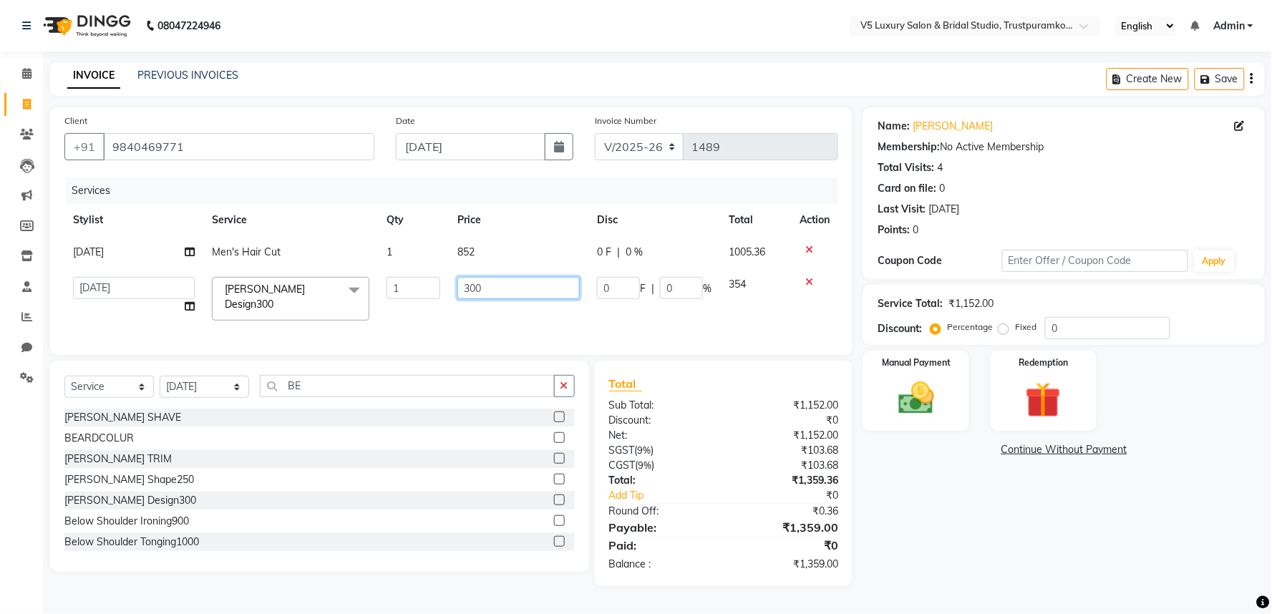
click at [508, 281] on input "300" at bounding box center [518, 288] width 122 height 22
type input "3"
type input "250"
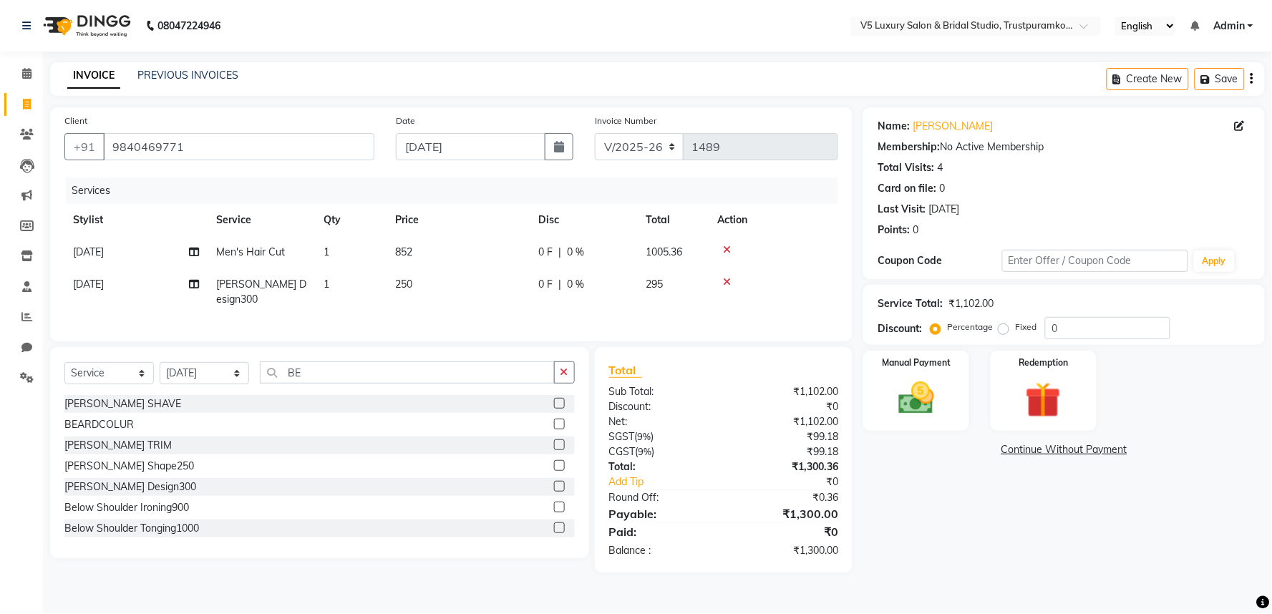
click at [508, 321] on div "Services Stylist Service Qty Price Disc Total Action RAJA Men's Hair Cut 1 852 …" at bounding box center [451, 252] width 774 height 150
click at [919, 409] on img at bounding box center [916, 398] width 60 height 43
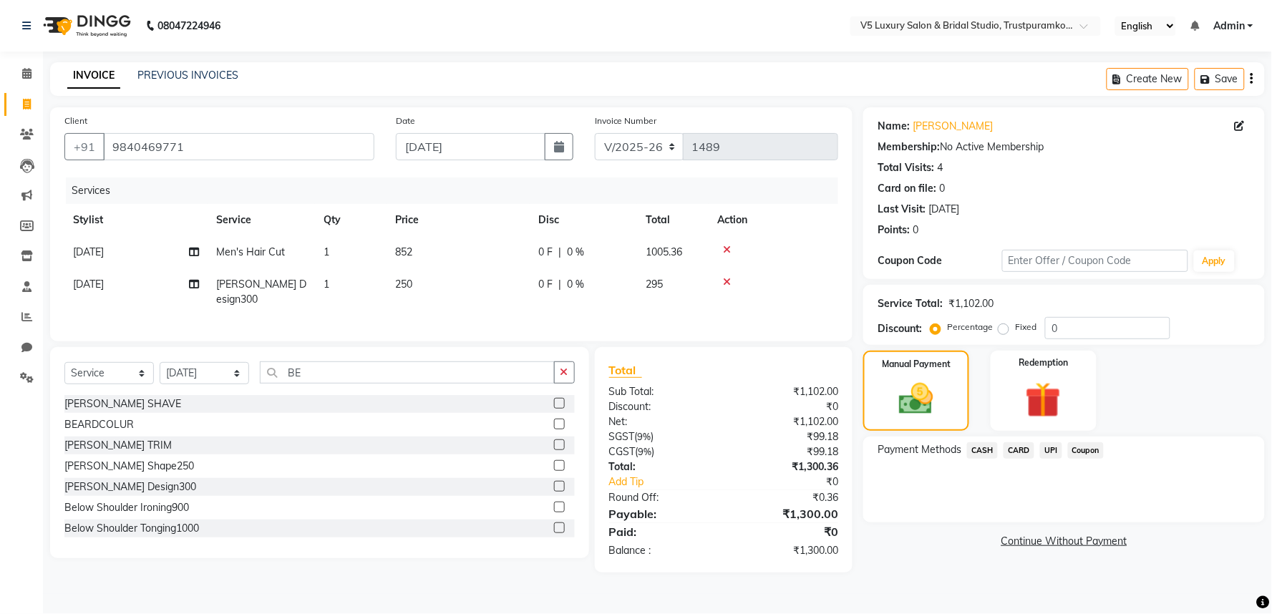
click at [1055, 447] on span "UPI" at bounding box center [1051, 450] width 22 height 16
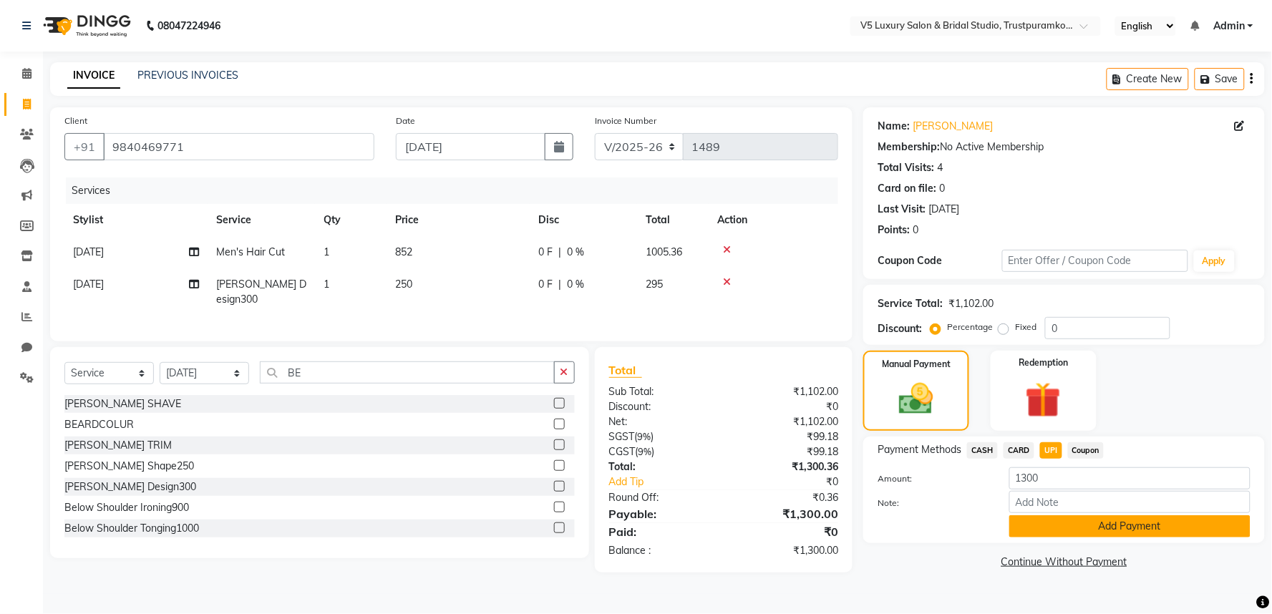
click at [1116, 527] on button "Add Payment" at bounding box center [1129, 526] width 241 height 22
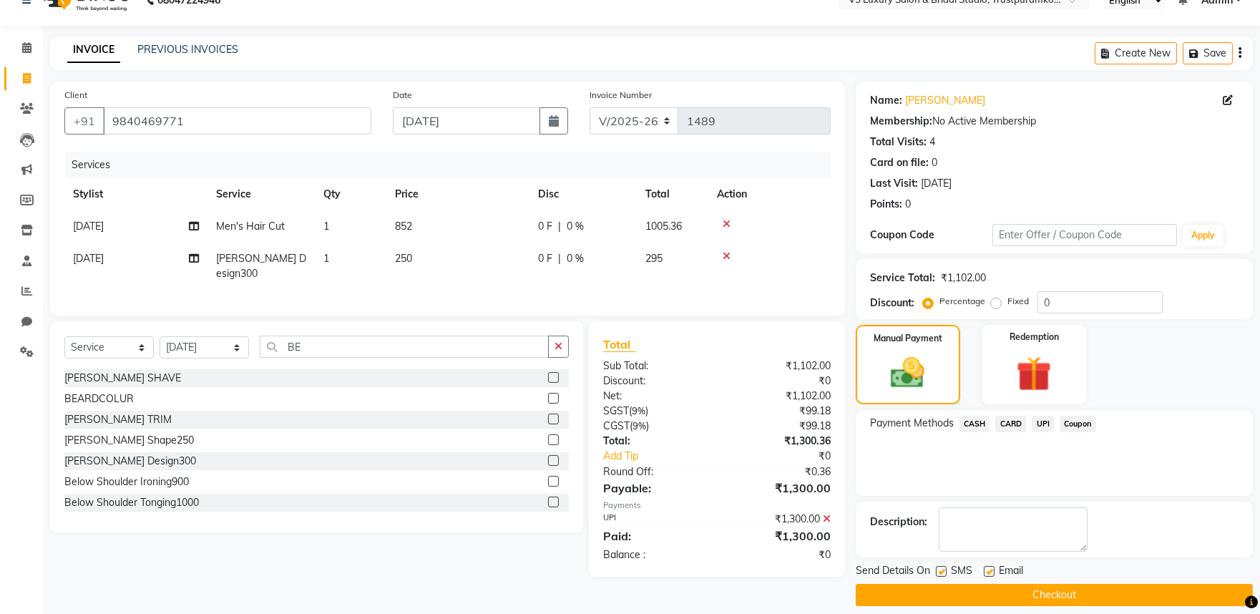
scroll to position [39, 0]
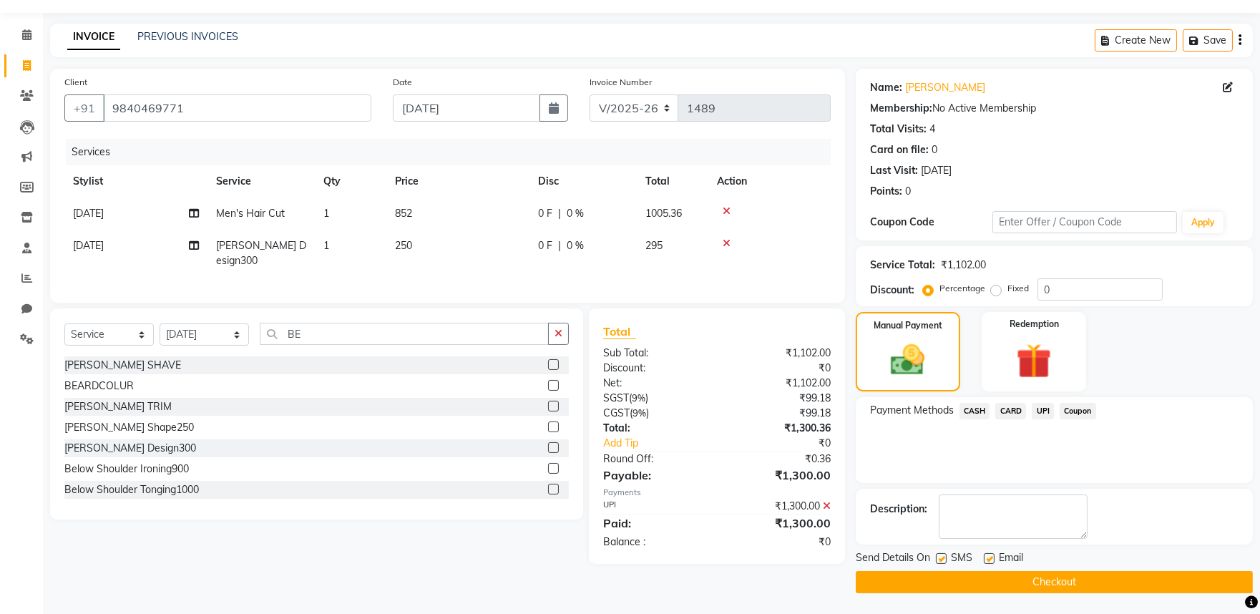
click at [990, 555] on label at bounding box center [989, 558] width 11 height 11
click at [990, 555] on input "checkbox" at bounding box center [988, 559] width 9 height 9
checkbox input "false"
click at [1068, 575] on button "Checkout" at bounding box center [1054, 582] width 397 height 22
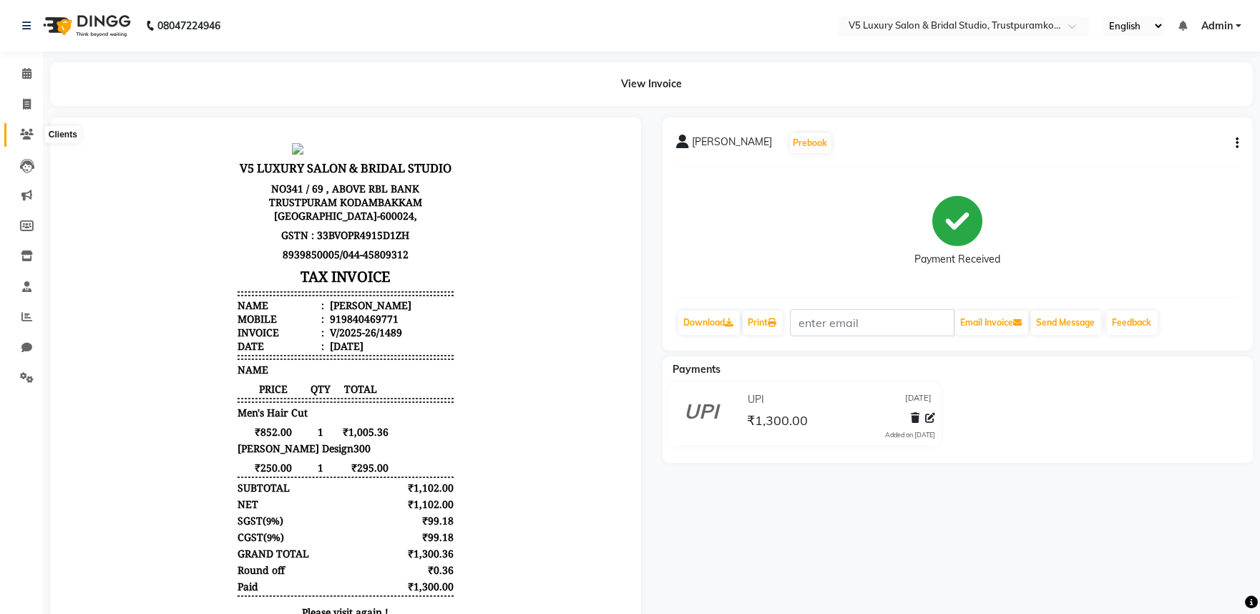
click at [22, 133] on icon at bounding box center [27, 134] width 14 height 11
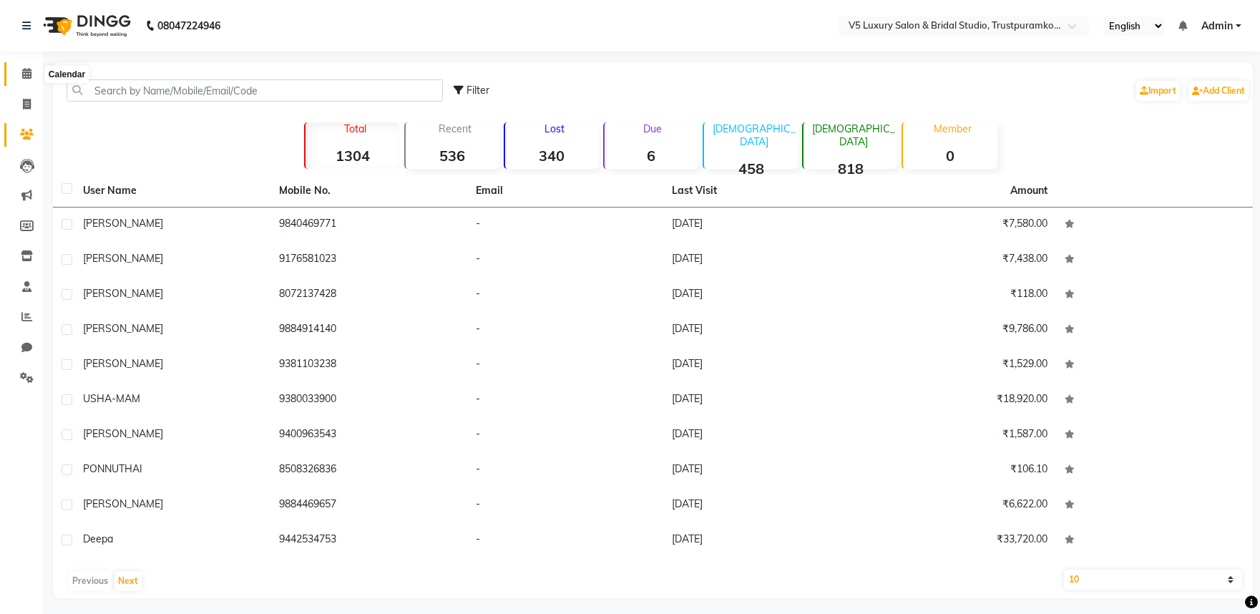
click at [26, 72] on icon at bounding box center [26, 73] width 9 height 11
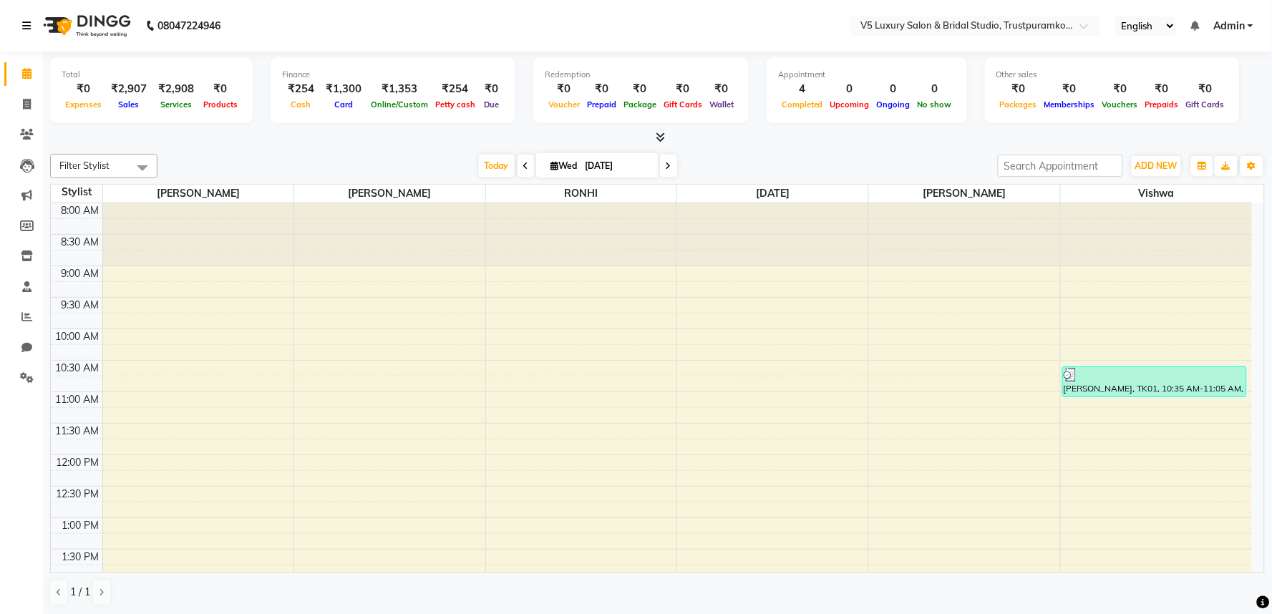
click at [25, 25] on icon at bounding box center [26, 26] width 9 height 10
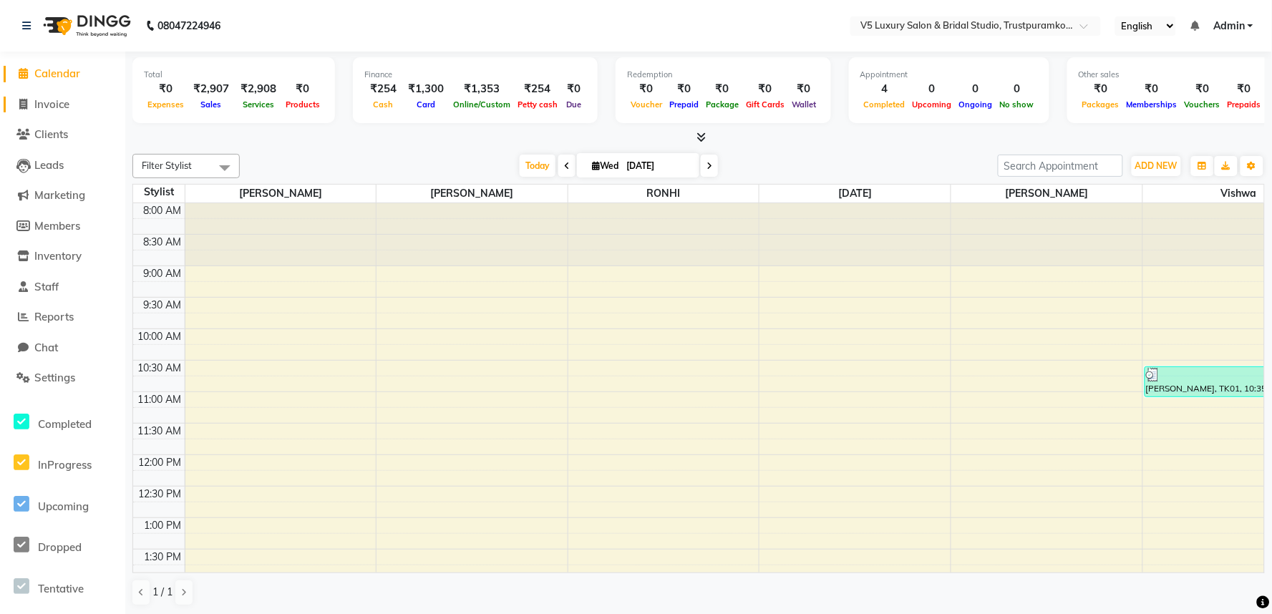
click at [56, 106] on span "Invoice" at bounding box center [51, 104] width 35 height 14
select select "service"
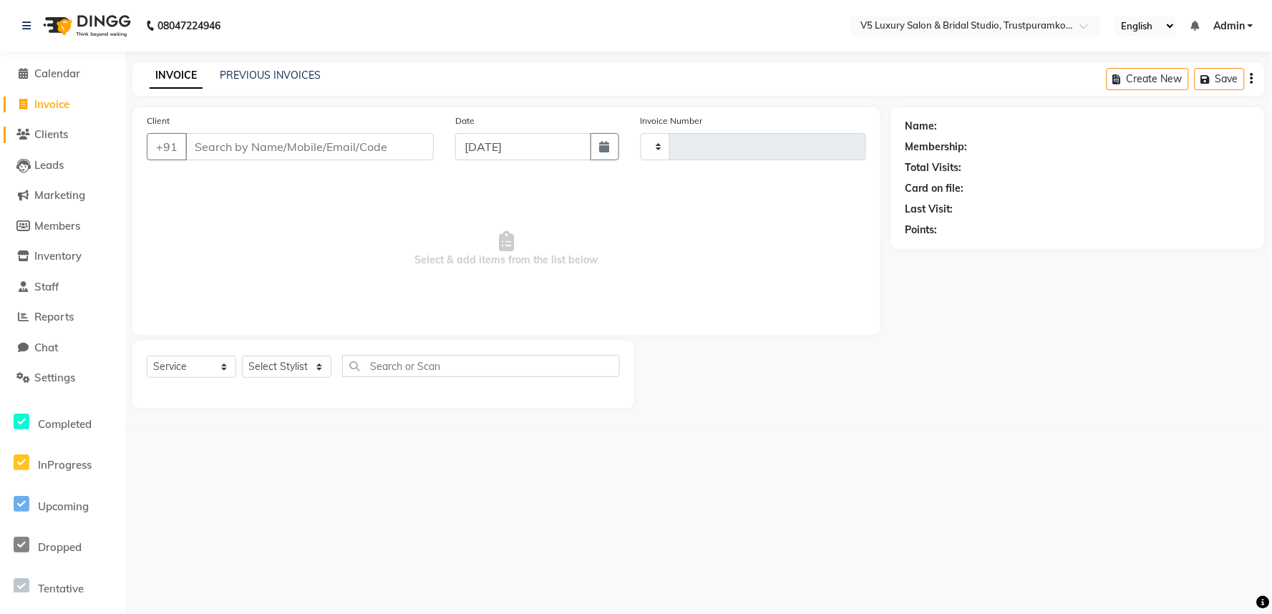
type input "1490"
select select "7993"
click at [54, 132] on span "Clients" at bounding box center [51, 134] width 34 height 14
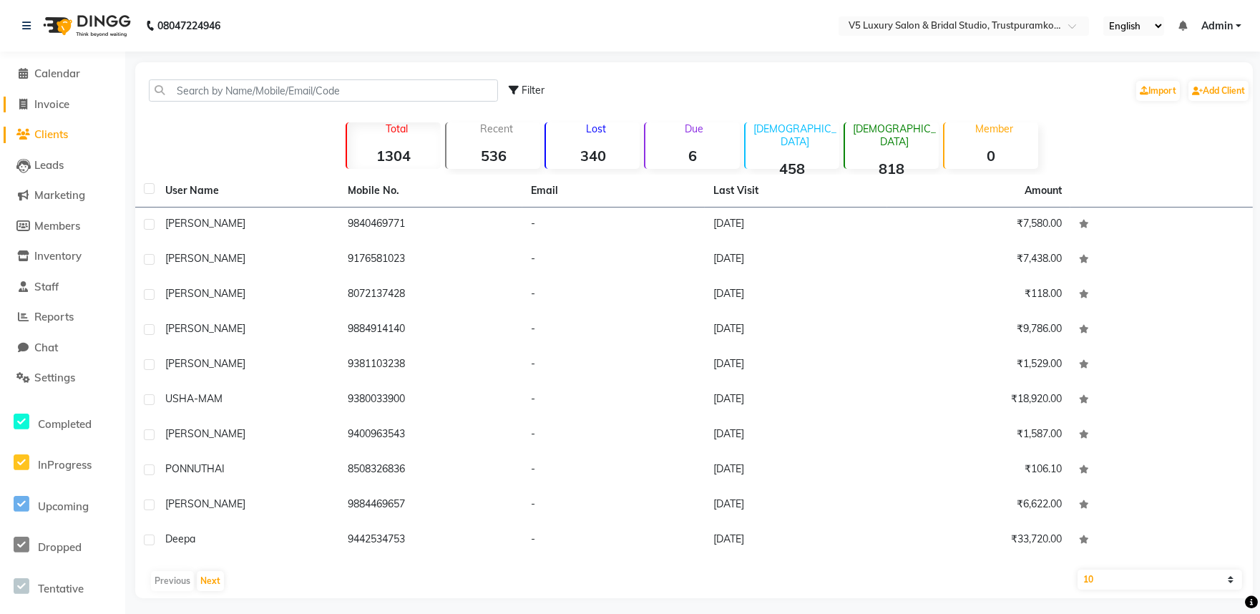
click at [44, 106] on span "Invoice" at bounding box center [51, 104] width 35 height 14
select select "service"
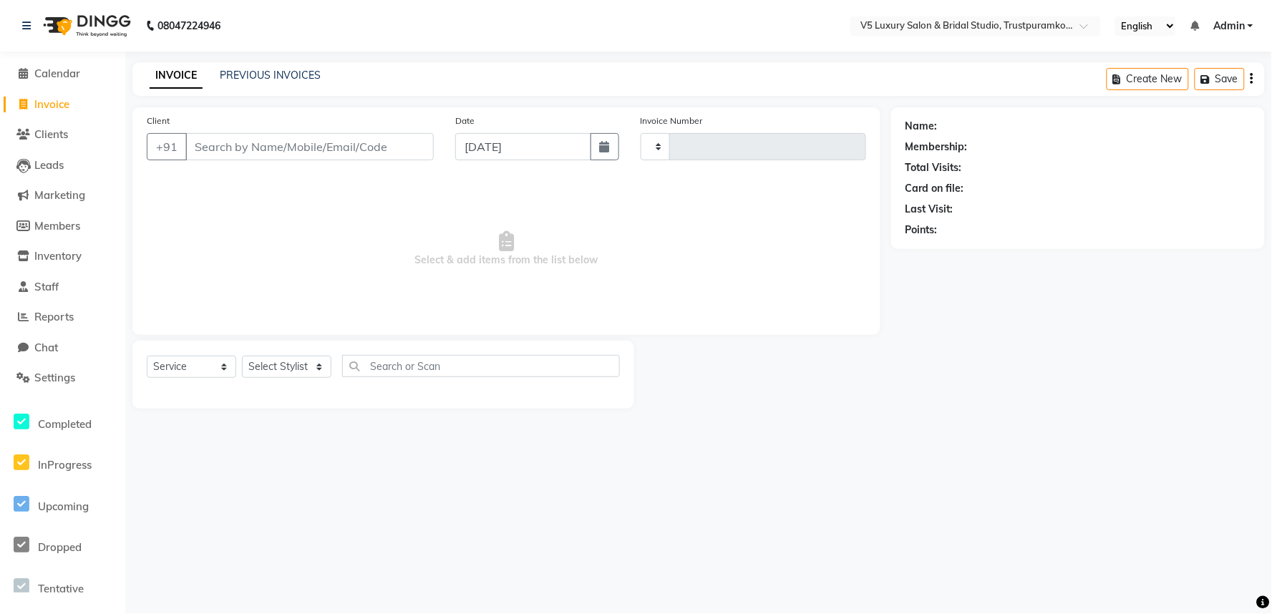
type input "1490"
select select "7993"
click at [250, 74] on link "PREVIOUS INVOICES" at bounding box center [270, 75] width 101 height 13
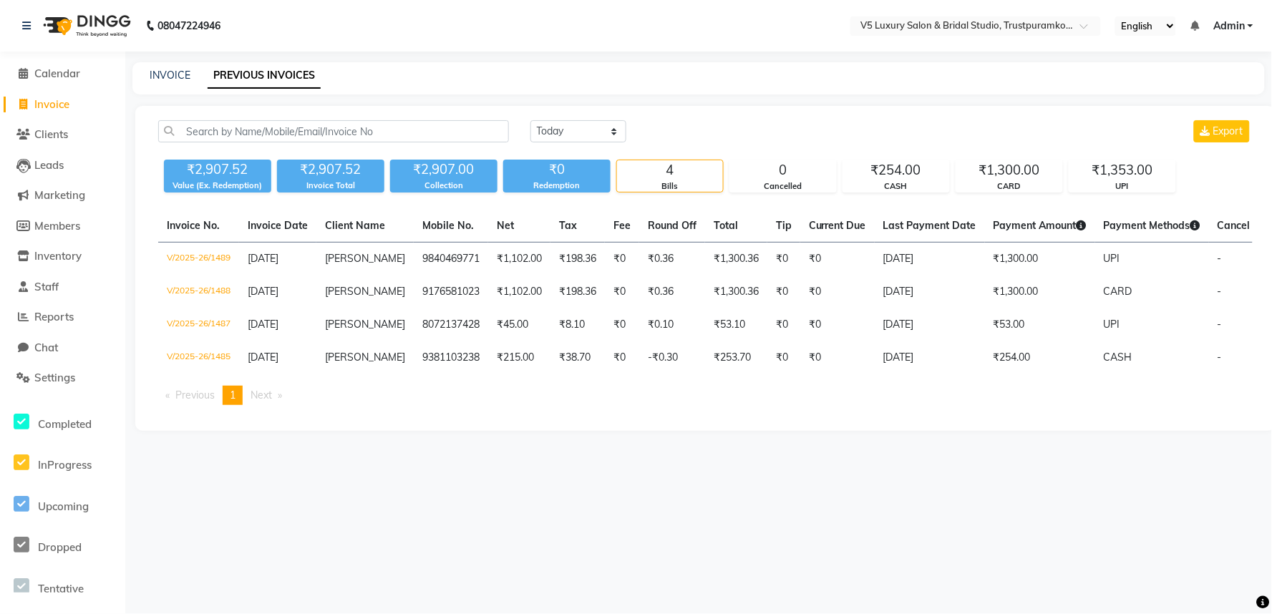
click at [63, 100] on span "Invoice" at bounding box center [51, 104] width 35 height 14
select select "service"
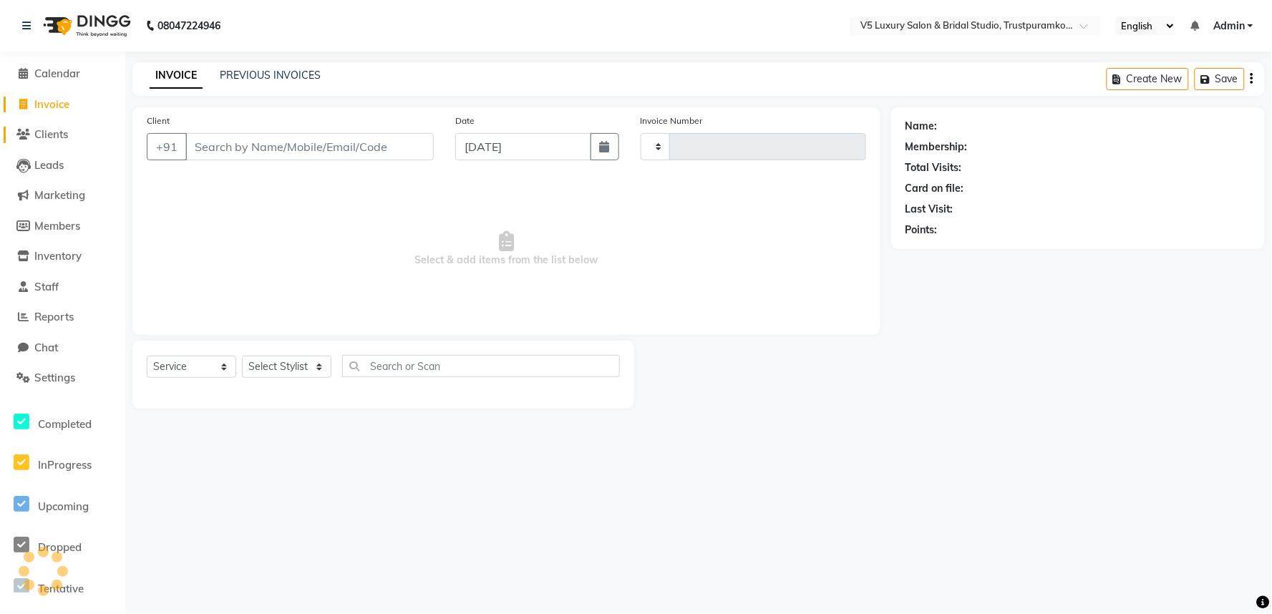
type input "1490"
select select "7993"
click at [296, 152] on input "Client" at bounding box center [309, 146] width 248 height 27
click at [333, 151] on input "Client" at bounding box center [309, 146] width 248 height 27
type input "733954803"
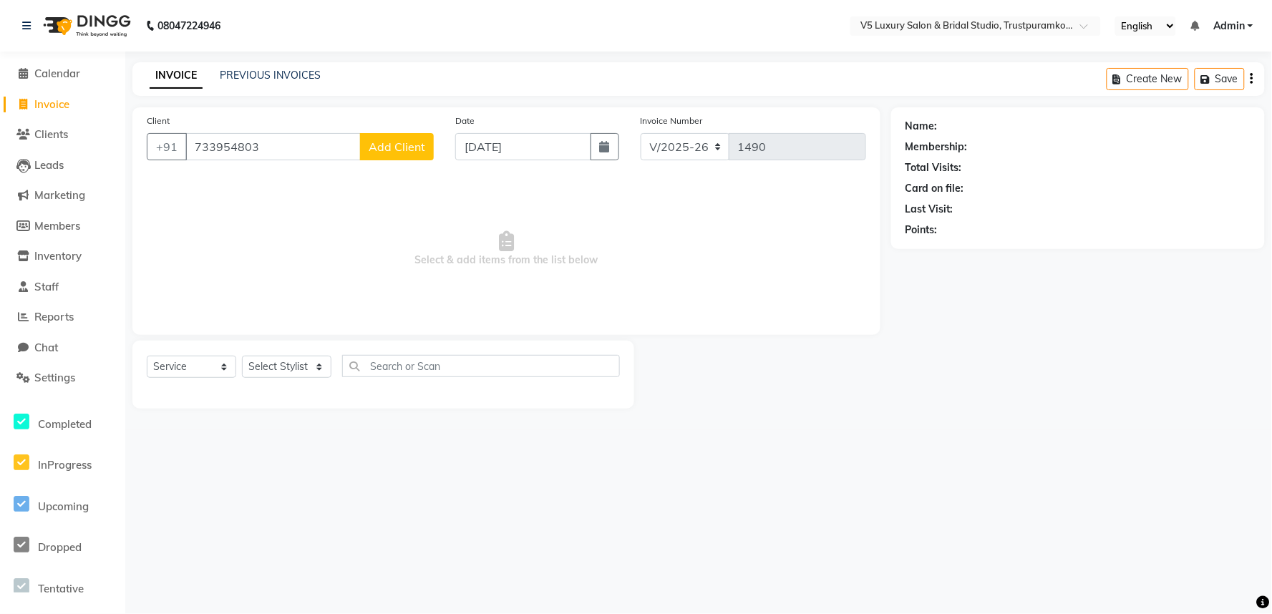
click at [411, 155] on button "Add Client" at bounding box center [397, 146] width 74 height 27
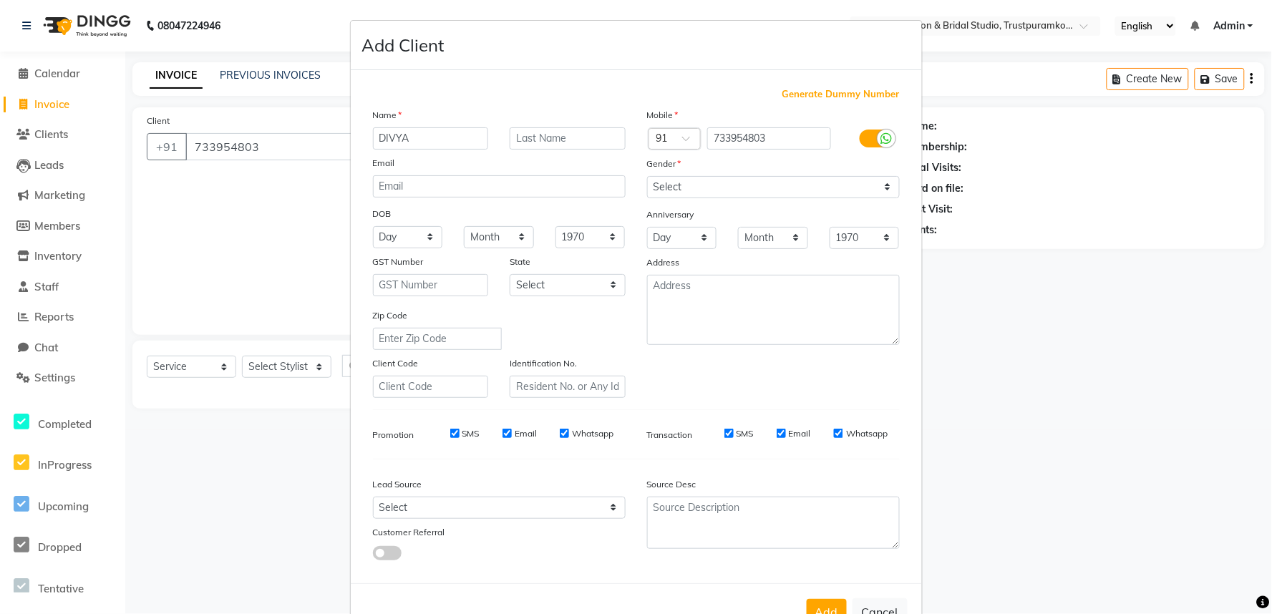
type input "DIVYA"
click at [875, 184] on select "Select Male Female Other Prefer Not To Say" at bounding box center [773, 187] width 253 height 22
select select "female"
click at [647, 176] on select "Select Male Female Other Prefer Not To Say" at bounding box center [773, 187] width 253 height 22
click at [834, 601] on button "Add" at bounding box center [826, 612] width 40 height 26
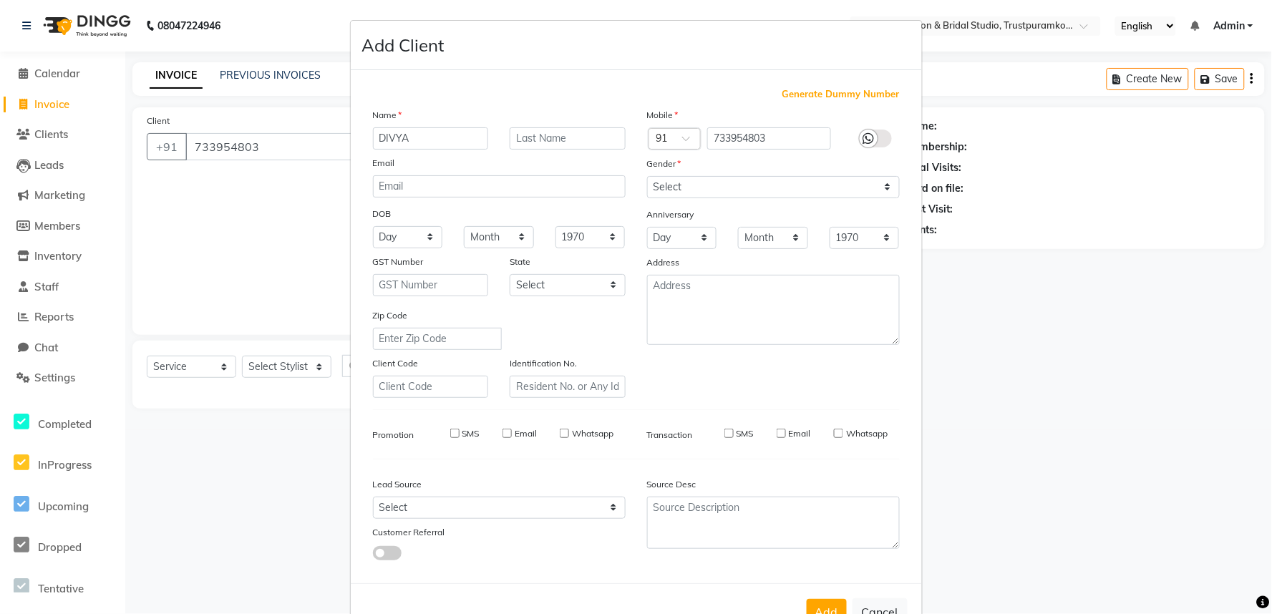
select select
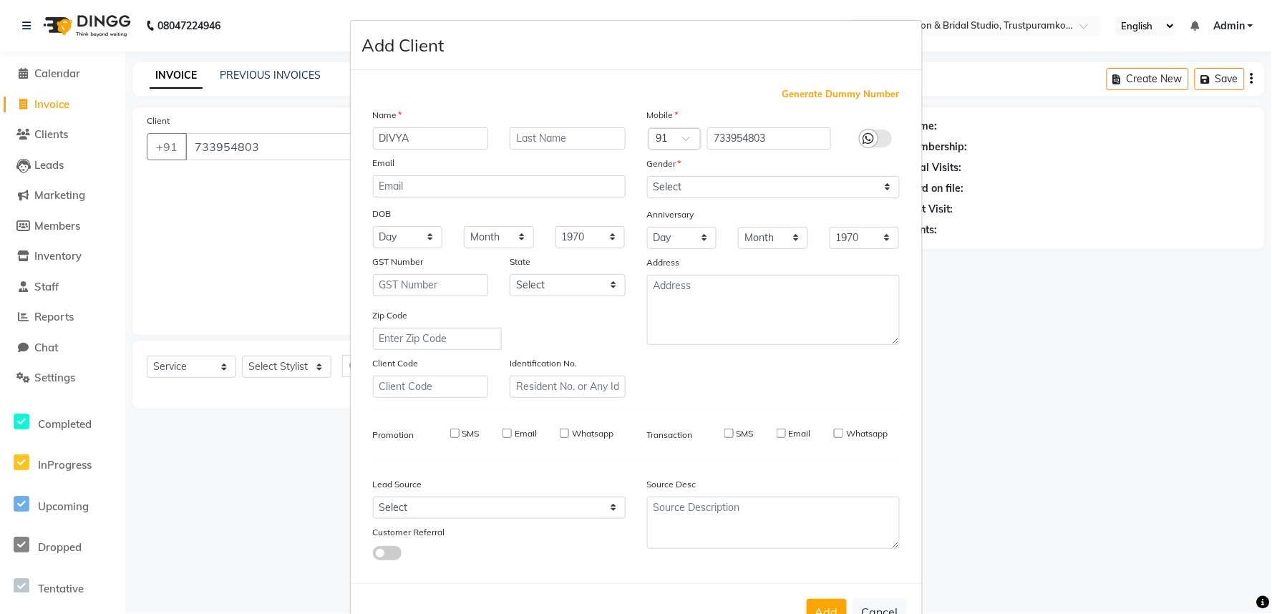
select select
checkbox input "false"
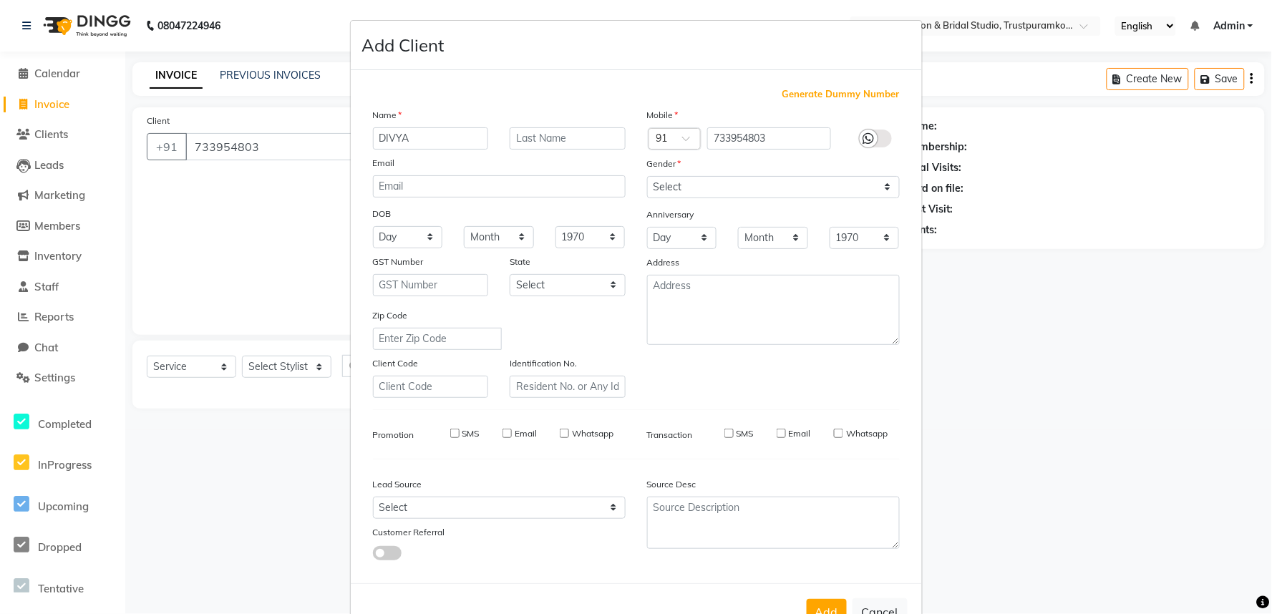
checkbox input "false"
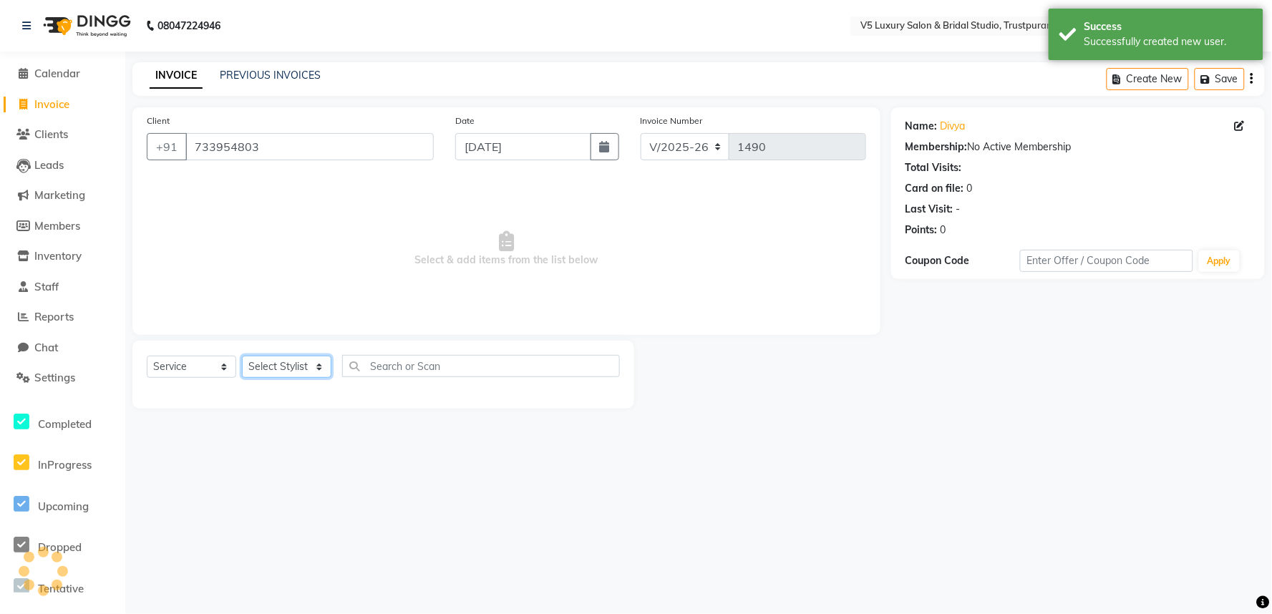
click at [287, 363] on select "Select Stylist [PERSON_NAME] [PERSON_NAME] [DATE] [PERSON_NAME]" at bounding box center [286, 367] width 89 height 22
select select "72641"
click at [242, 356] on select "Select Stylist [PERSON_NAME] [PERSON_NAME] [DATE] [PERSON_NAME]" at bounding box center [286, 367] width 89 height 22
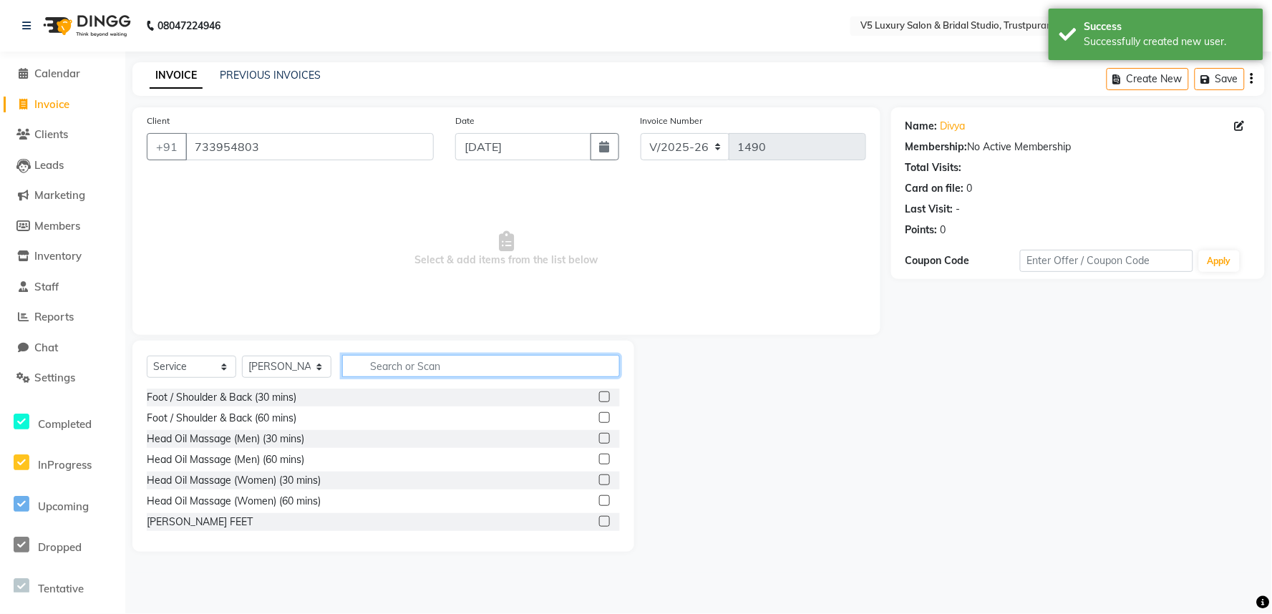
click at [484, 369] on input "text" at bounding box center [481, 366] width 278 height 22
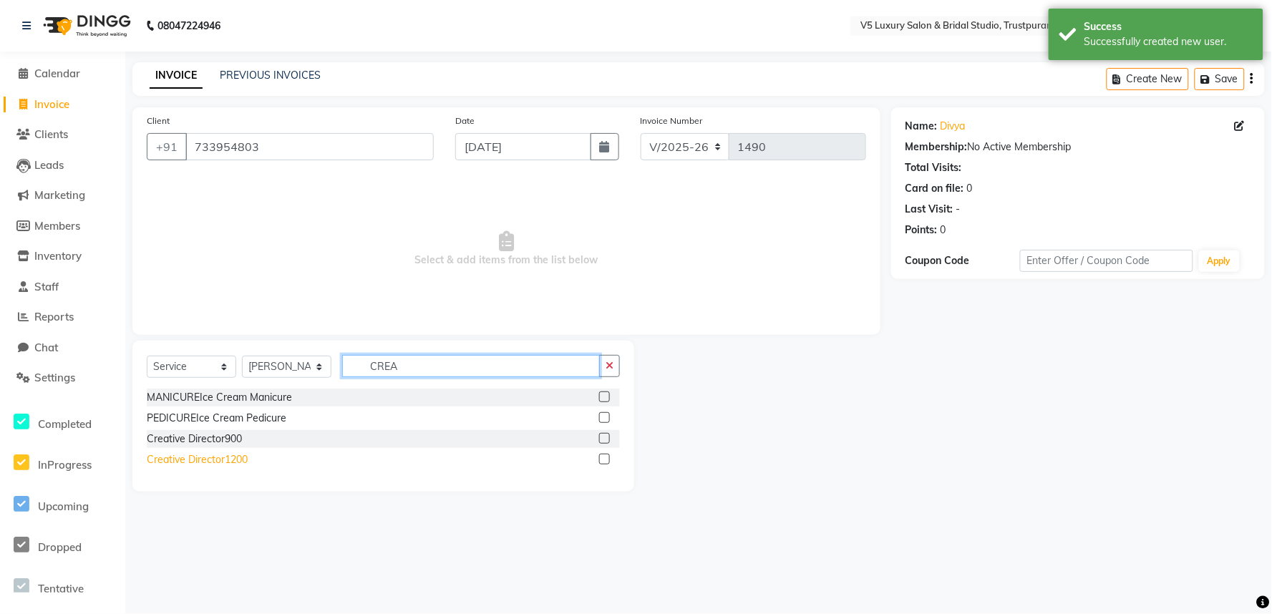
type input "CREA"
click at [215, 462] on div "Creative Director1200" at bounding box center [197, 459] width 101 height 15
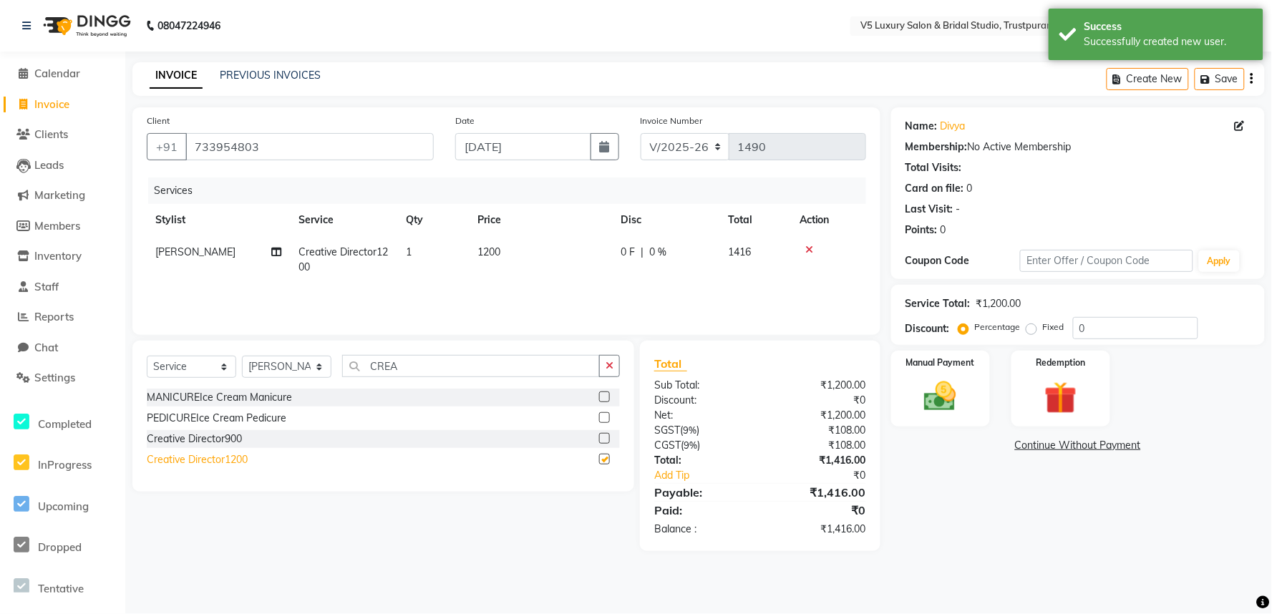
checkbox input "false"
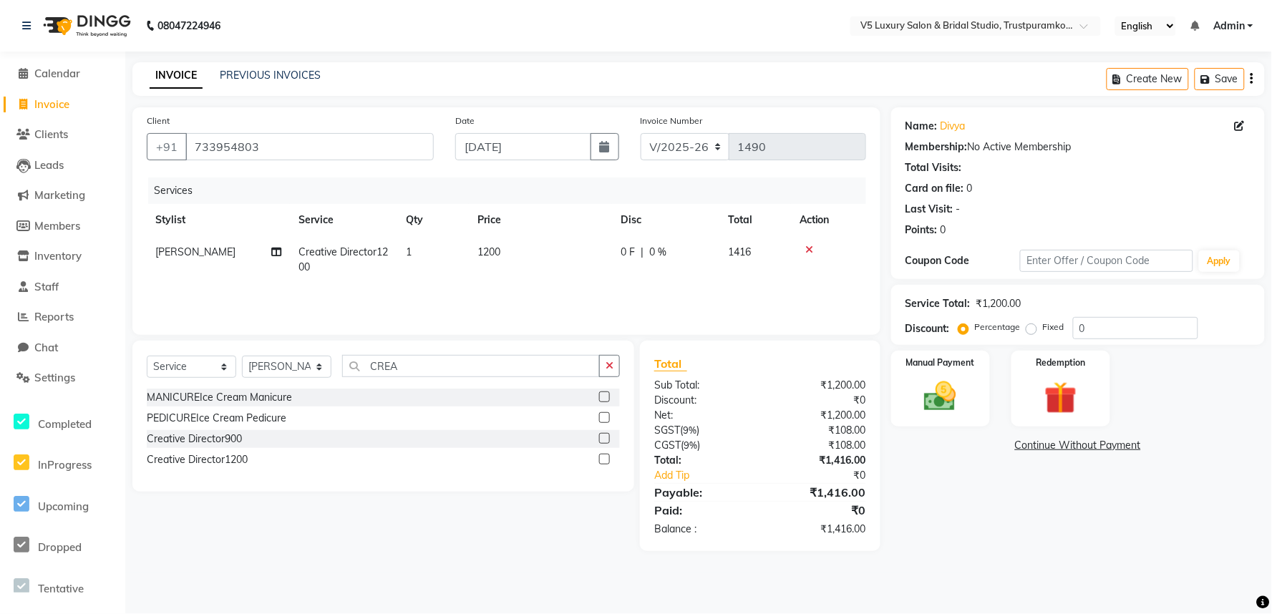
click at [516, 250] on td "1200" at bounding box center [540, 259] width 143 height 47
select select "72641"
click at [594, 276] on td "1200" at bounding box center [563, 263] width 120 height 54
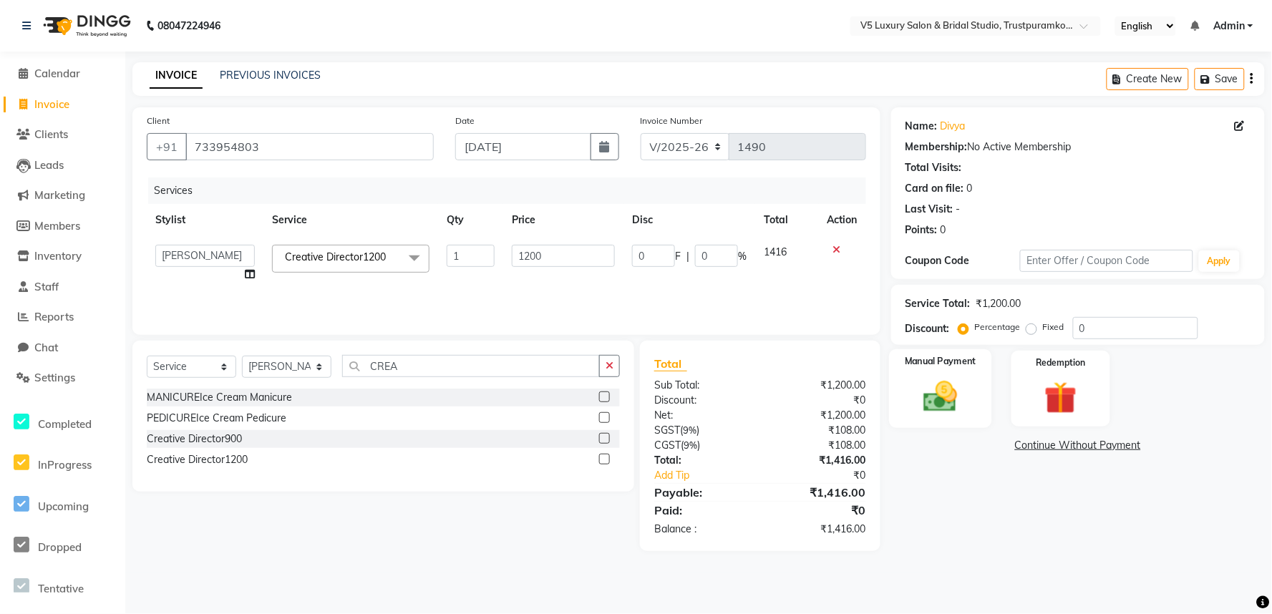
click at [947, 399] on img at bounding box center [939, 396] width 54 height 39
click at [1085, 440] on span "UPI" at bounding box center [1078, 446] width 22 height 16
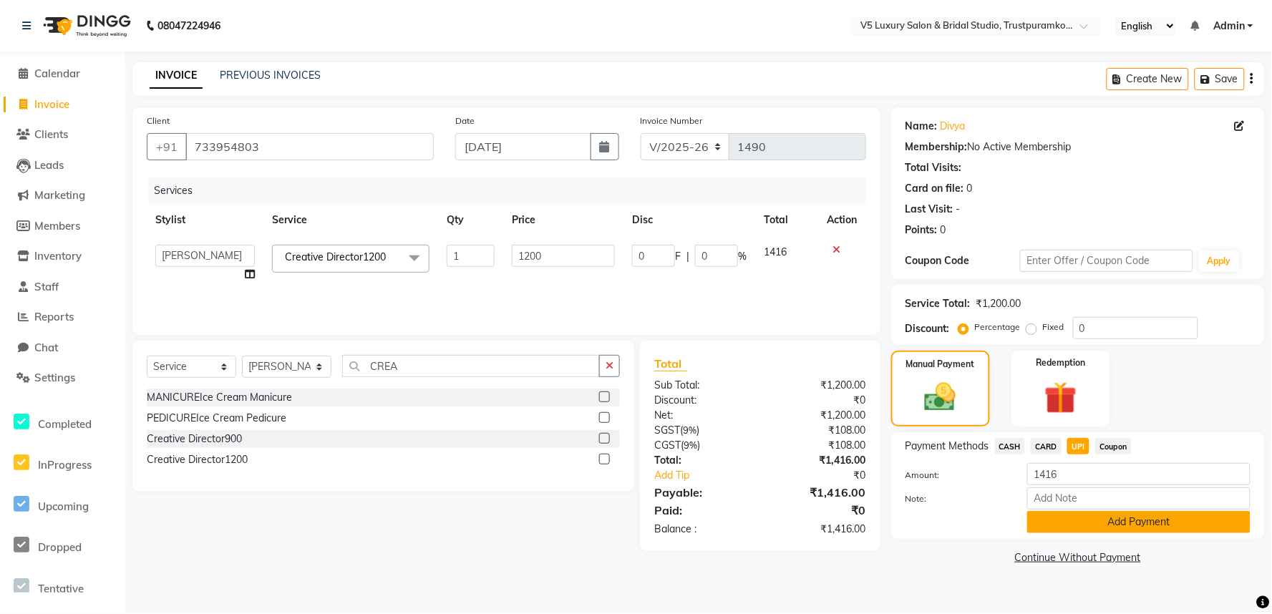
click at [1123, 513] on button "Add Payment" at bounding box center [1138, 522] width 223 height 22
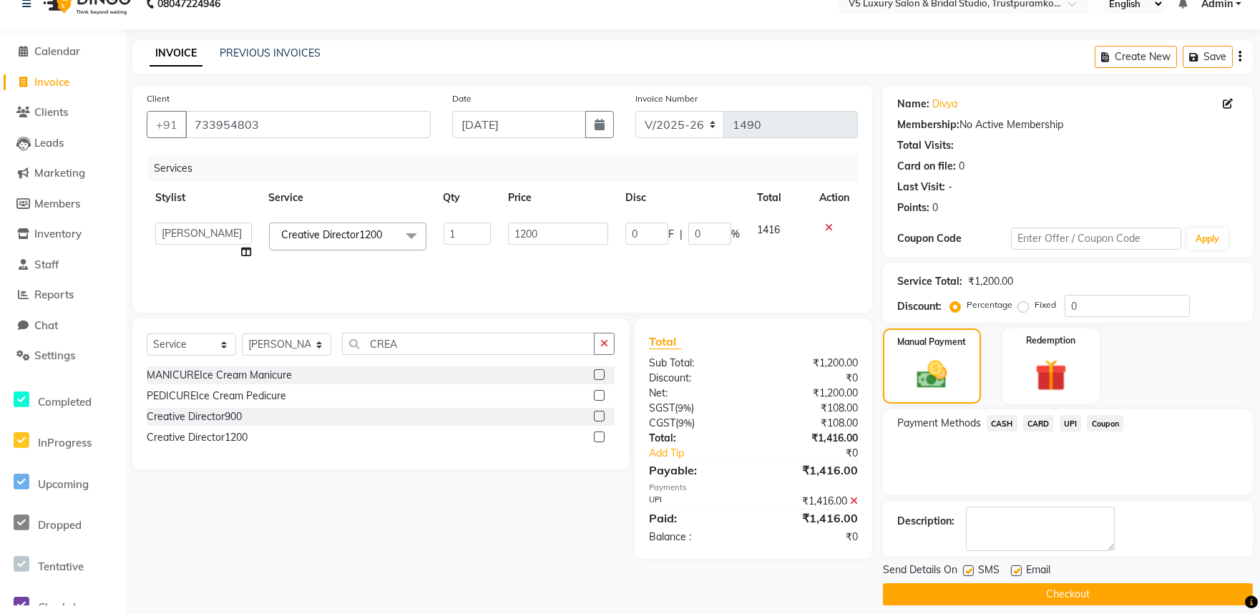
scroll to position [34, 0]
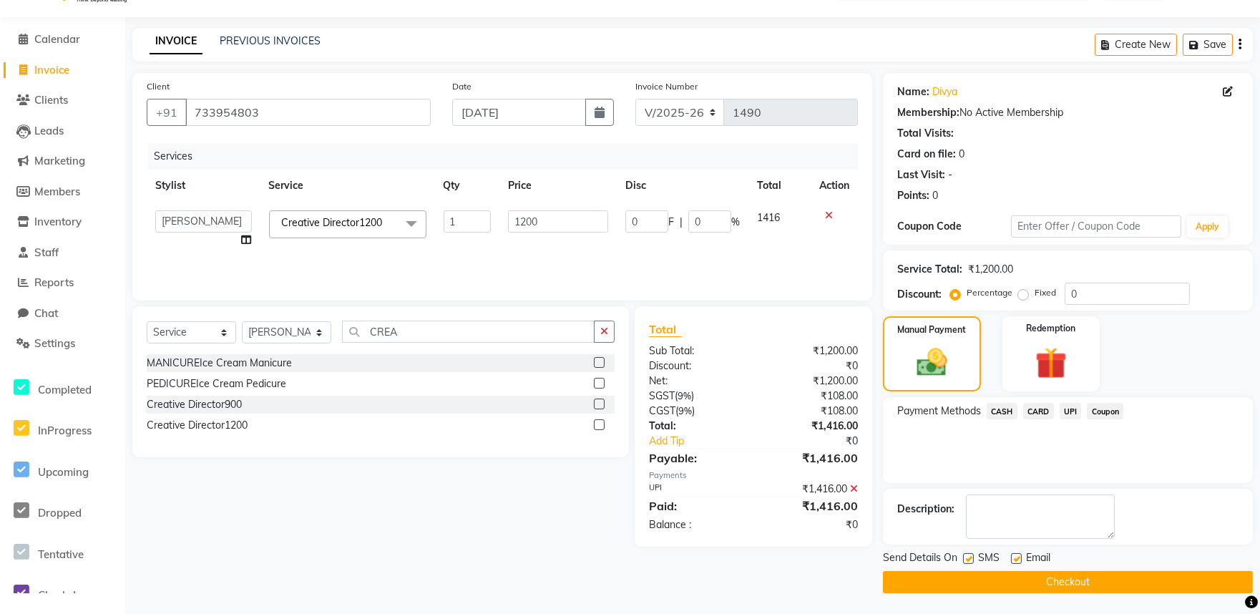
click at [1013, 558] on label at bounding box center [1016, 558] width 11 height 11
click at [1013, 558] on input "checkbox" at bounding box center [1015, 559] width 9 height 9
checkbox input "false"
click at [1057, 577] on button "Checkout" at bounding box center [1068, 582] width 370 height 22
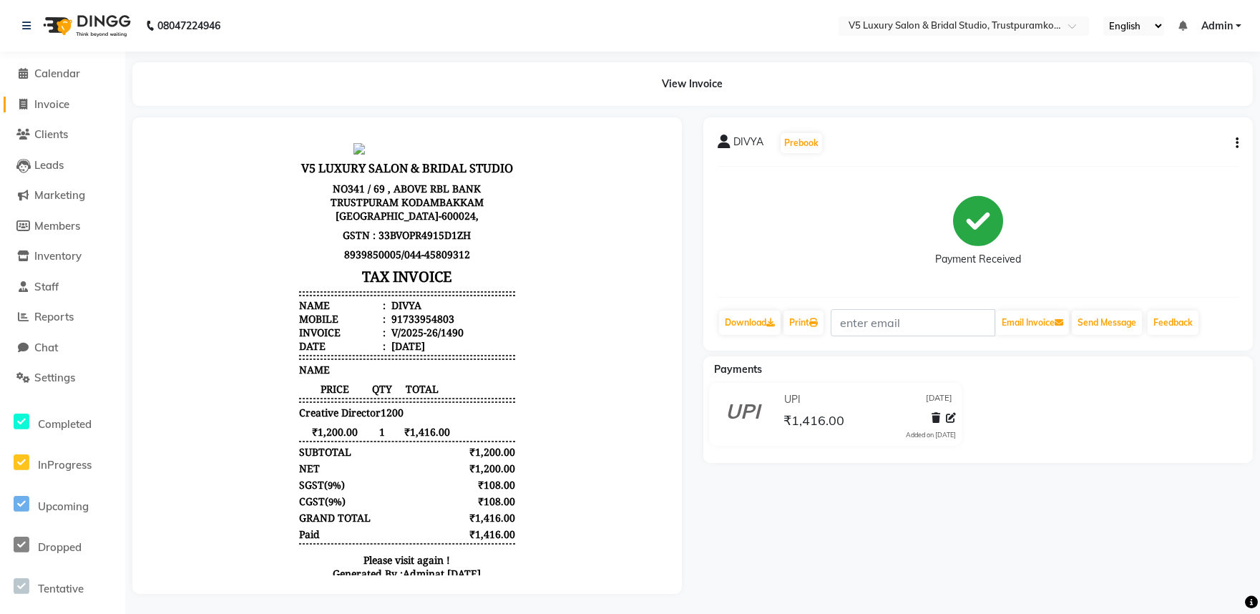
click at [56, 101] on span "Invoice" at bounding box center [51, 104] width 35 height 14
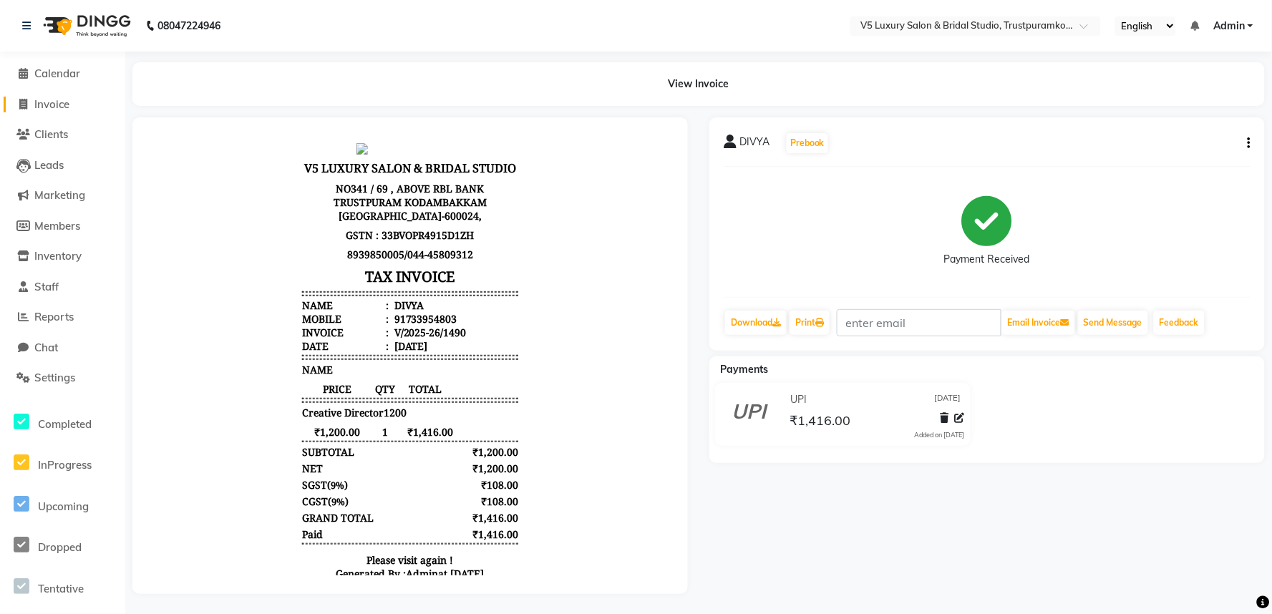
select select "service"
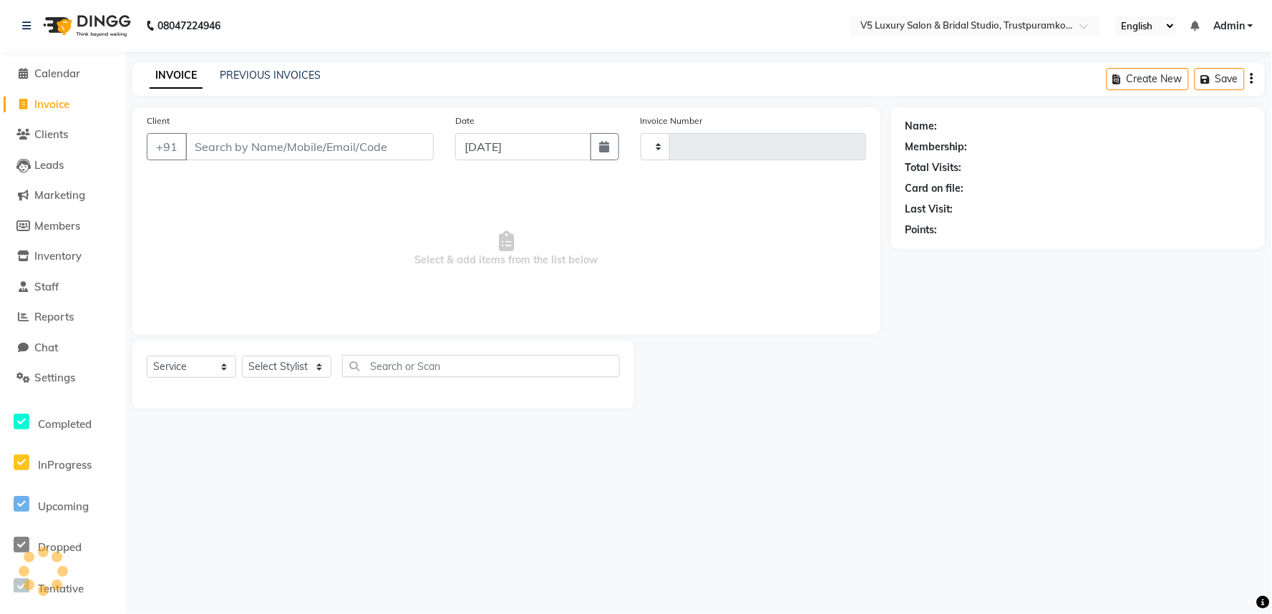
type input "1491"
select select "7993"
click at [311, 145] on input "Client" at bounding box center [309, 146] width 248 height 27
type input "7"
click at [230, 149] on input "7" at bounding box center [309, 146] width 248 height 27
